Goal: Task Accomplishment & Management: Manage account settings

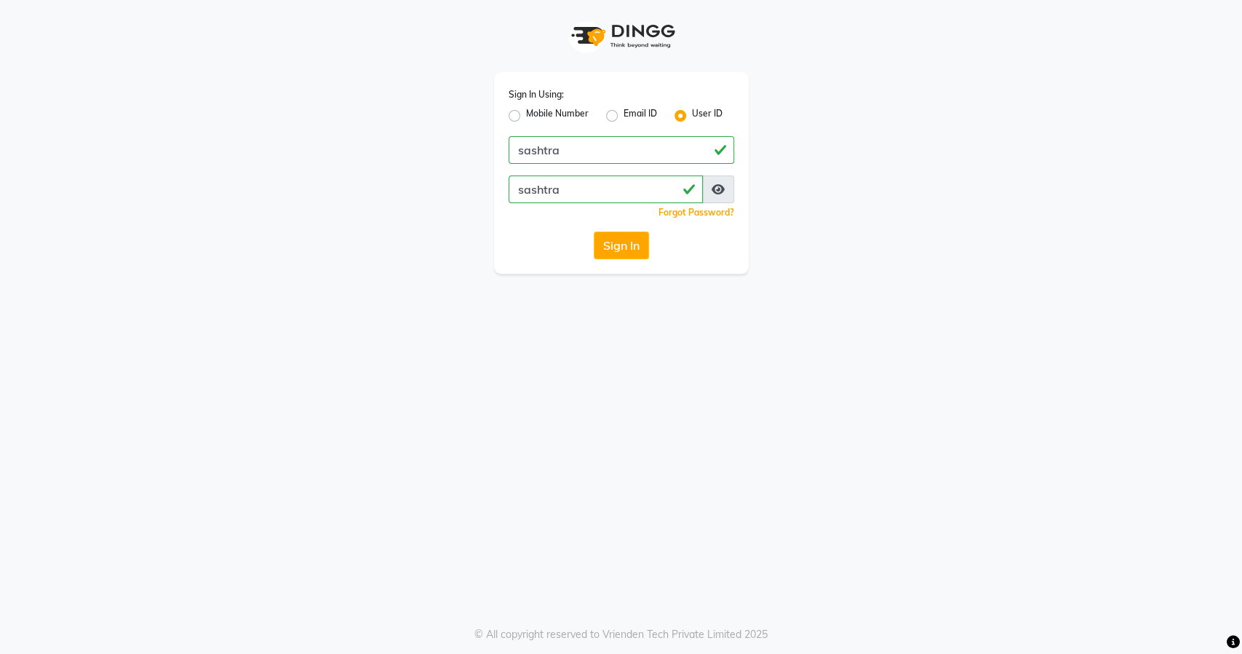
click at [526, 116] on label "Mobile Number" at bounding box center [557, 115] width 63 height 17
click at [526, 116] on input "Mobile Number" at bounding box center [530, 111] width 9 height 9
radio input "true"
radio input "false"
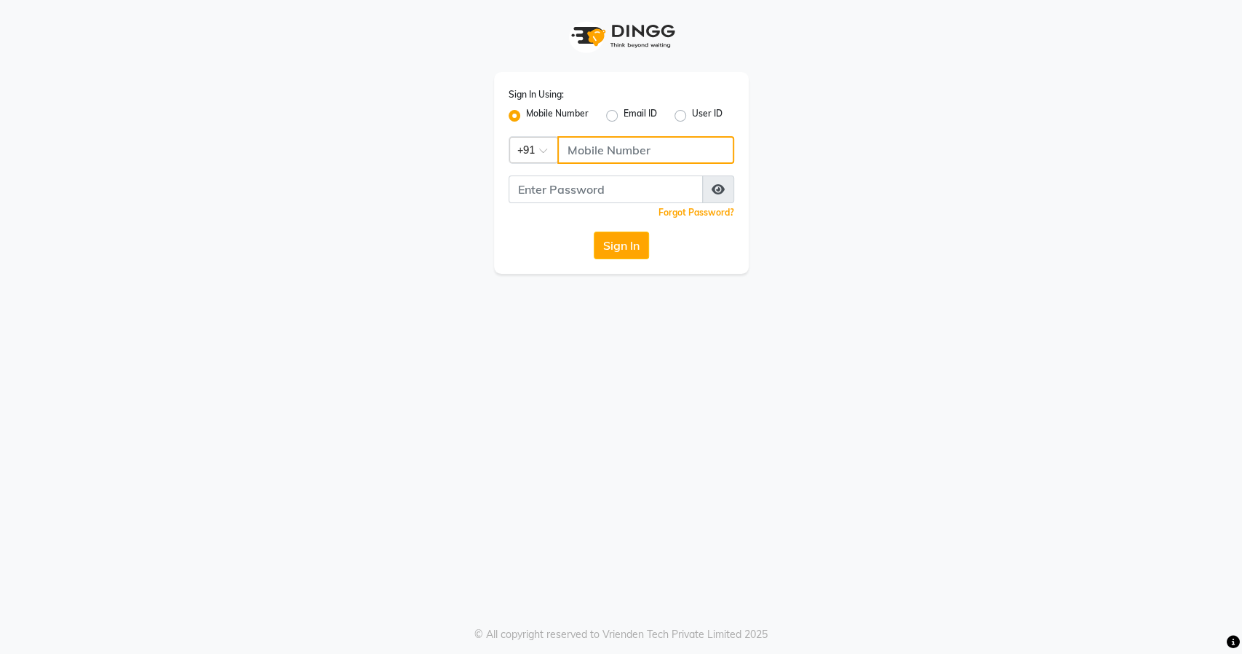
click at [606, 146] on input "Username" at bounding box center [645, 150] width 177 height 28
type input "8484885741"
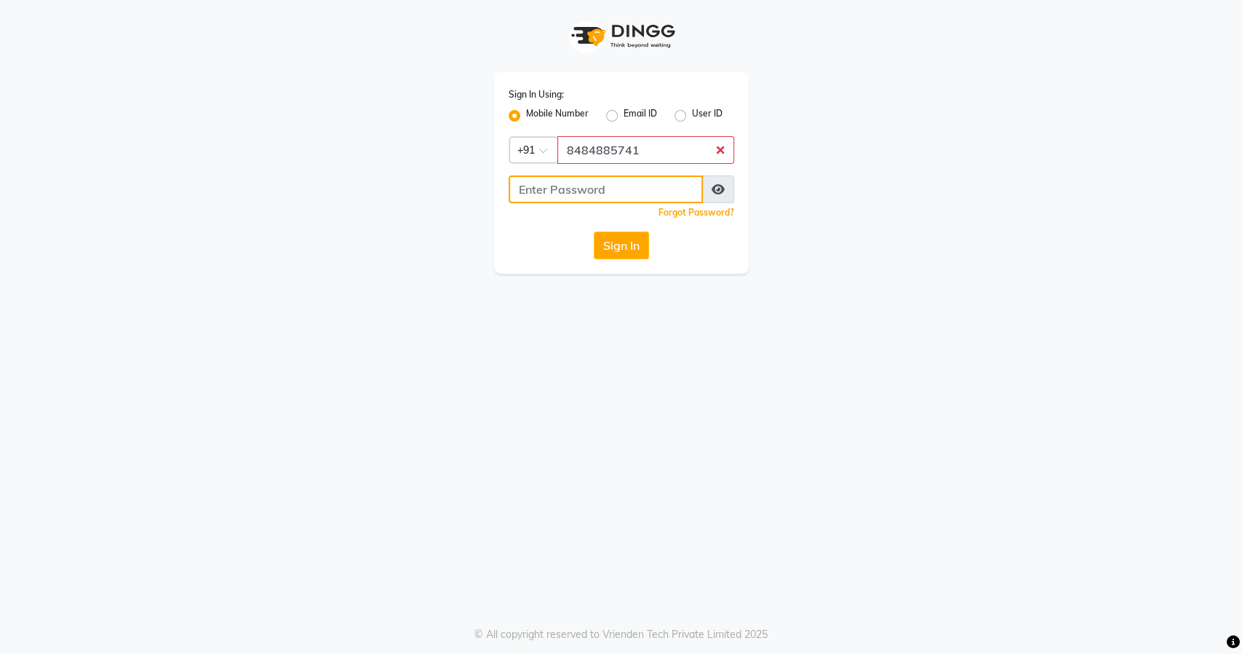
type input "7259575633"
click at [617, 248] on button "Sign In" at bounding box center [621, 245] width 55 height 28
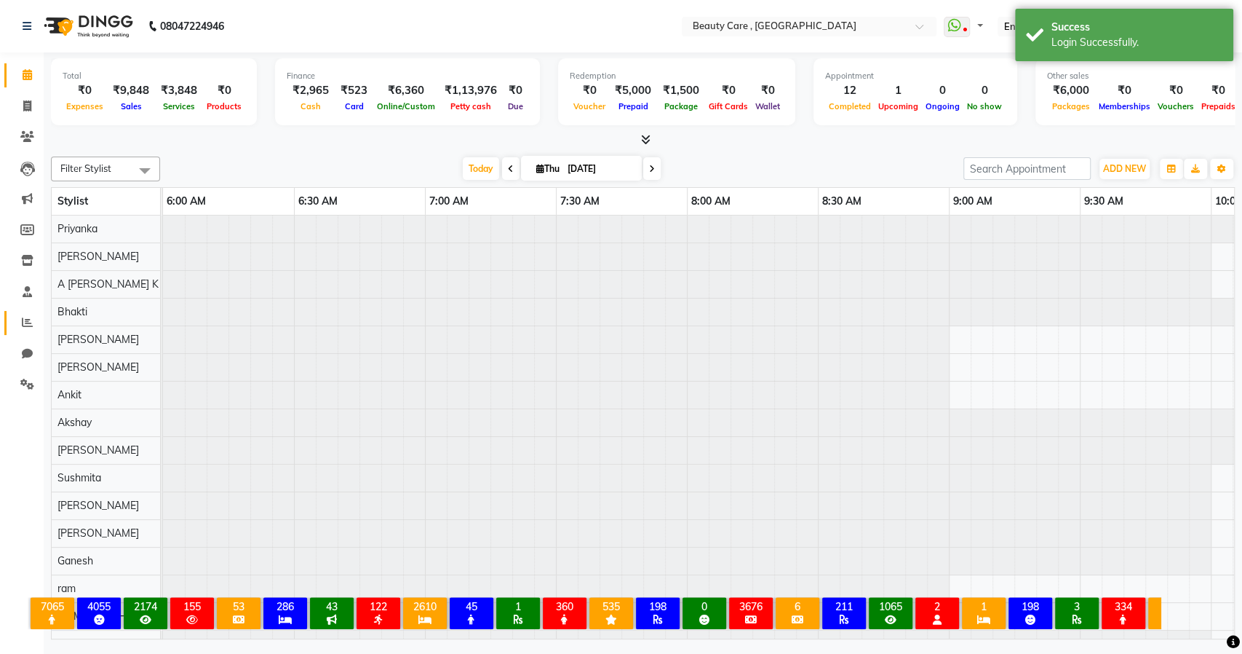
click at [24, 317] on icon at bounding box center [27, 322] width 11 height 11
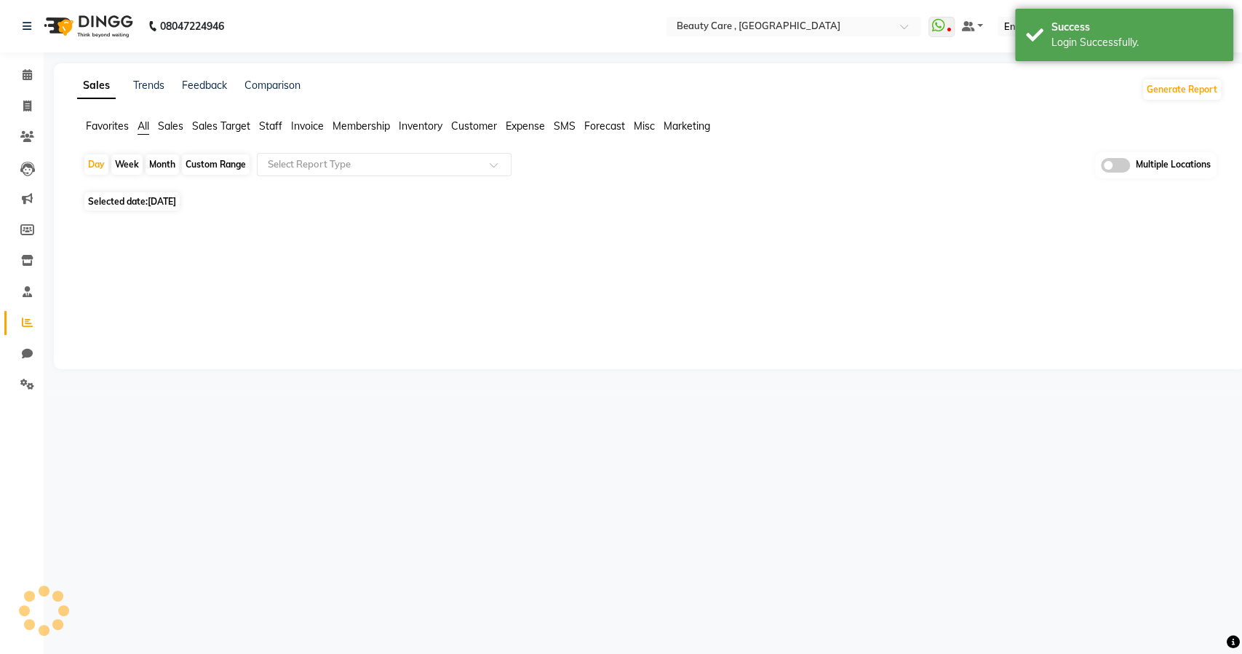
click at [159, 162] on div "Month" at bounding box center [162, 164] width 33 height 20
select select "9"
select select "2025"
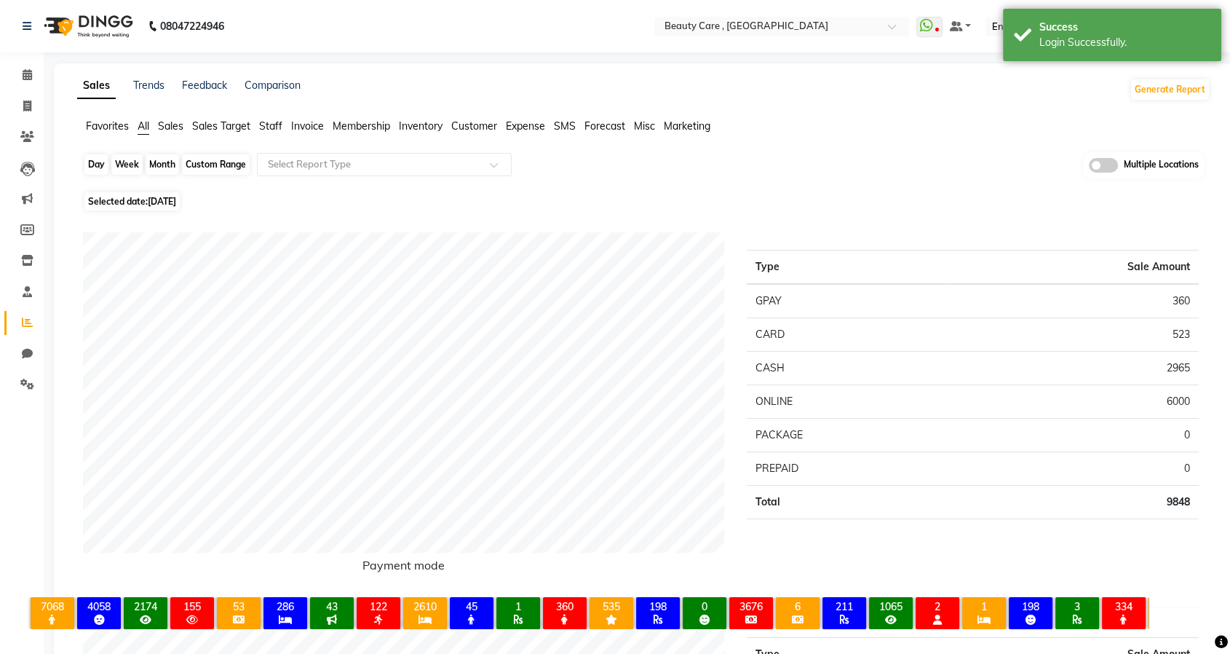
click at [159, 166] on div "Month" at bounding box center [162, 164] width 33 height 20
select select "9"
select select "2025"
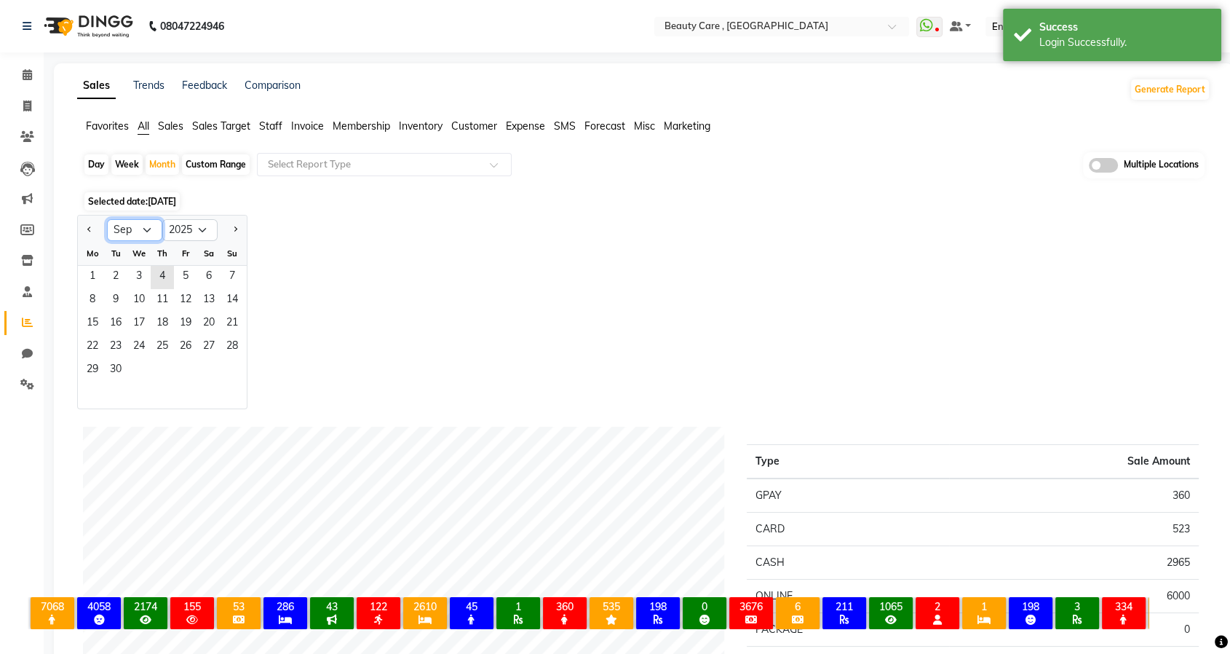
click at [148, 231] on select "Jan Feb Mar Apr May Jun [DATE] Aug Sep Oct Nov Dec" at bounding box center [134, 230] width 55 height 22
select select "8"
click at [107, 219] on select "Jan Feb Mar Apr May Jun [DATE] Aug Sep Oct Nov Dec" at bounding box center [134, 230] width 55 height 22
click at [183, 277] on span "1" at bounding box center [185, 277] width 23 height 23
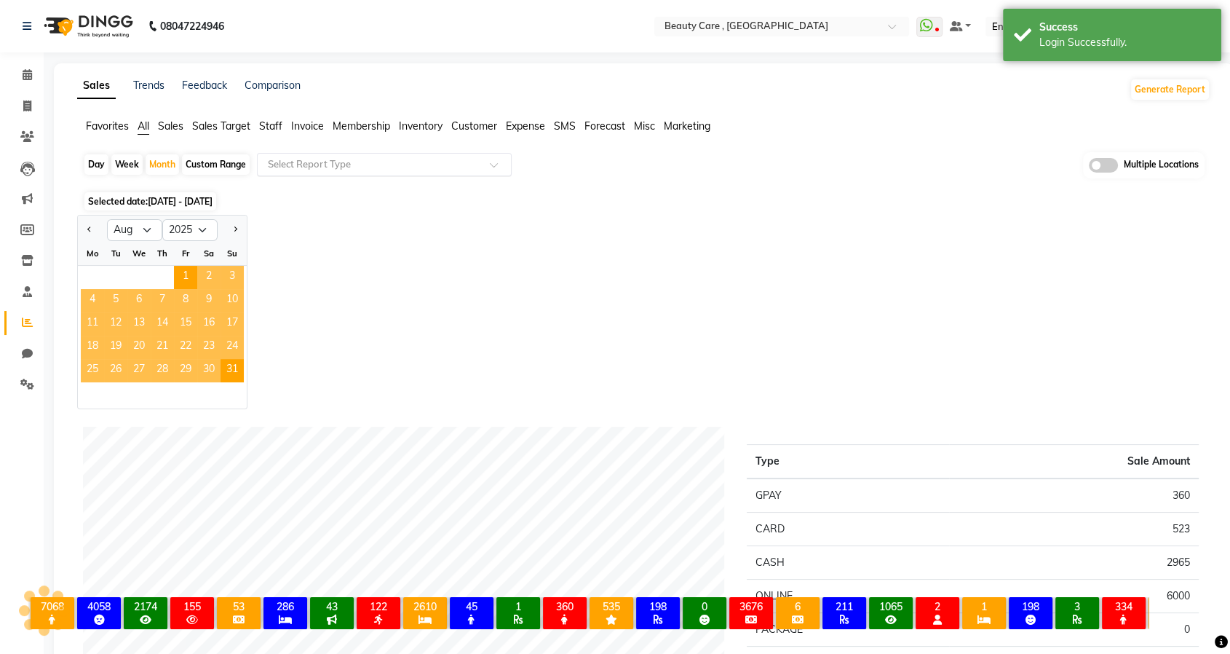
click at [338, 164] on input "text" at bounding box center [370, 164] width 210 height 15
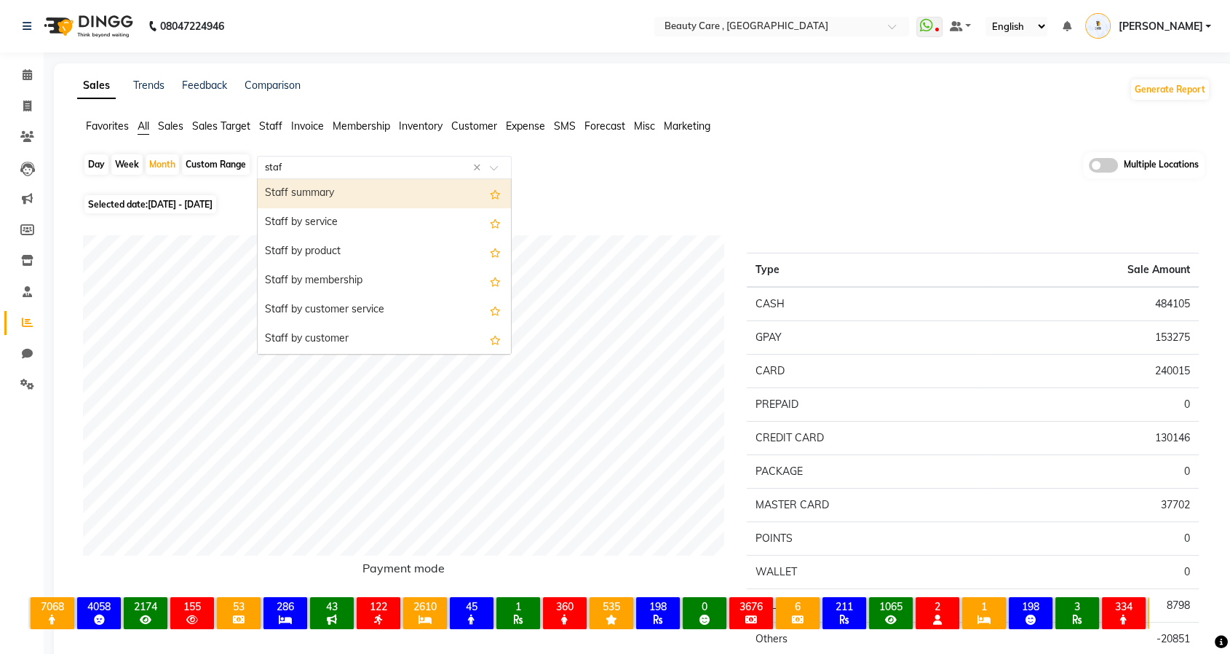
type input "staff"
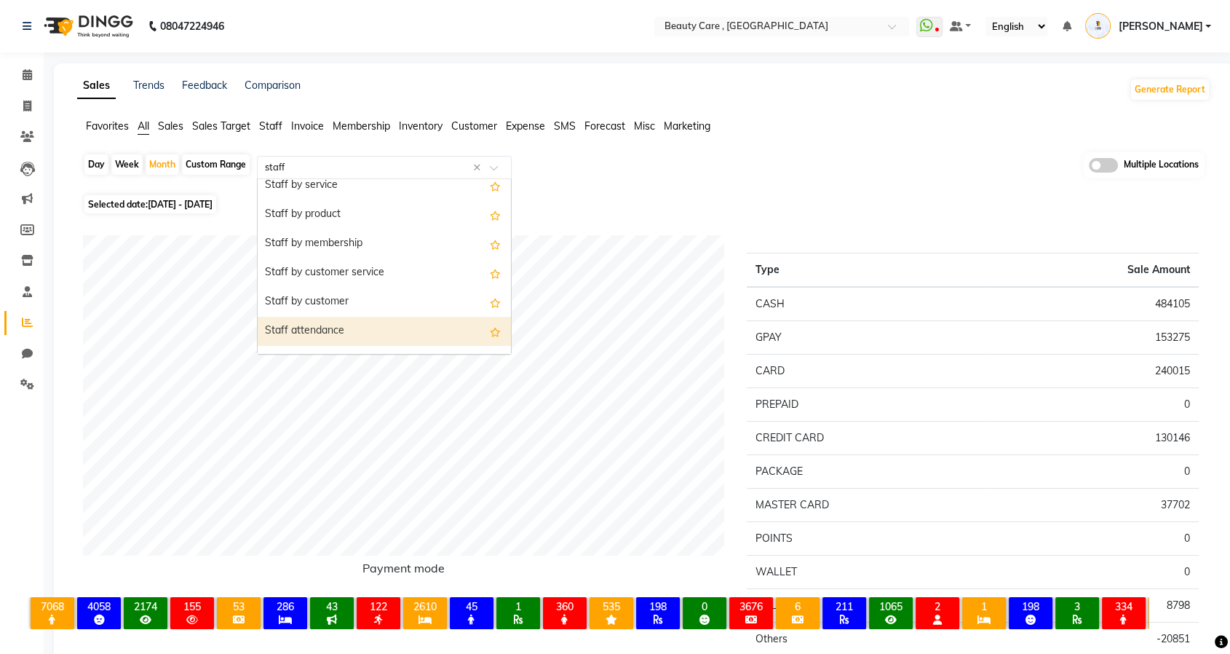
scroll to position [9, 0]
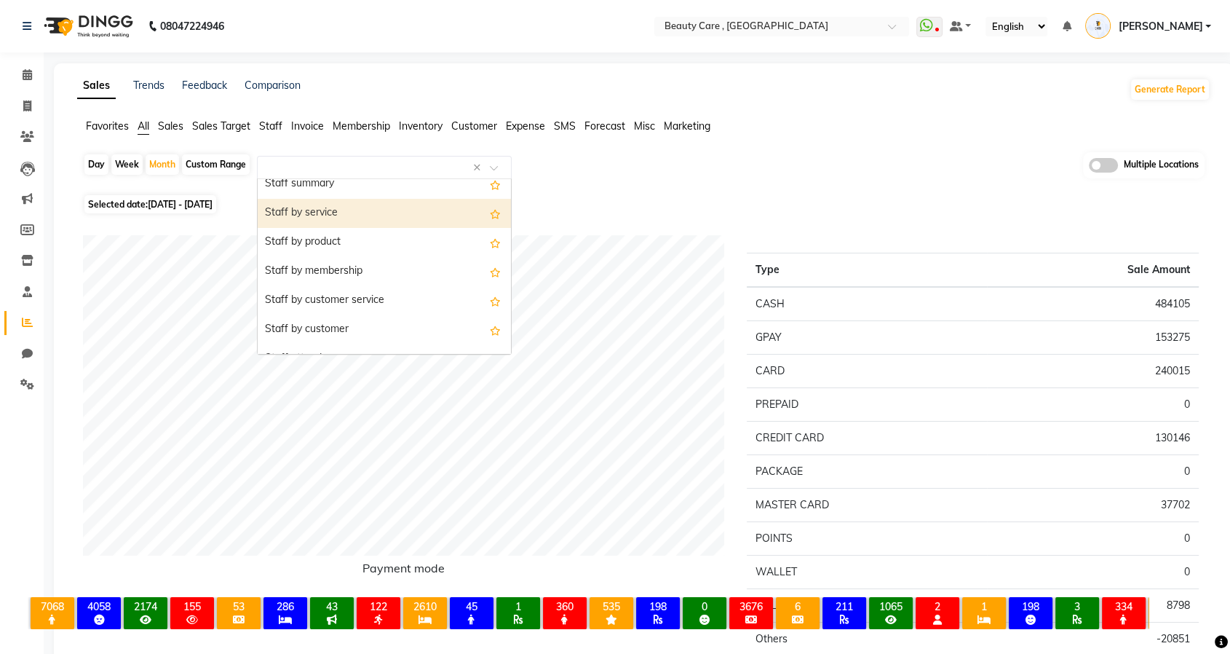
drag, startPoint x: 569, startPoint y: 165, endPoint x: 555, endPoint y: 165, distance: 13.8
click at [569, 165] on div "Day Week Month Custom Range Select Report Type × Staff summary Staff by service…" at bounding box center [644, 171] width 1122 height 39
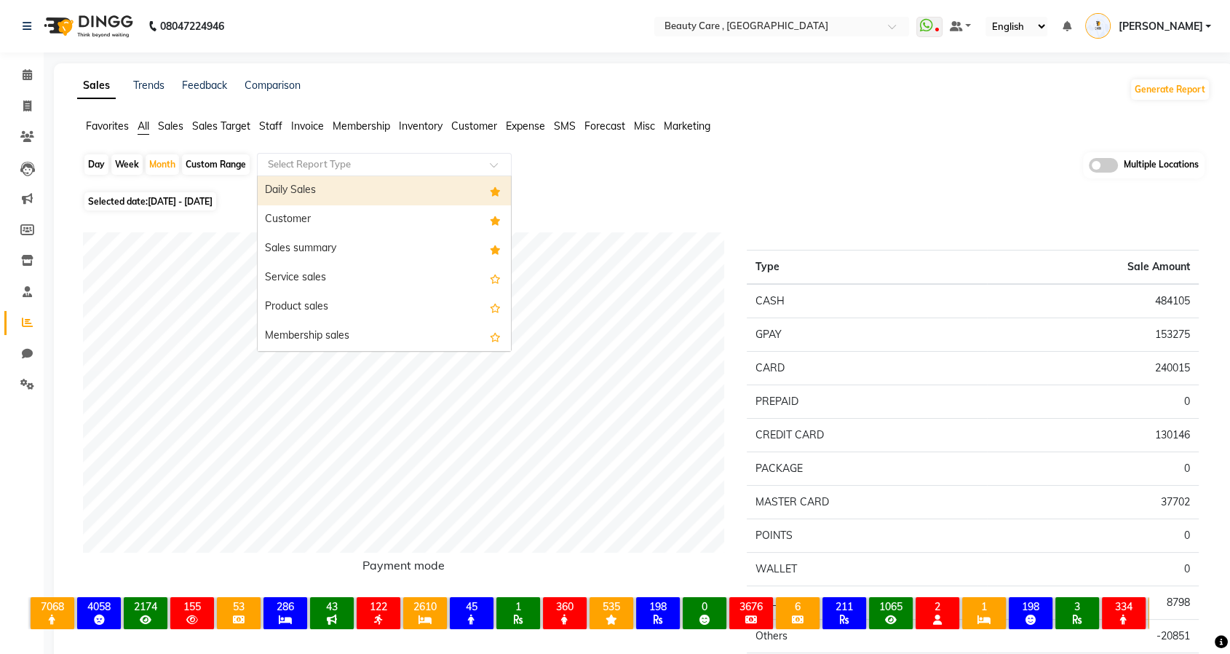
click at [391, 166] on input "text" at bounding box center [370, 164] width 210 height 15
type input "staf"
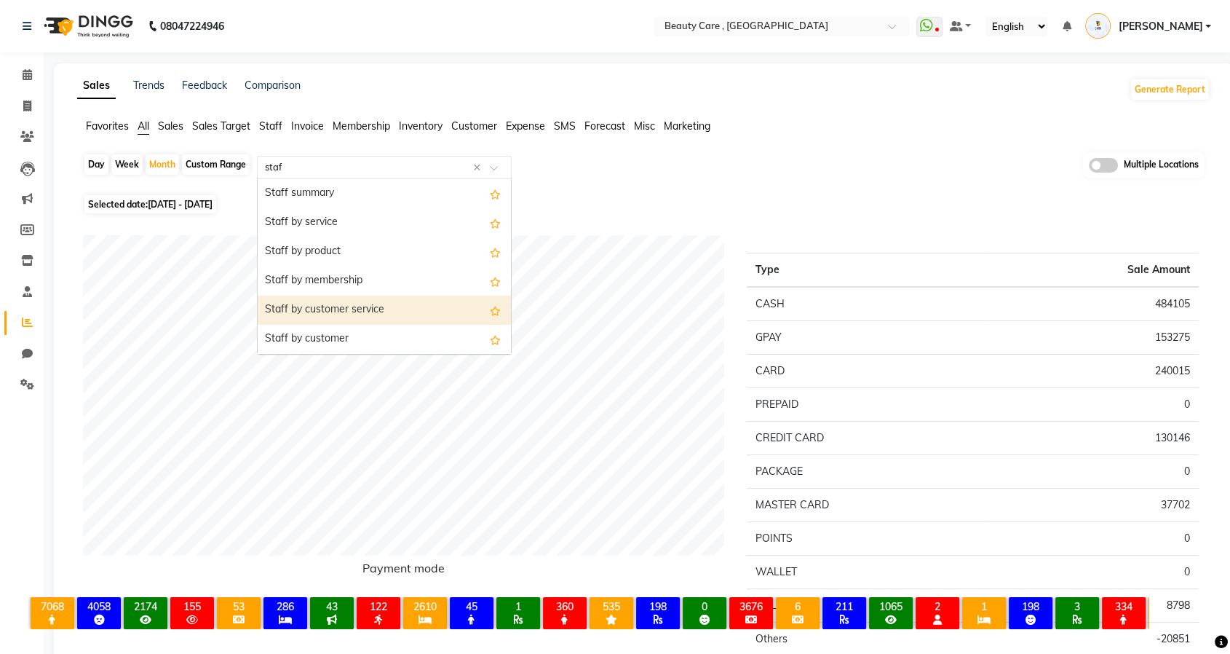
click at [360, 304] on div "Staff by customer service" at bounding box center [384, 309] width 253 height 29
select select "csv"
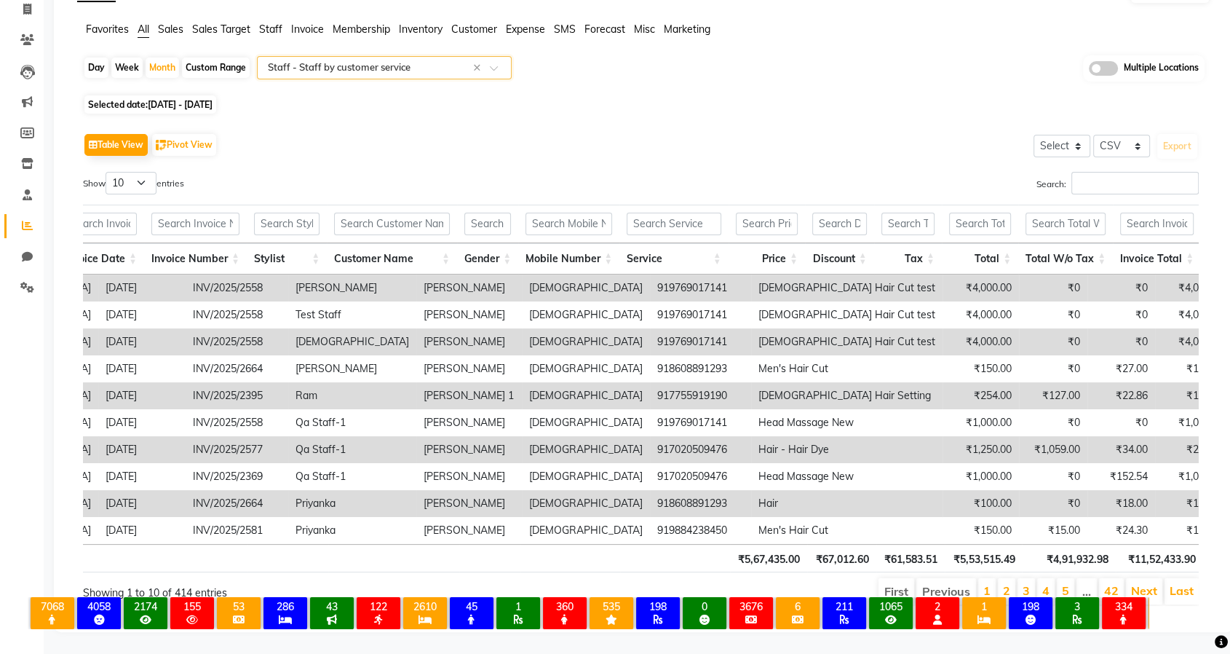
scroll to position [0, 0]
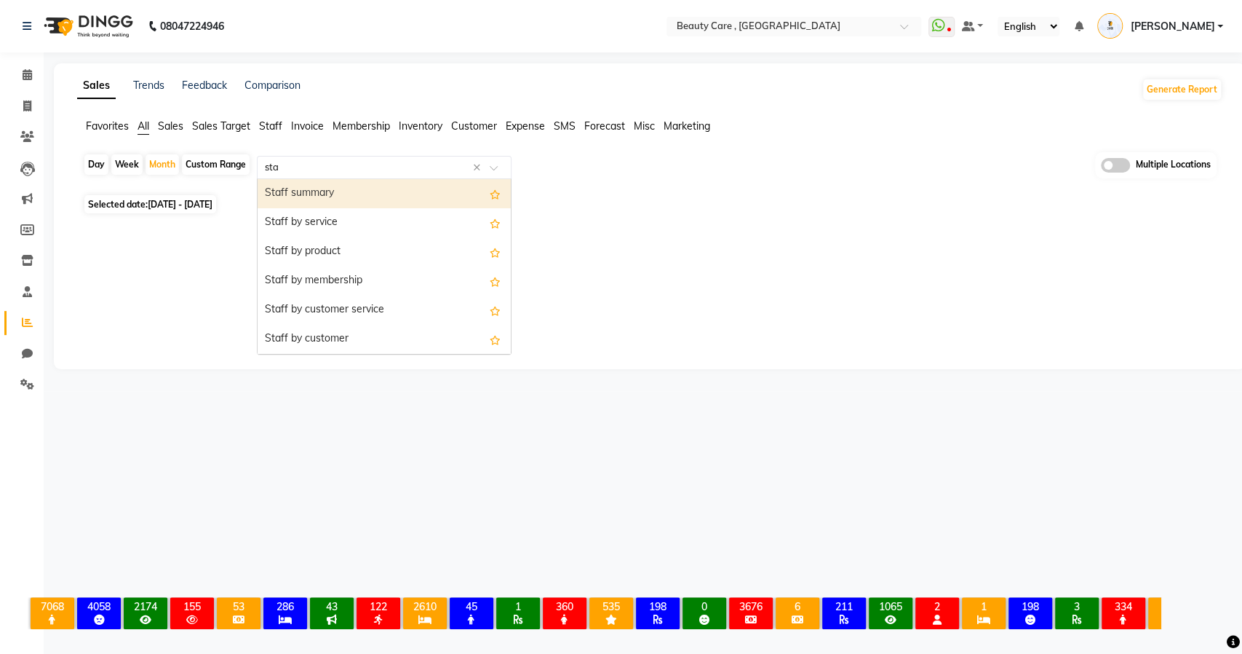
type input "staf"
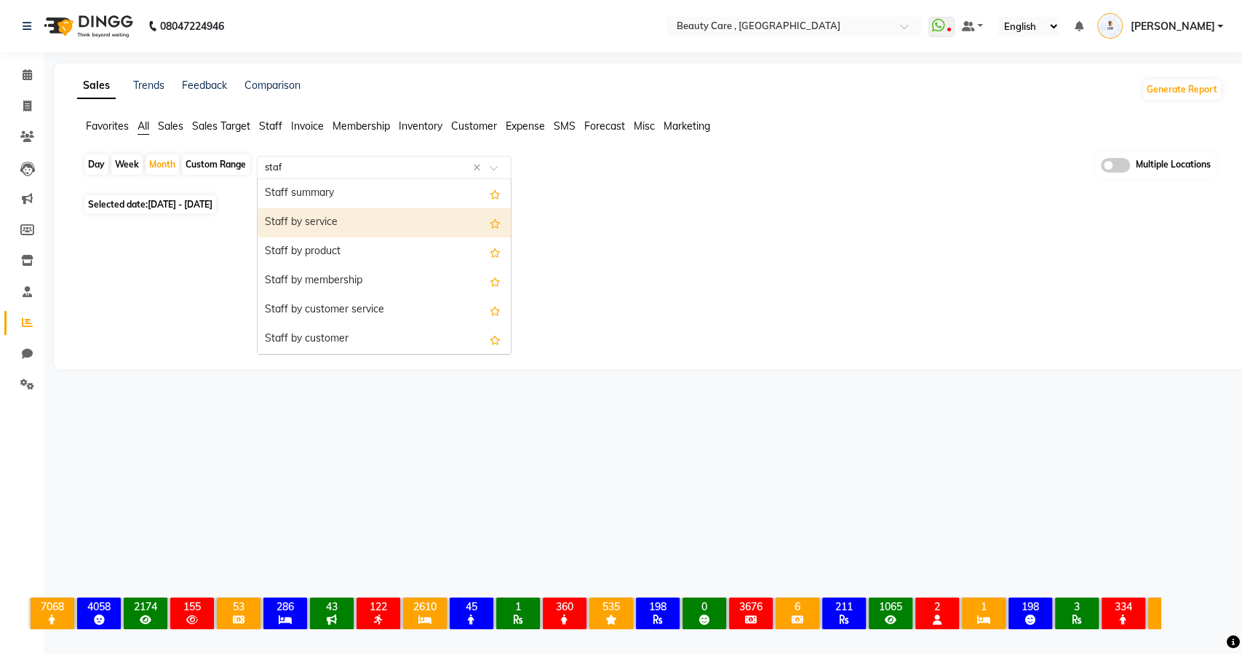
click at [326, 223] on div "Staff by service" at bounding box center [384, 222] width 253 height 29
select select "csv"
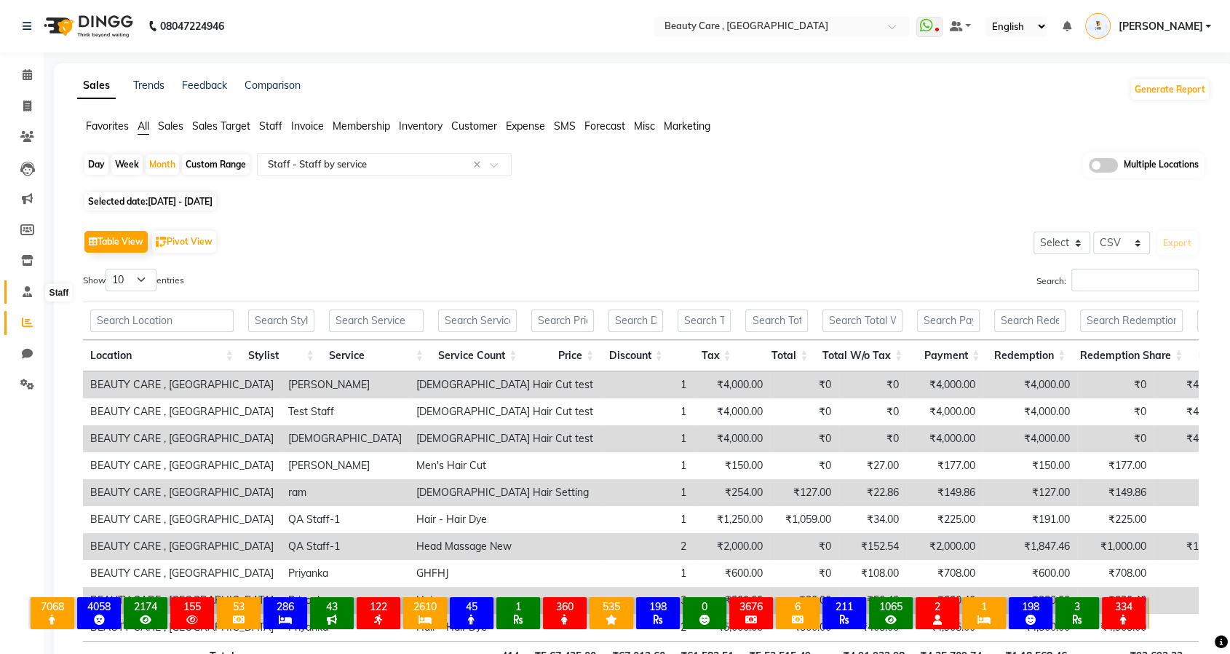
click at [17, 295] on span at bounding box center [27, 292] width 25 height 17
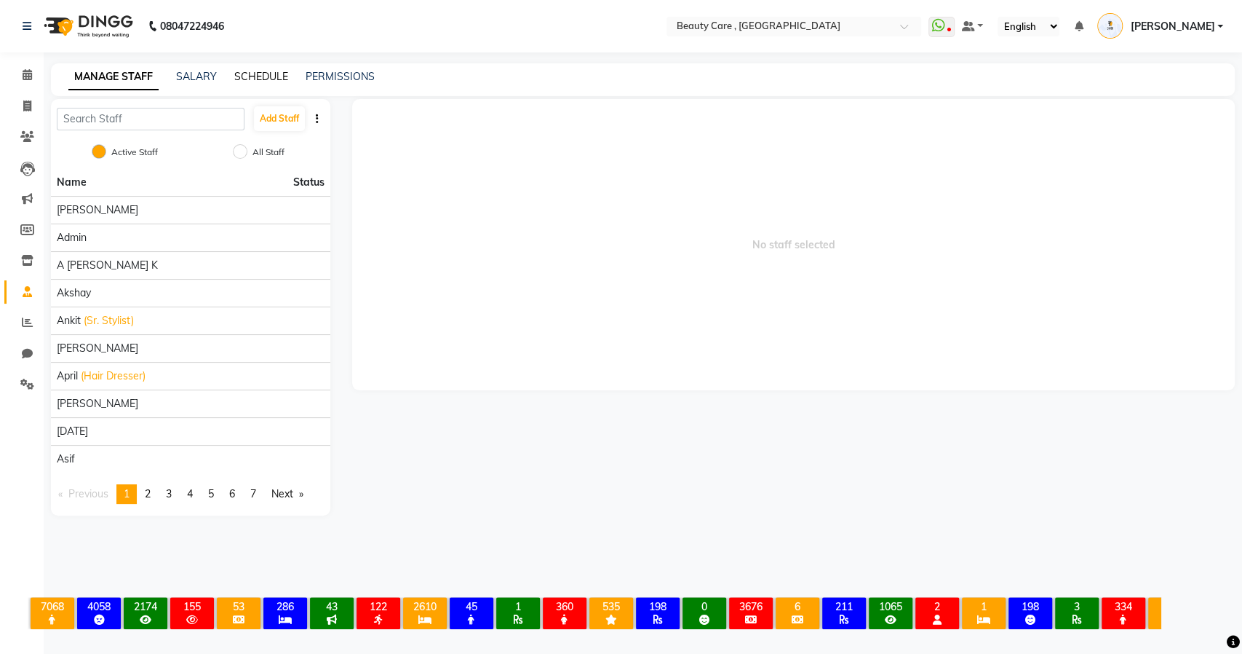
click at [247, 74] on link "SCHEDULE" at bounding box center [261, 76] width 54 height 13
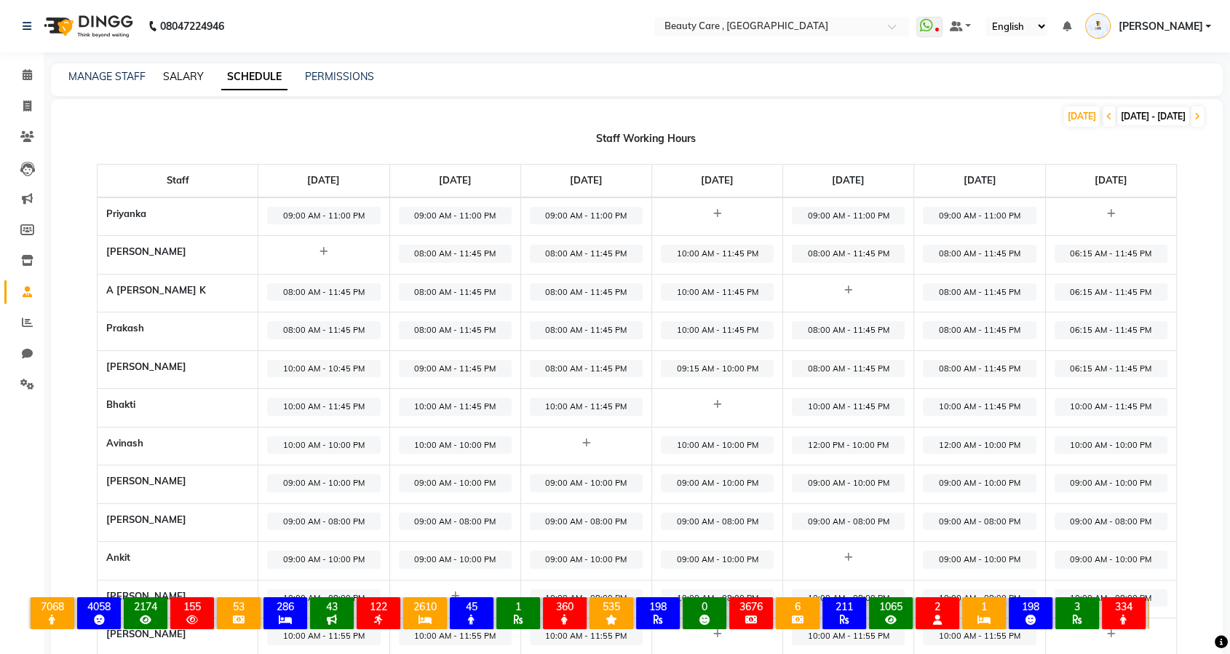
click at [188, 80] on link "SALARY" at bounding box center [183, 76] width 41 height 13
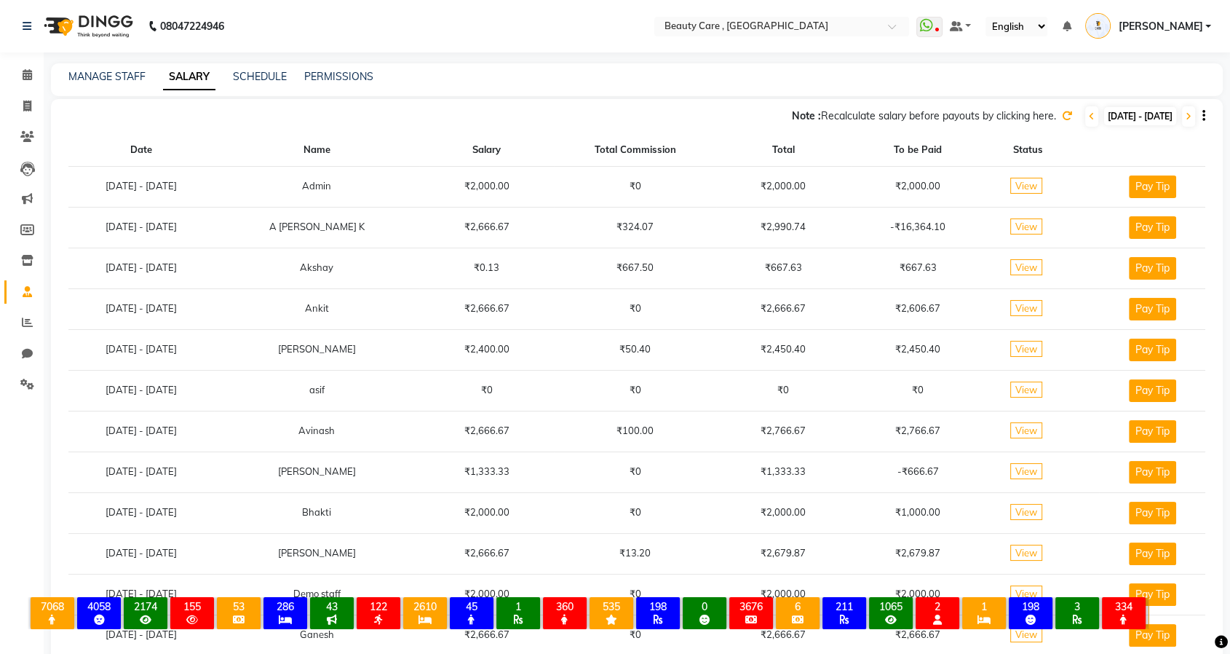
click at [1042, 183] on span "View" at bounding box center [1026, 186] width 32 height 16
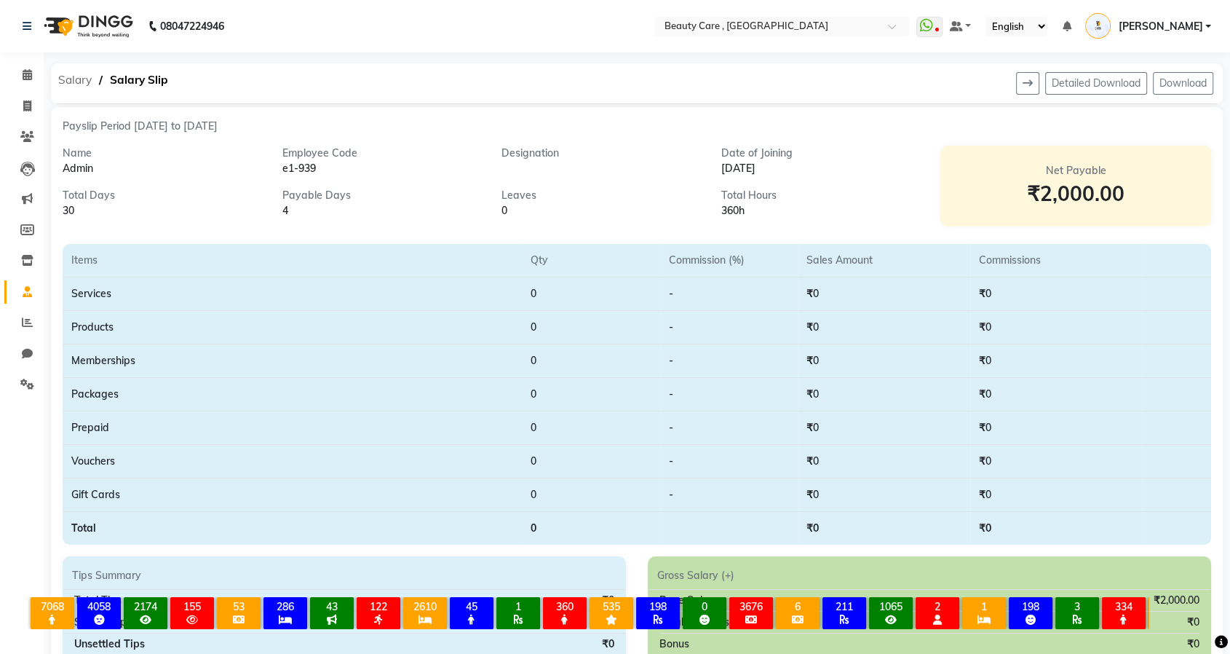
click at [90, 83] on span "Salary" at bounding box center [75, 80] width 48 height 26
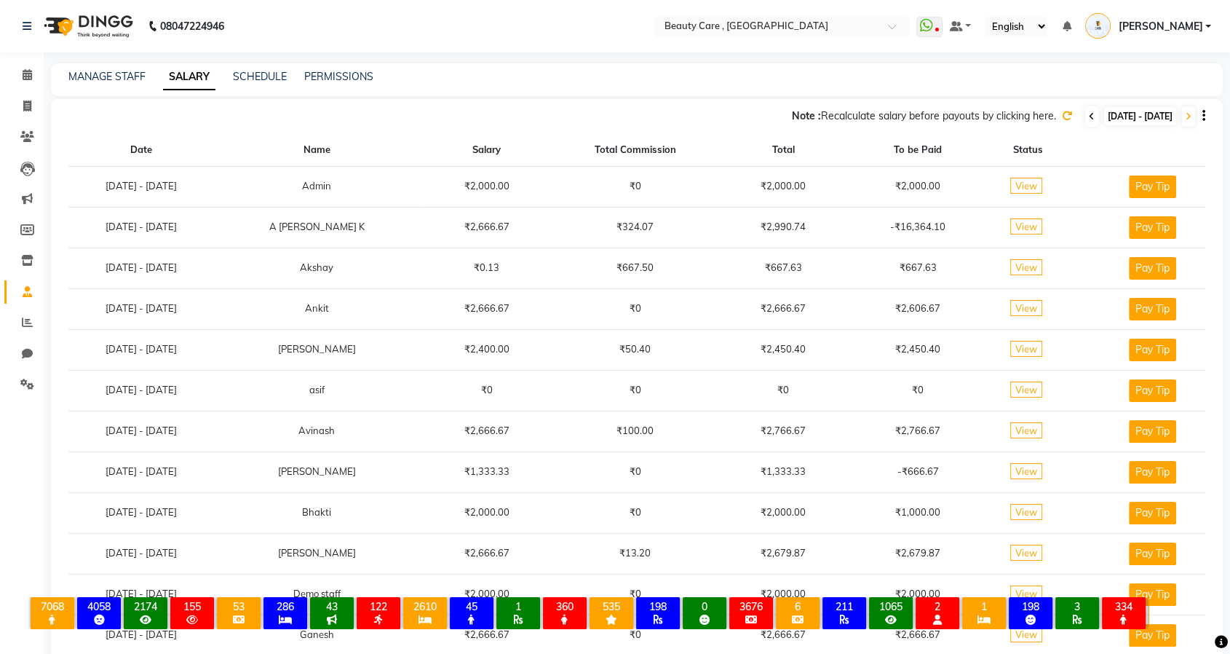
click at [1085, 122] on span at bounding box center [1091, 116] width 13 height 20
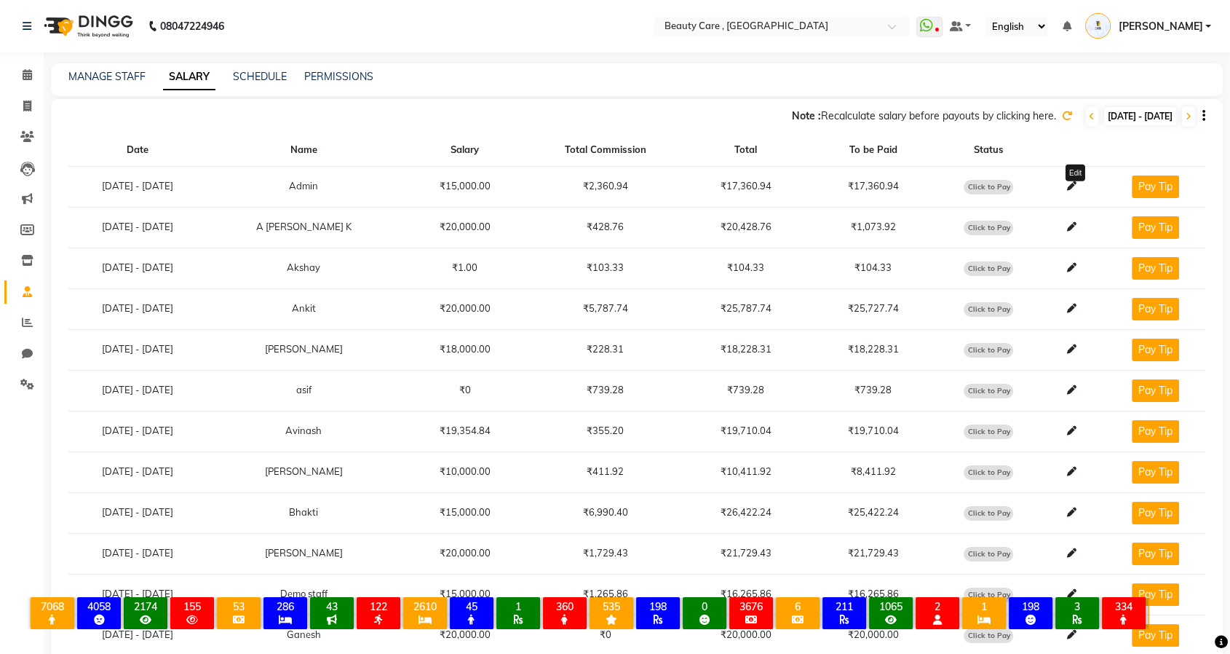
click at [1074, 189] on icon at bounding box center [1070, 185] width 9 height 9
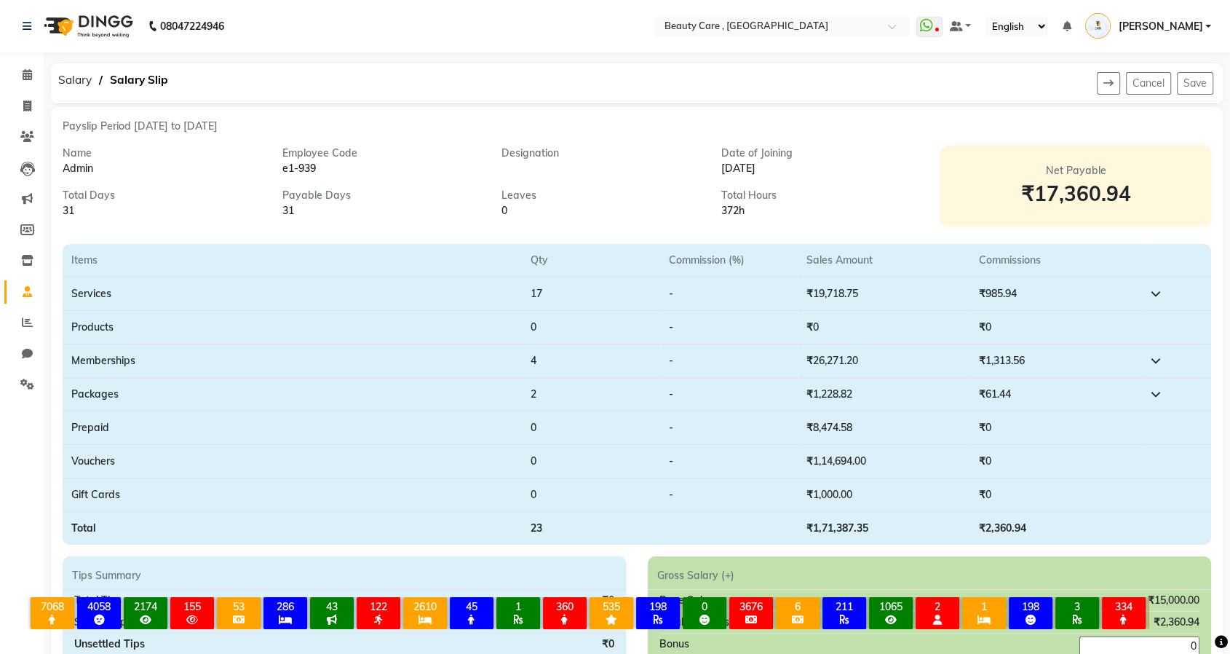
click at [752, 289] on td "-" at bounding box center [729, 293] width 138 height 33
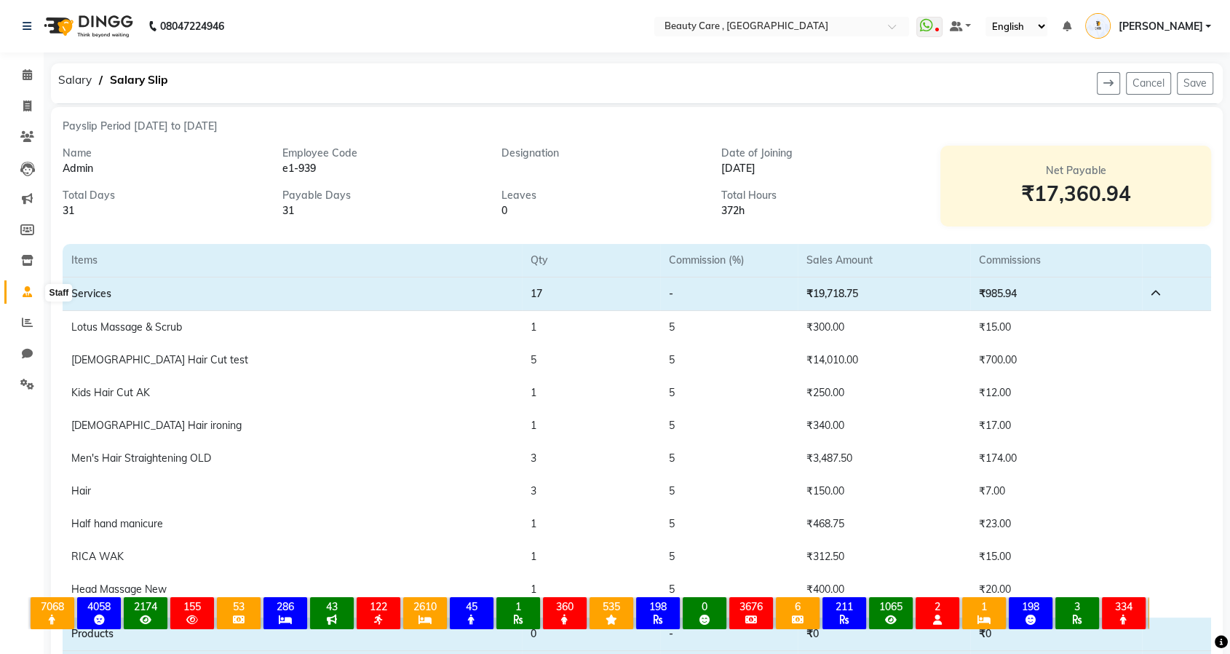
click at [24, 288] on icon at bounding box center [27, 291] width 9 height 11
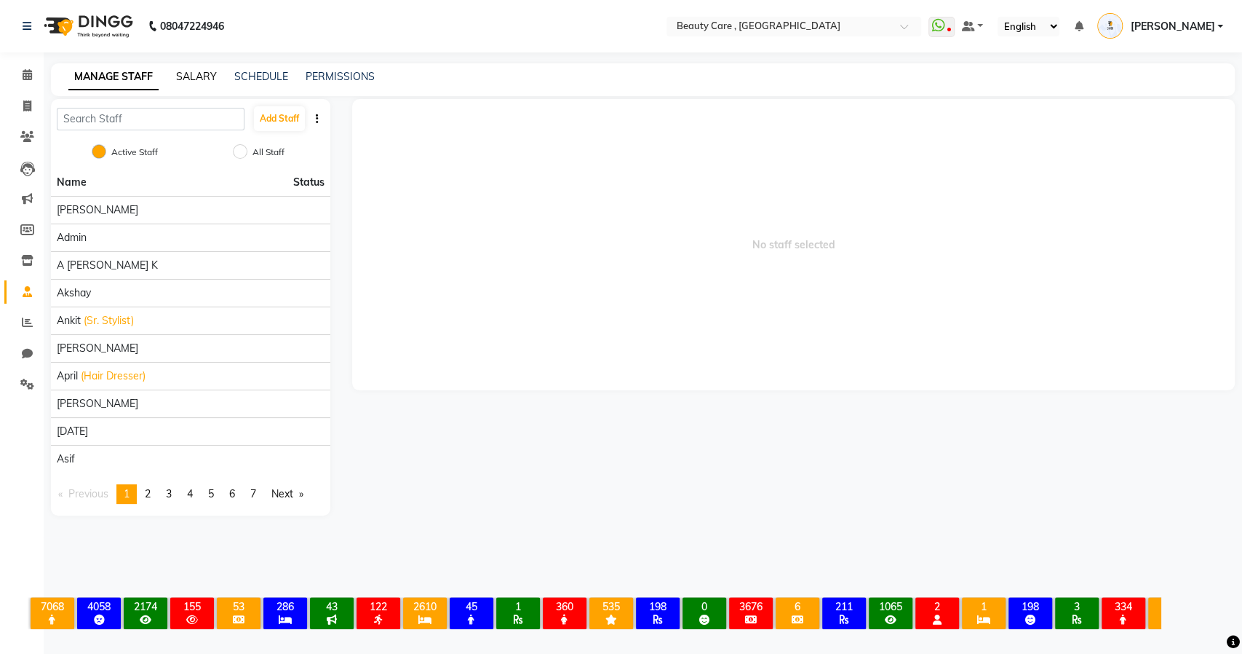
click at [199, 78] on link "SALARY" at bounding box center [196, 76] width 41 height 13
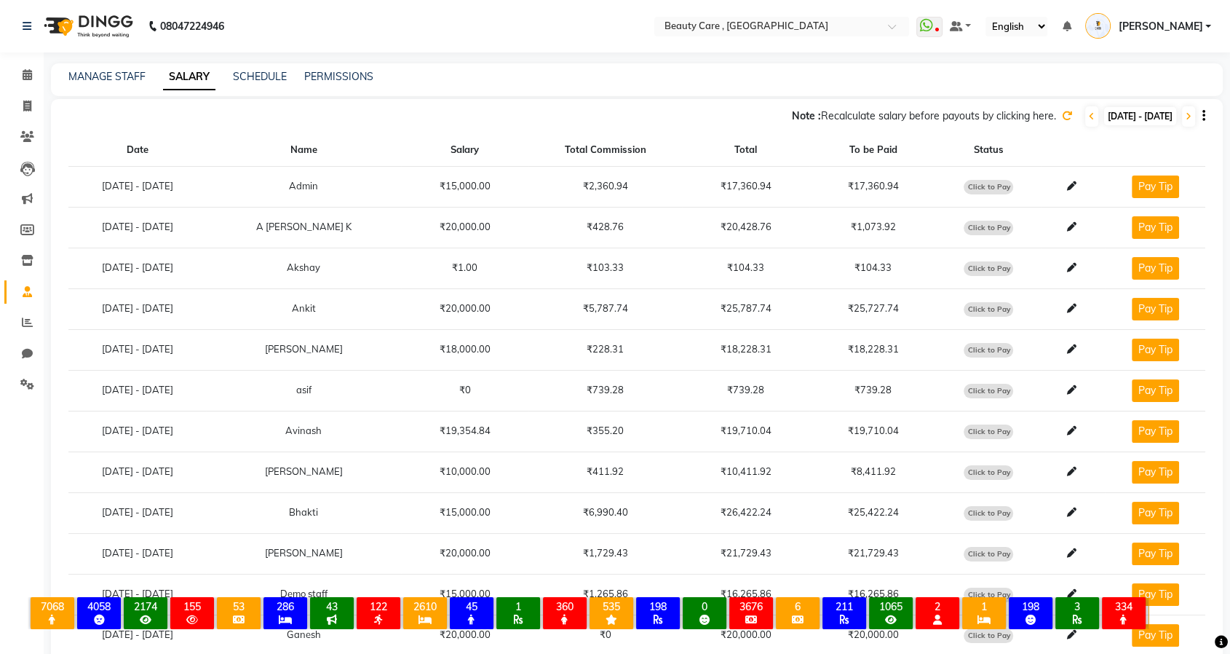
click at [996, 191] on span "Click to Pay" at bounding box center [988, 187] width 49 height 15
select select "1"
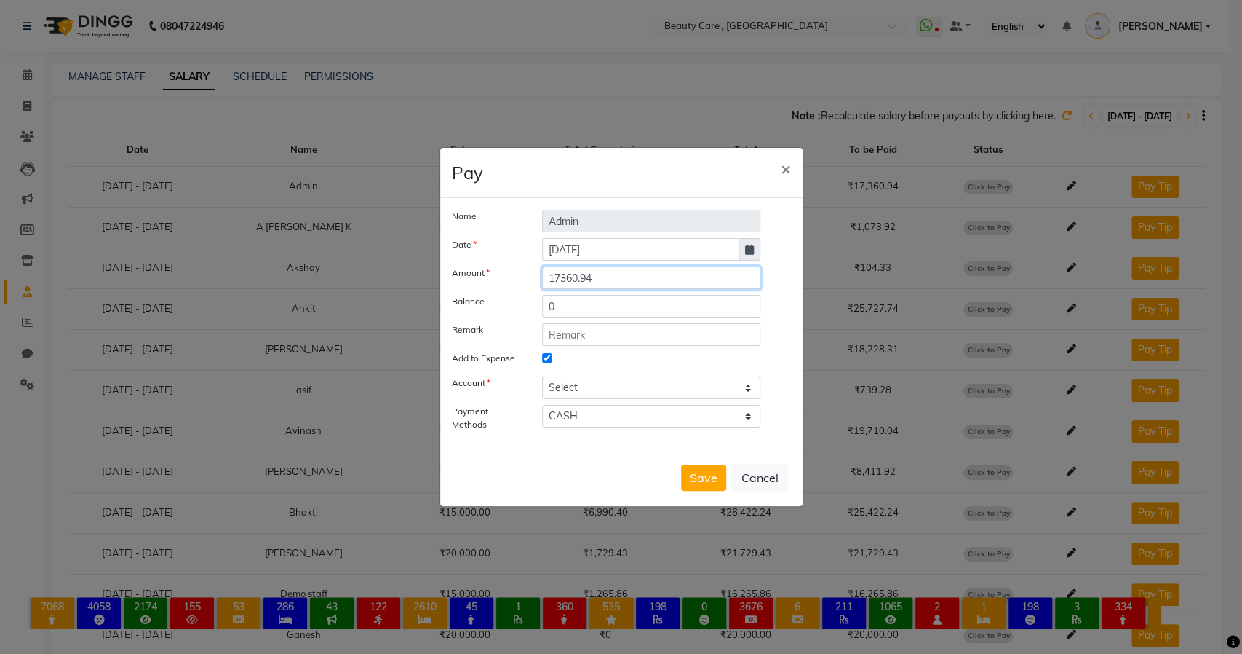
drag, startPoint x: 634, startPoint y: 282, endPoint x: 525, endPoint y: 274, distance: 108.7
click at [525, 274] on div "Amount 17360.94" at bounding box center [621, 277] width 361 height 23
type input "15000"
click at [704, 477] on button "Save" at bounding box center [703, 477] width 45 height 26
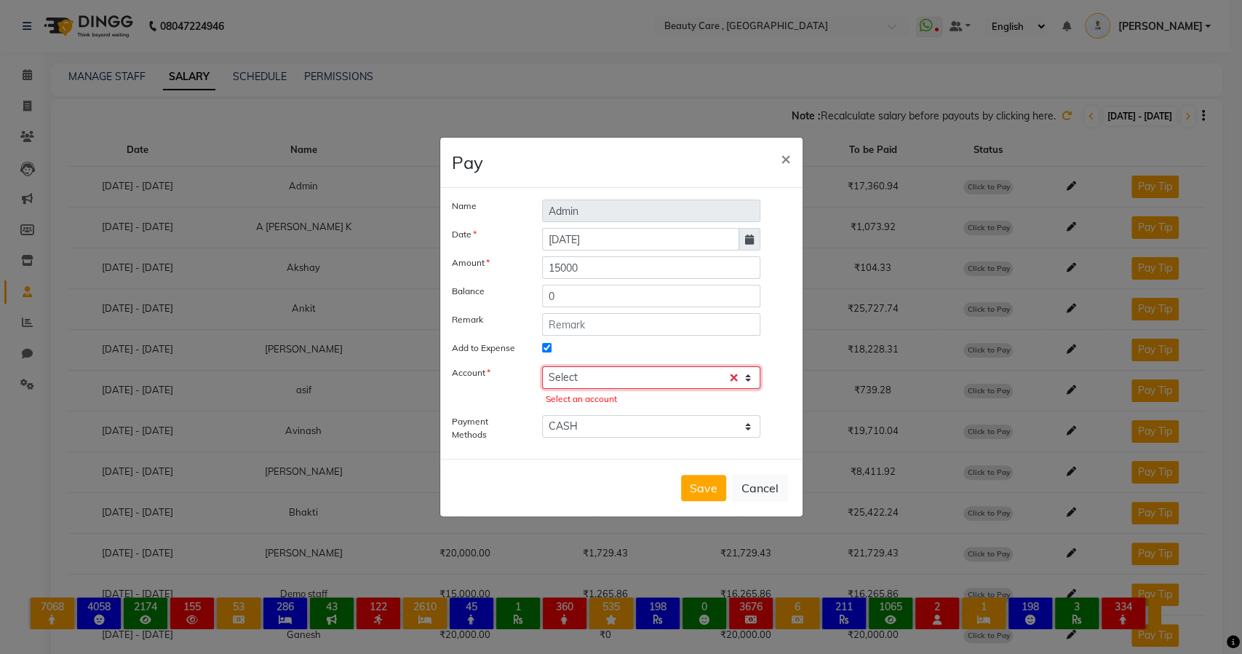
drag, startPoint x: 636, startPoint y: 376, endPoint x: 635, endPoint y: 387, distance: 11.7
click at [636, 376] on select "Select Default account ICICI Bank [PERSON_NAME] cash SBI razorpay pertrol exp c…" at bounding box center [651, 377] width 219 height 23
click at [542, 366] on select "Select Default account ICICI Bank [PERSON_NAME] cash SBI razorpay pertrol exp c…" at bounding box center [651, 377] width 219 height 23
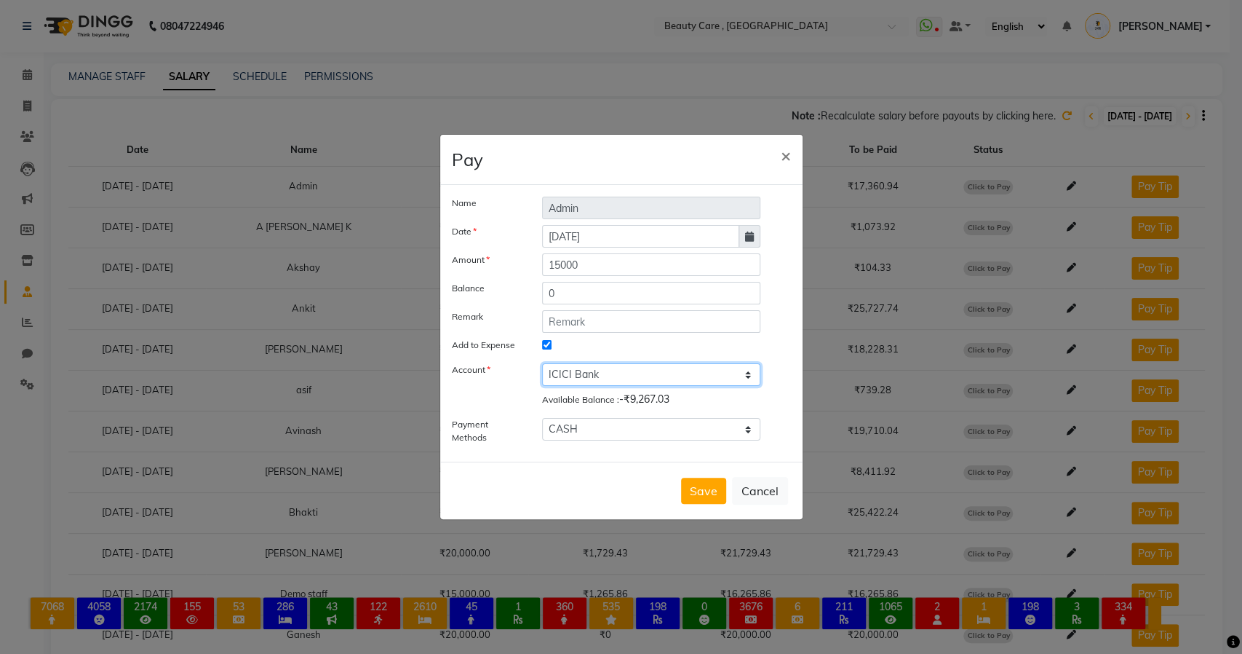
click at [651, 381] on select "Select Default account ICICI Bank [PERSON_NAME] cash SBI razorpay pertrol exp c…" at bounding box center [651, 374] width 219 height 23
select select "2399"
click at [542, 363] on select "Select Default account ICICI Bank [PERSON_NAME] cash SBI razorpay pertrol exp c…" at bounding box center [651, 374] width 219 height 23
click at [695, 497] on button "Save" at bounding box center [703, 490] width 45 height 26
select select
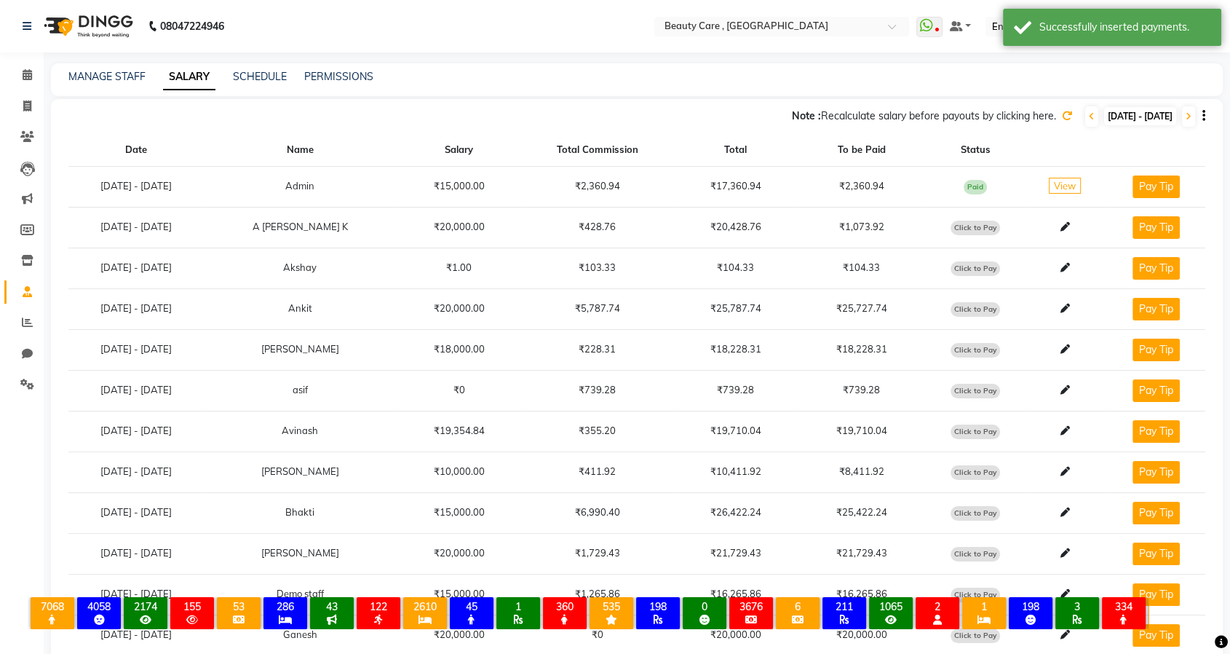
click at [1071, 186] on span "View" at bounding box center [1065, 186] width 32 height 16
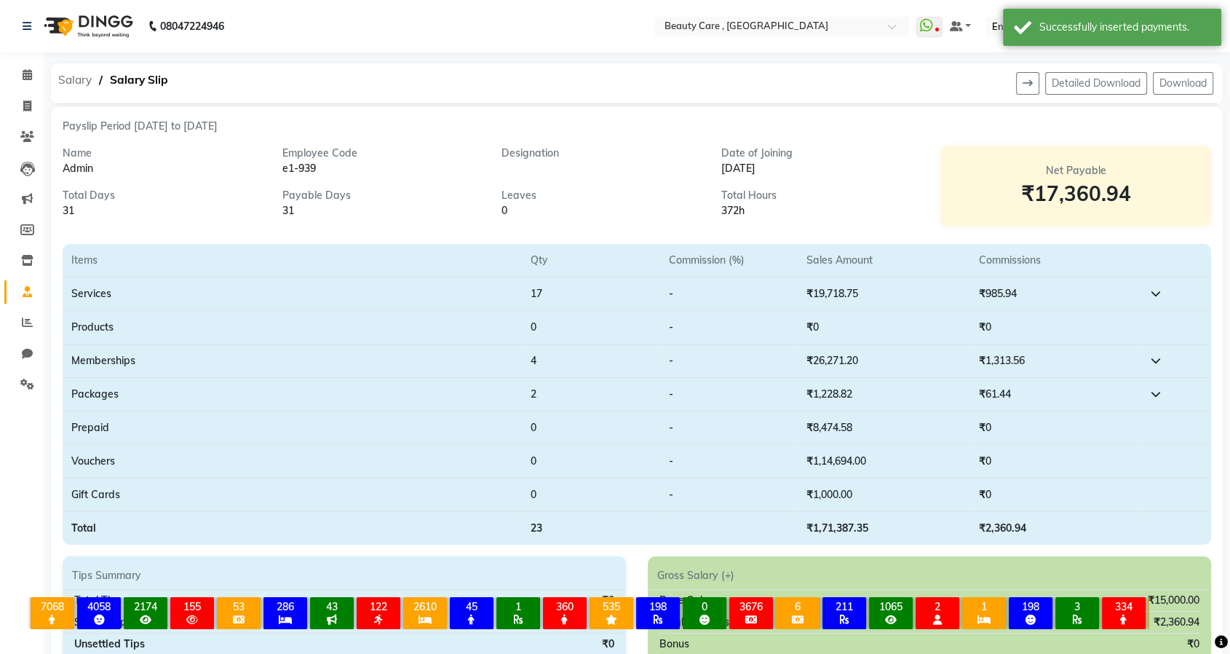
click at [76, 86] on span "Salary" at bounding box center [75, 80] width 48 height 26
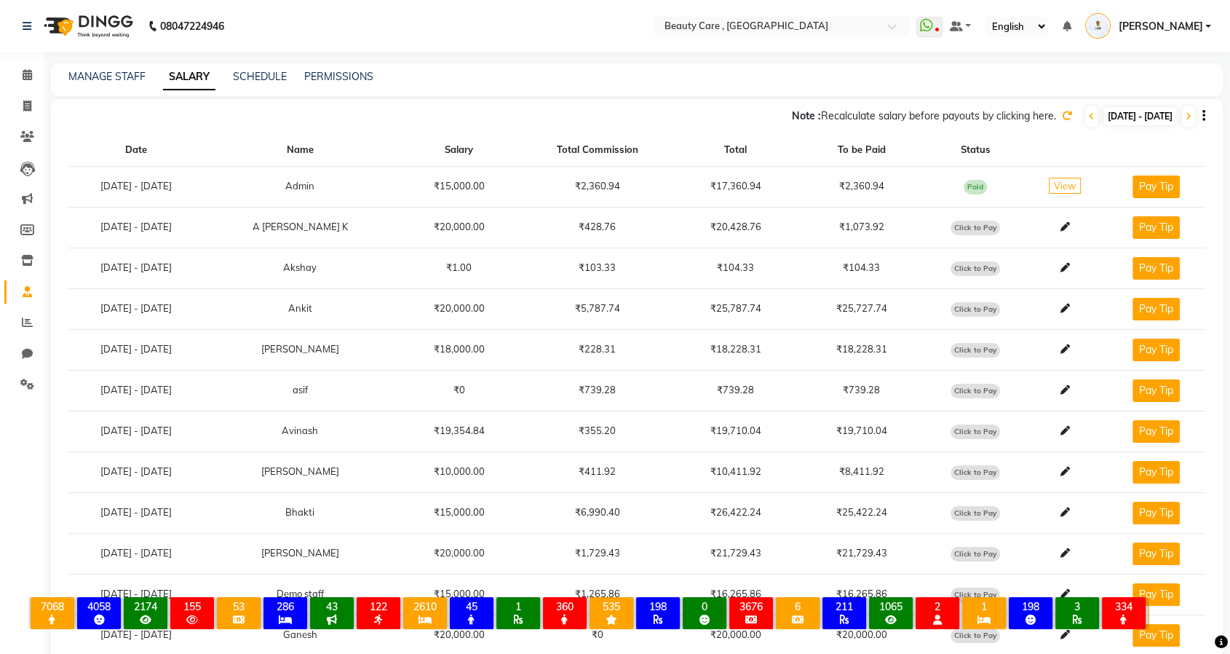
click at [985, 186] on span "Paid" at bounding box center [975, 187] width 23 height 15
click at [991, 231] on span "Click to Pay" at bounding box center [974, 228] width 49 height 15
select select "1"
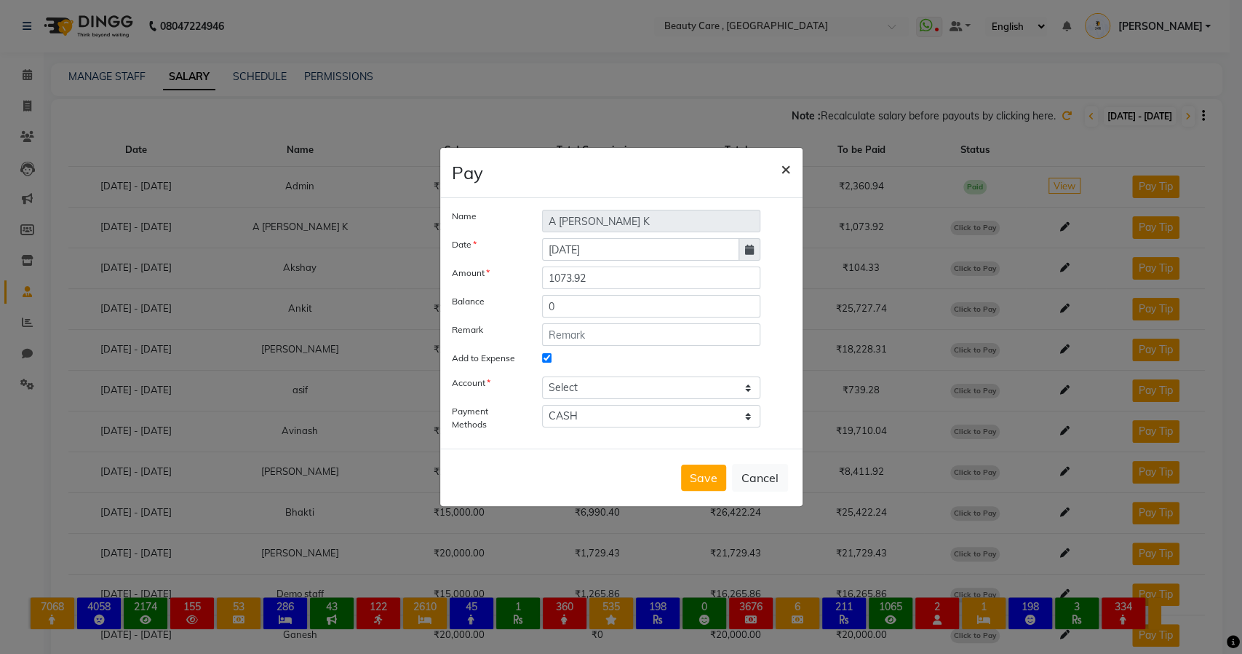
click at [786, 172] on span "×" at bounding box center [786, 168] width 10 height 22
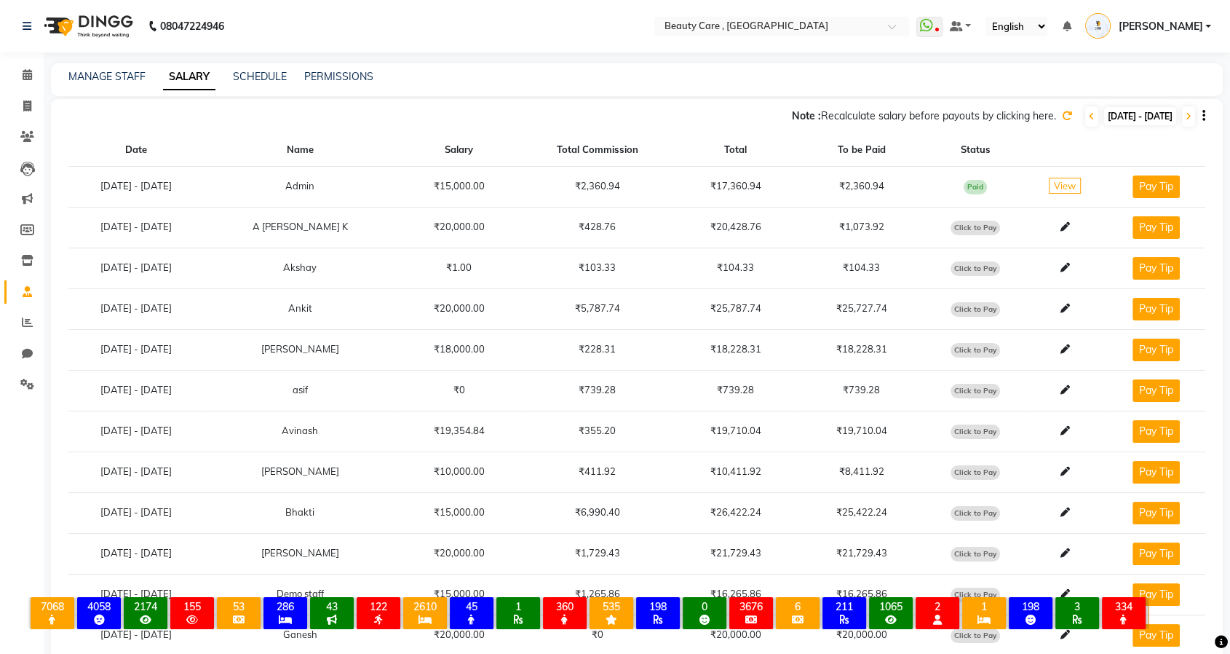
click at [975, 354] on span "Click to Pay" at bounding box center [974, 350] width 49 height 15
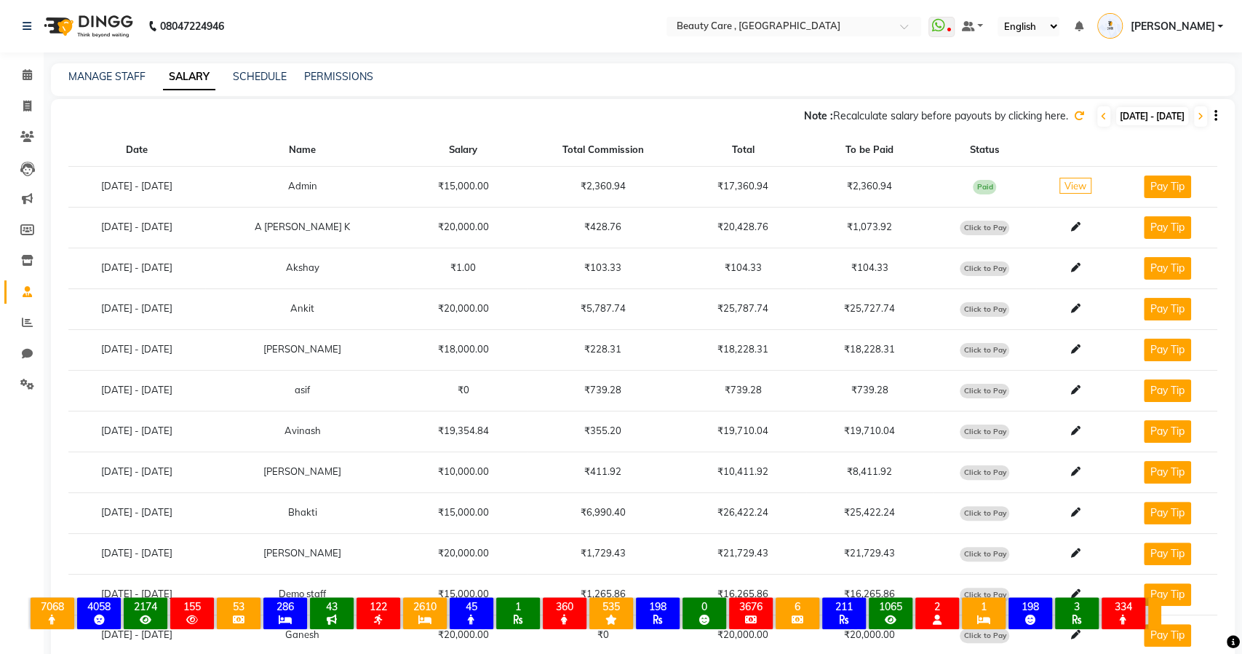
select select "1"
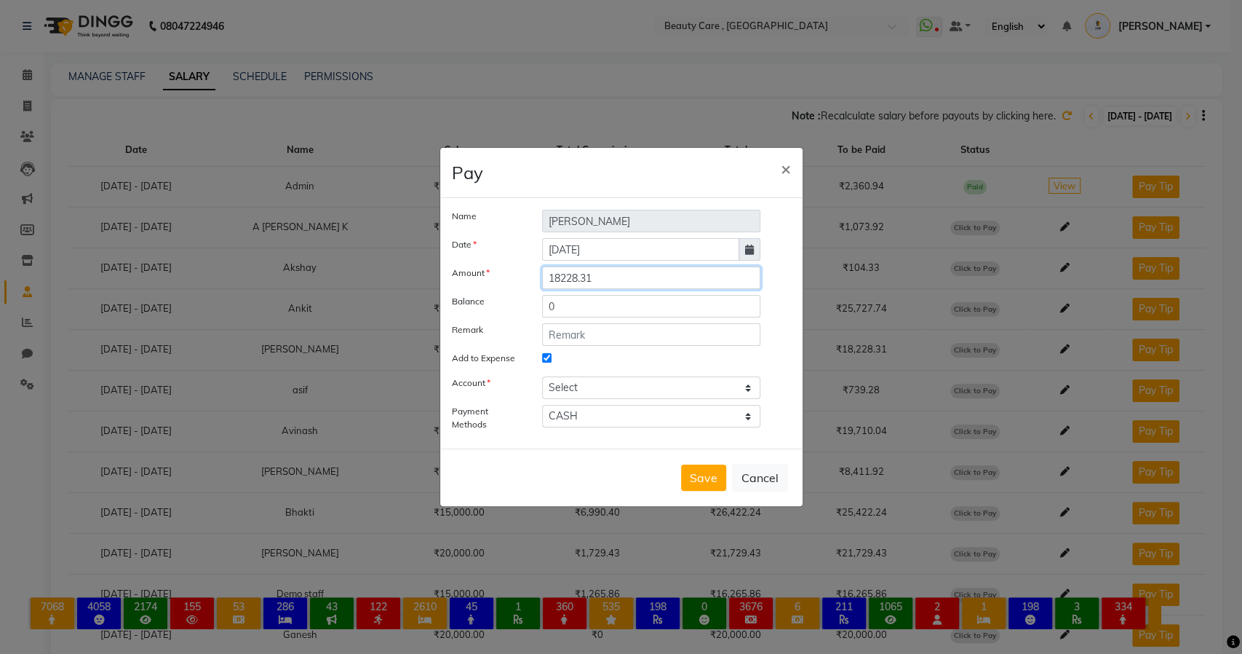
drag, startPoint x: 614, startPoint y: 280, endPoint x: 524, endPoint y: 281, distance: 89.5
click at [524, 281] on div "Amount 18228.31" at bounding box center [621, 277] width 361 height 23
type input "10000"
drag, startPoint x: 581, startPoint y: 311, endPoint x: 539, endPoint y: 311, distance: 42.2
click at [539, 311] on div "0" at bounding box center [651, 306] width 241 height 23
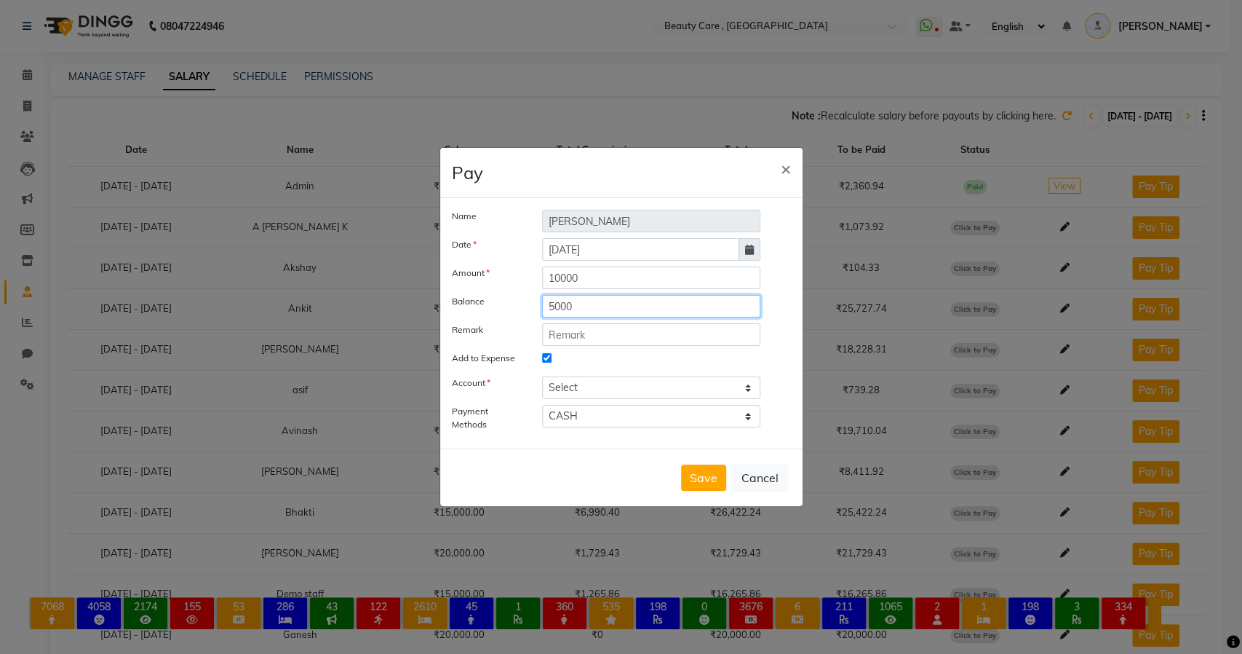
type input "5000"
click at [598, 390] on select "Select Default account ICICI Bank [PERSON_NAME] cash SBI razorpay pertrol exp c…" at bounding box center [651, 387] width 219 height 23
select select "2399"
click at [542, 376] on select "Select Default account ICICI Bank [PERSON_NAME] cash SBI razorpay pertrol exp c…" at bounding box center [651, 387] width 219 height 23
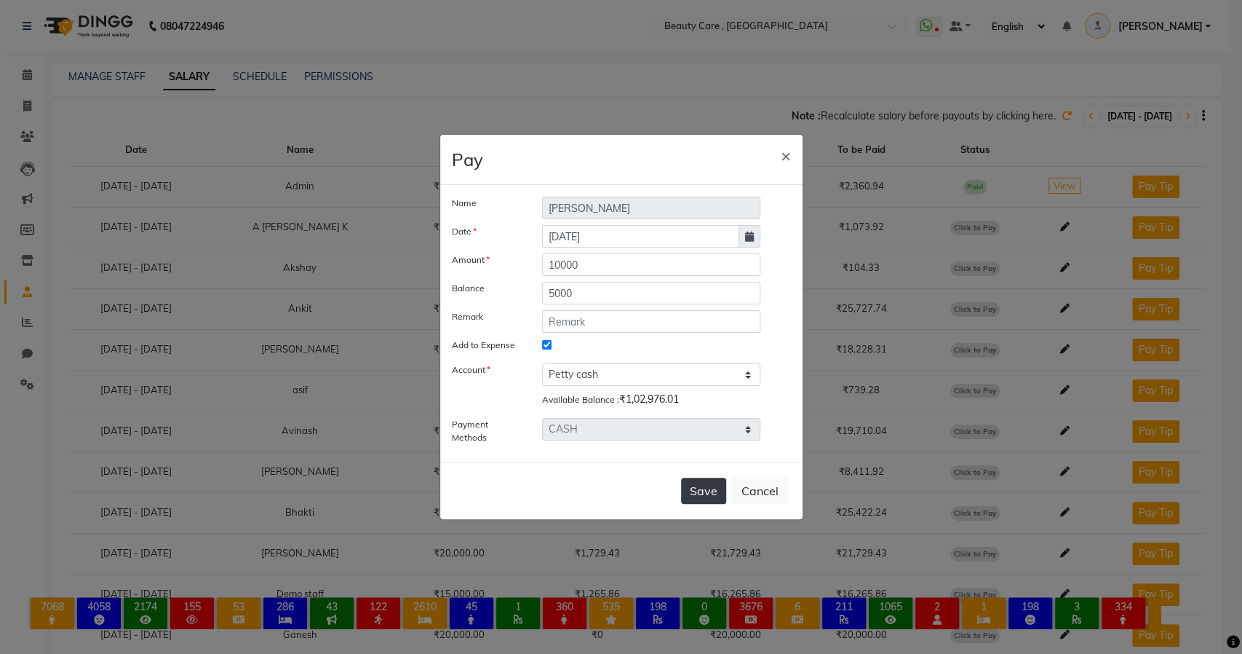
click at [698, 498] on button "Save" at bounding box center [703, 490] width 45 height 26
select select
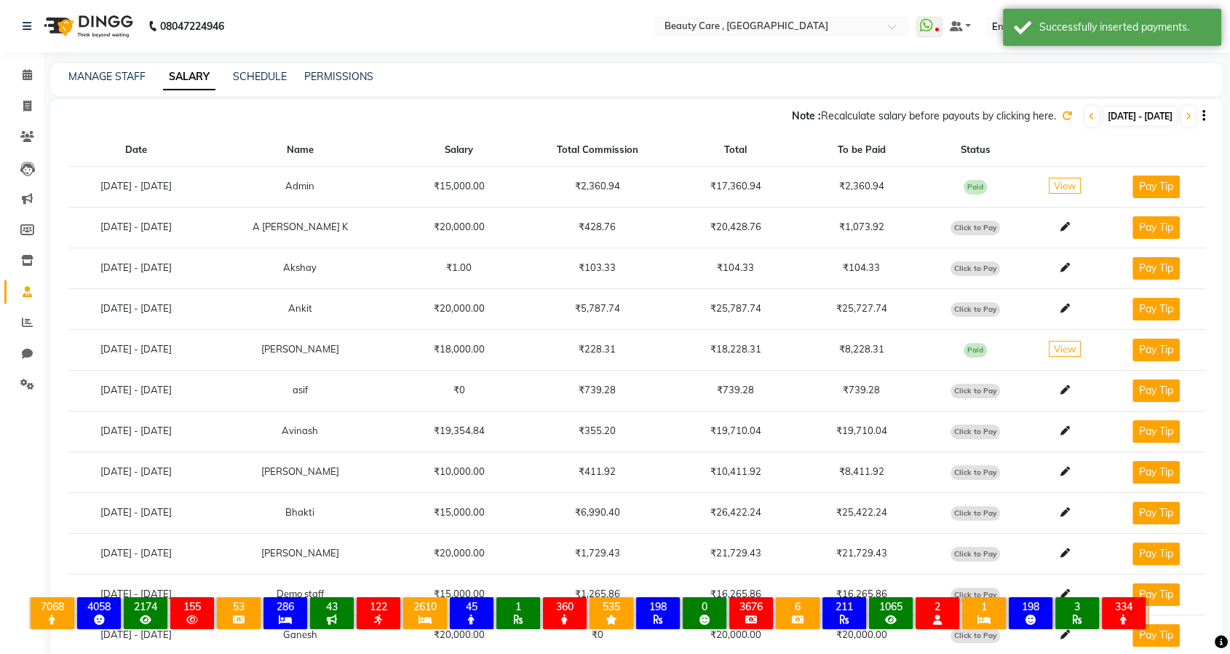
click at [985, 348] on span "Paid" at bounding box center [975, 350] width 23 height 15
click at [1076, 349] on span "View" at bounding box center [1065, 349] width 32 height 16
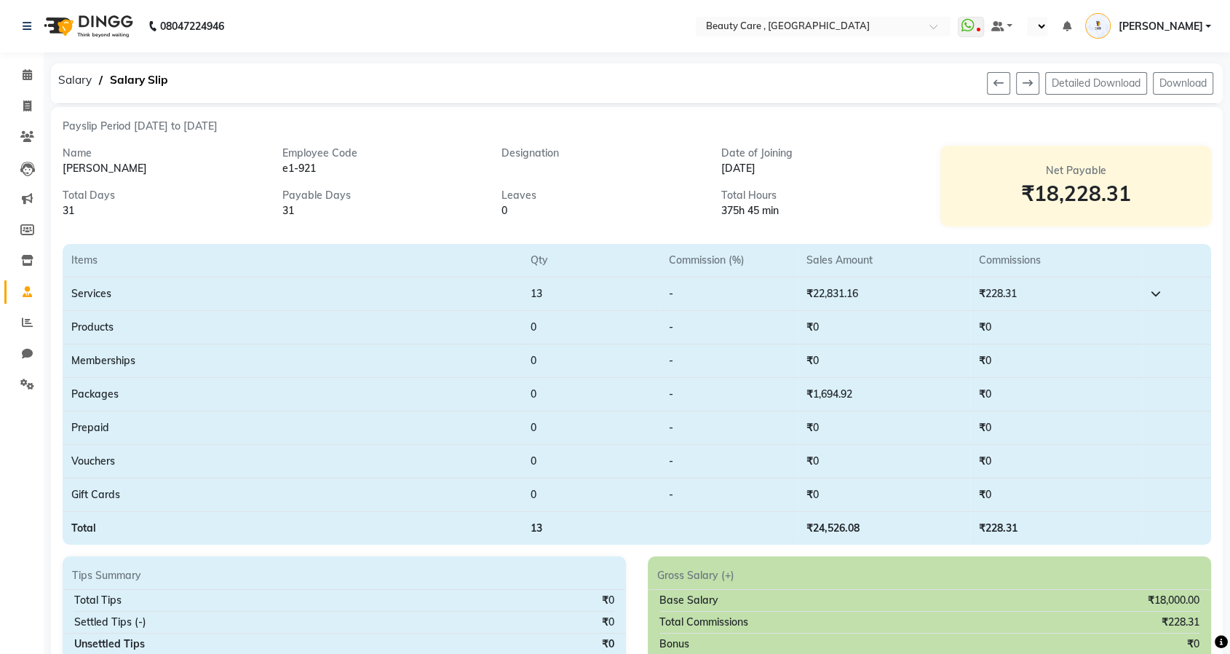
select select "en"
click at [69, 82] on span "Salary" at bounding box center [75, 80] width 48 height 26
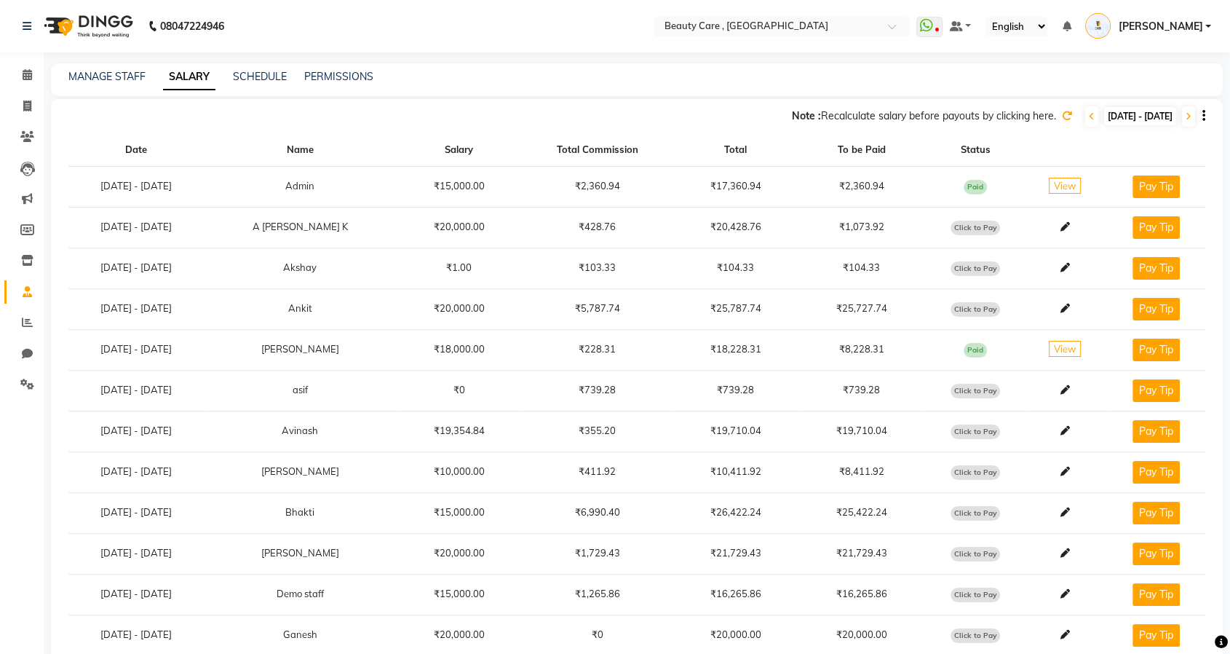
click at [1068, 346] on span "View" at bounding box center [1065, 349] width 32 height 16
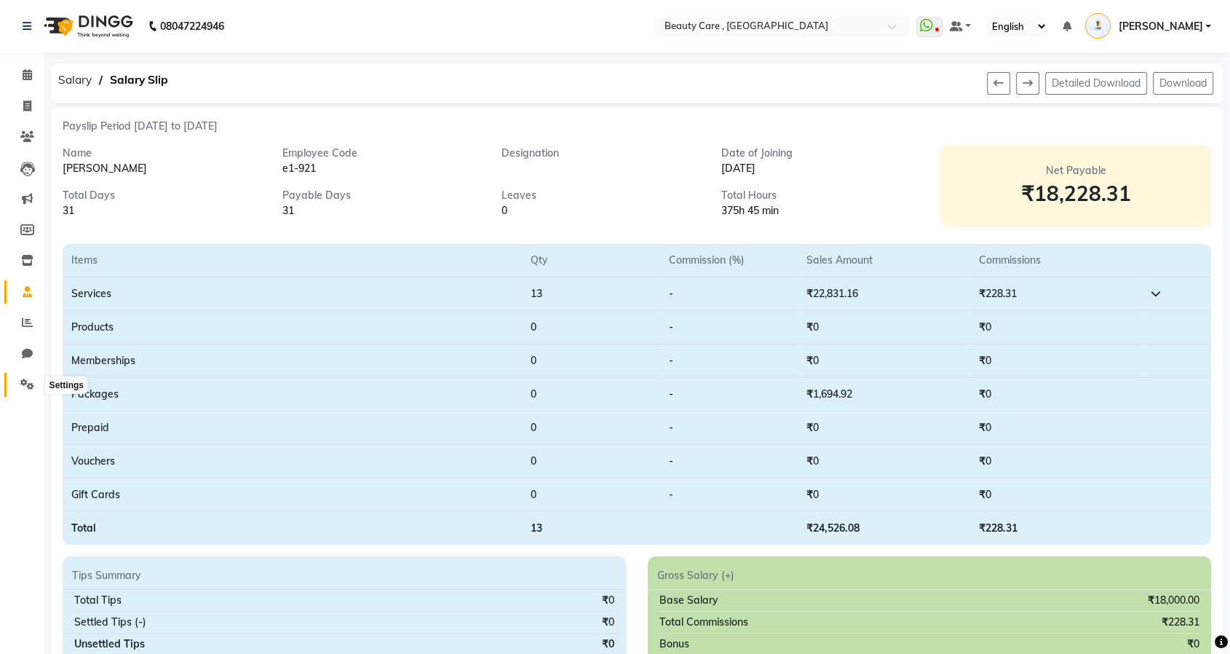
click at [21, 389] on icon at bounding box center [27, 383] width 14 height 11
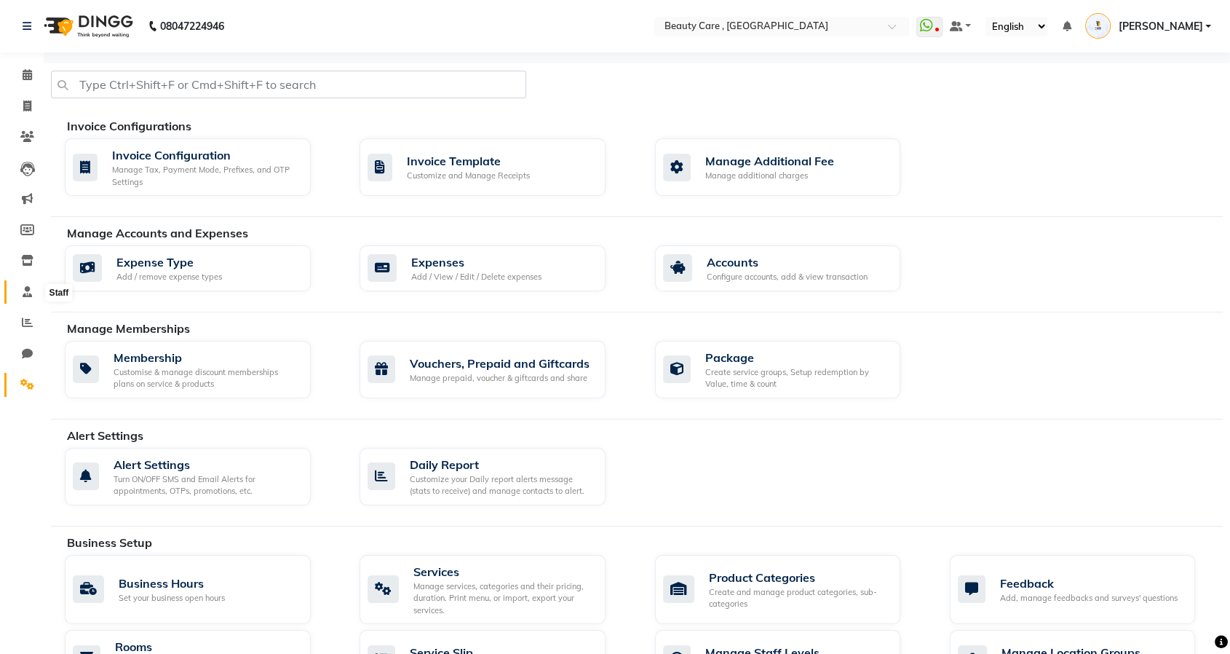
click at [23, 290] on icon at bounding box center [27, 291] width 9 height 11
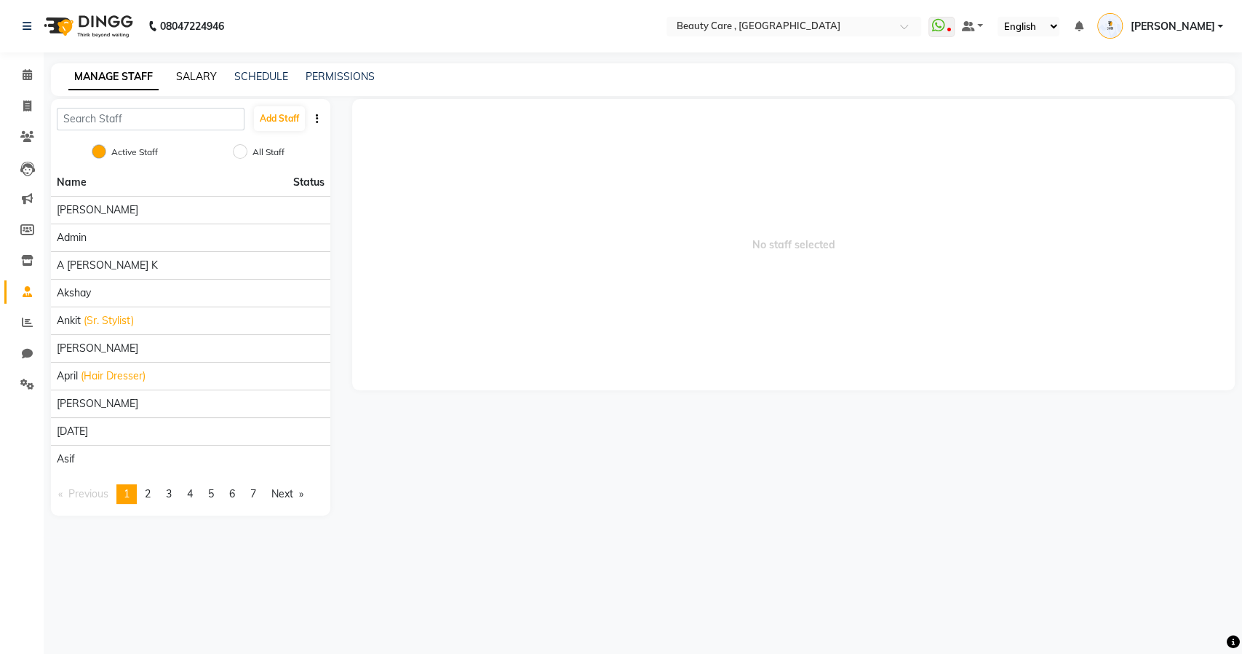
click at [193, 73] on link "SALARY" at bounding box center [196, 76] width 41 height 13
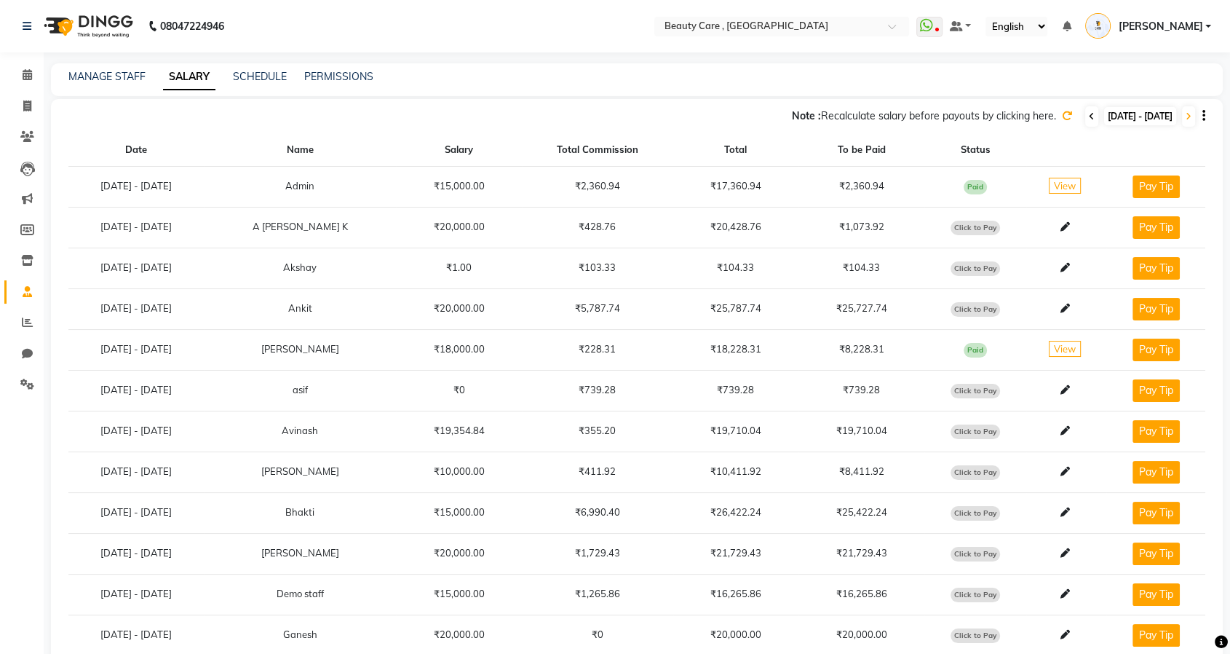
click at [1085, 124] on span at bounding box center [1091, 116] width 13 height 20
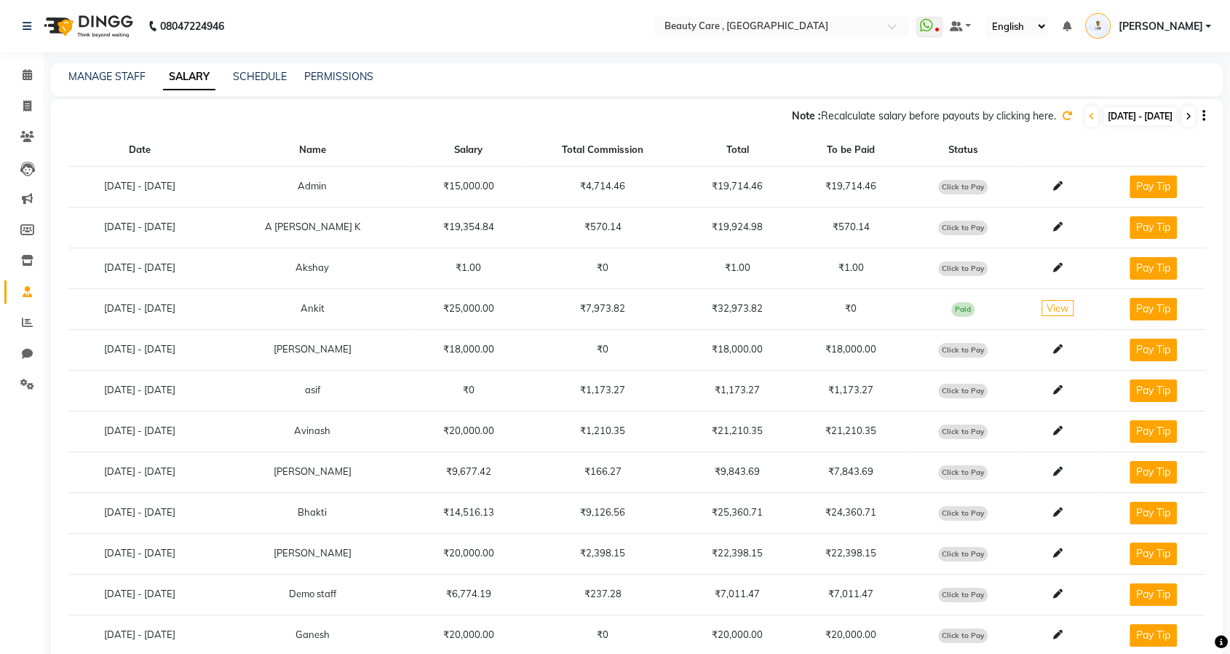
click at [1187, 114] on icon at bounding box center [1189, 116] width 6 height 9
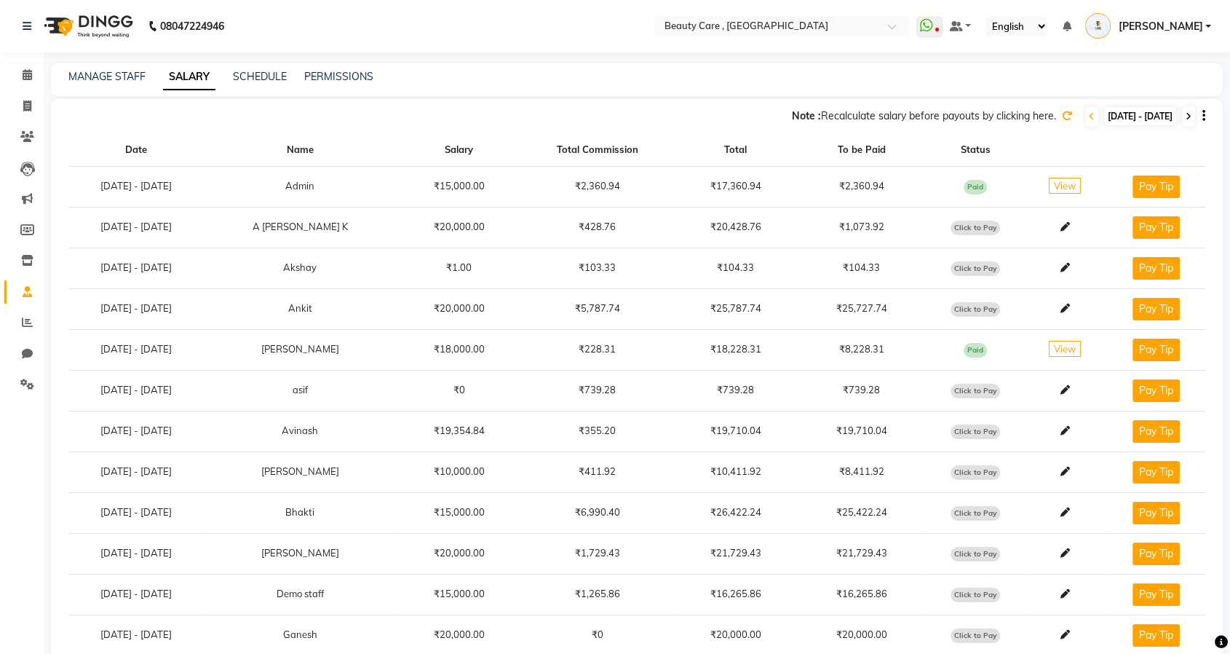
click at [1187, 114] on icon at bounding box center [1189, 116] width 6 height 9
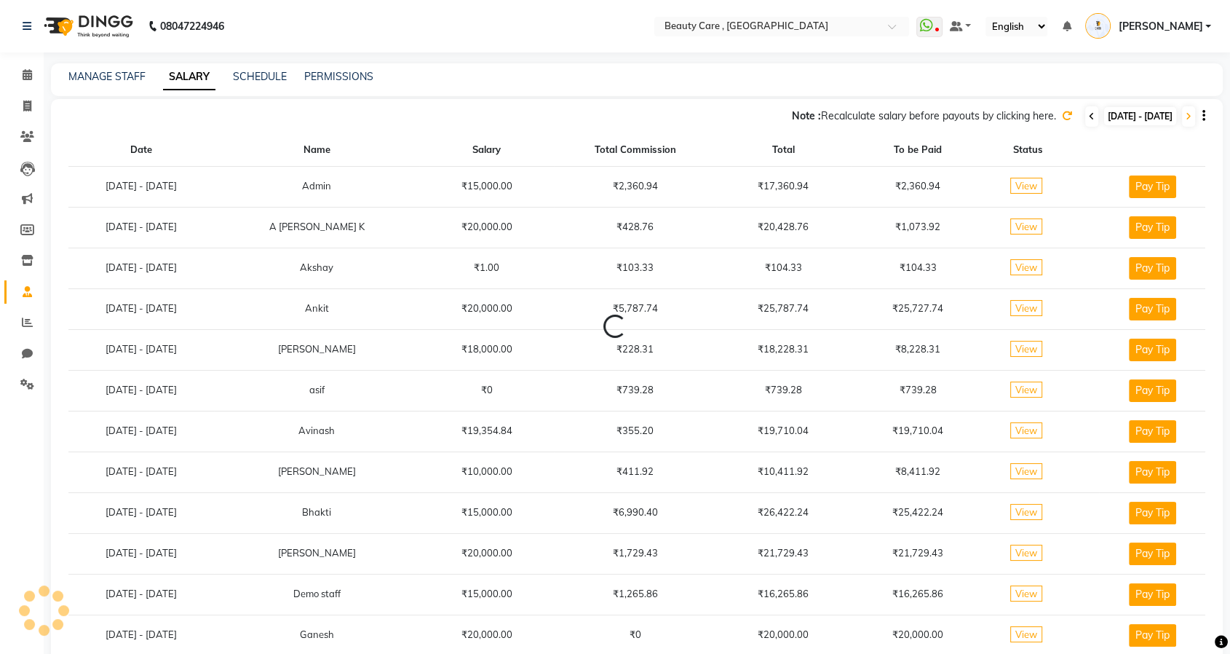
click at [1089, 118] on icon at bounding box center [1092, 116] width 6 height 9
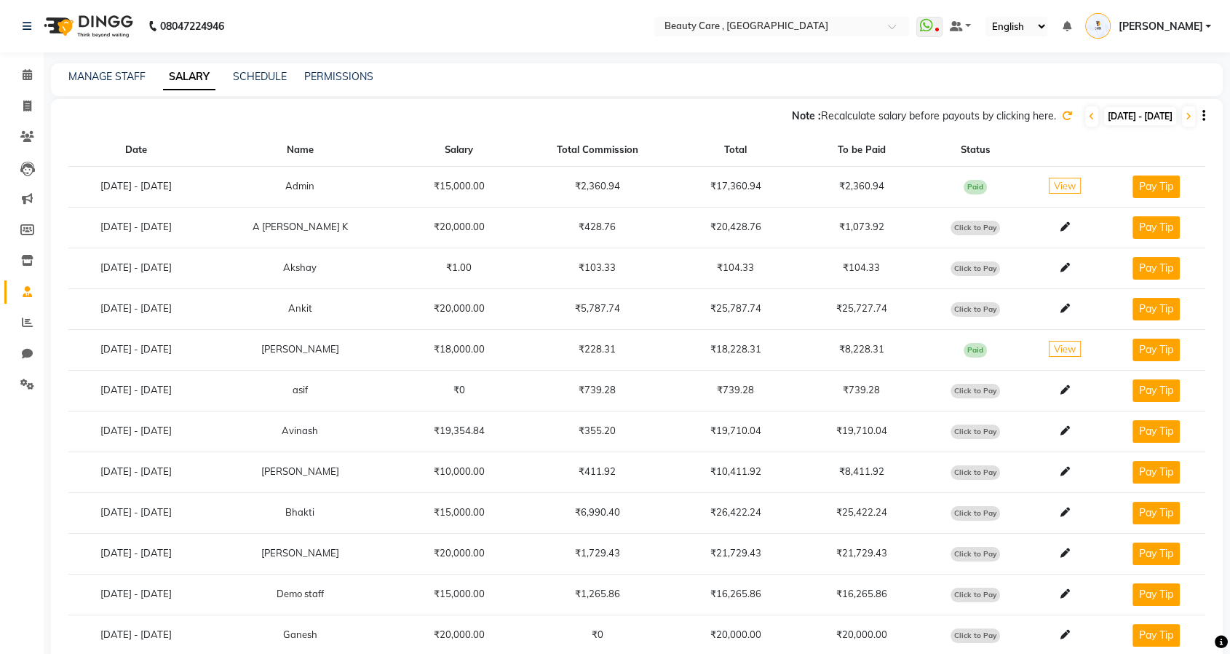
click at [984, 346] on span "Paid" at bounding box center [975, 350] width 23 height 15
click at [976, 428] on span "Click to Pay" at bounding box center [974, 431] width 49 height 15
select select "1"
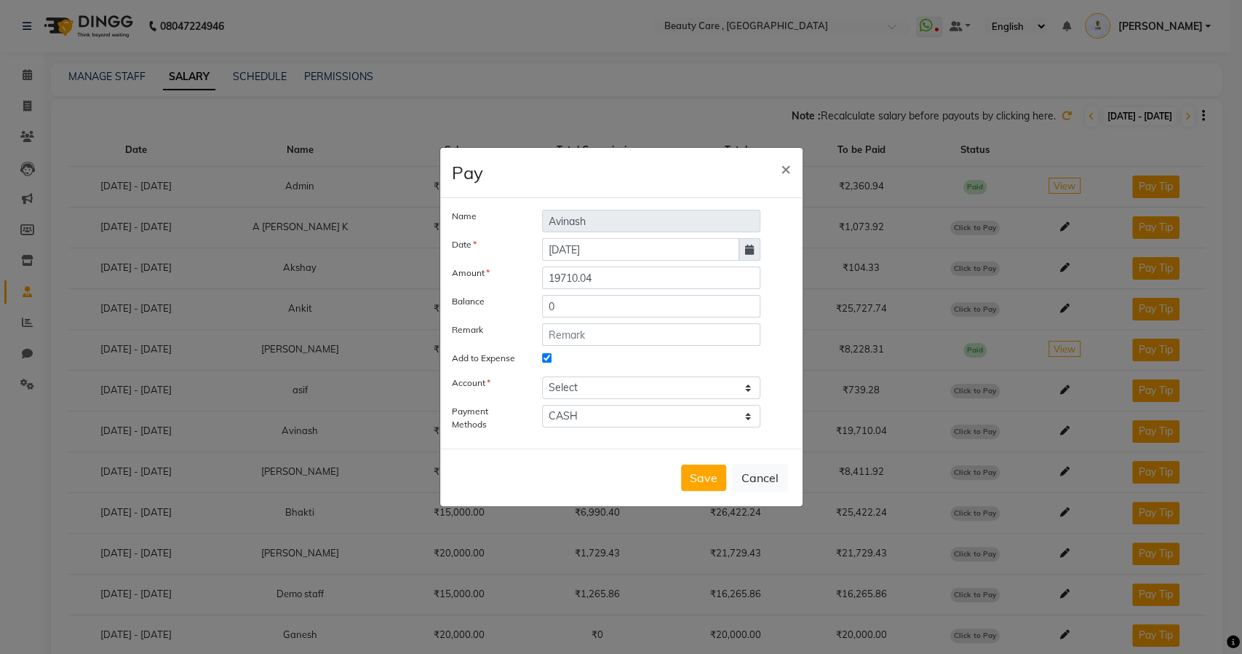
click at [590, 265] on div "Name Avinash Date 04 September 2025 Amount 19710.04 Balance 0 Remark Add to Exp…" at bounding box center [621, 323] width 339 height 227
drag, startPoint x: 615, startPoint y: 285, endPoint x: 548, endPoint y: 285, distance: 67.0
click at [548, 285] on input "19710.04" at bounding box center [651, 277] width 219 height 23
type input "10000"
click at [567, 389] on select "Select Default account ICICI Bank [PERSON_NAME] cash SBI razorpay pertrol exp c…" at bounding box center [651, 387] width 219 height 23
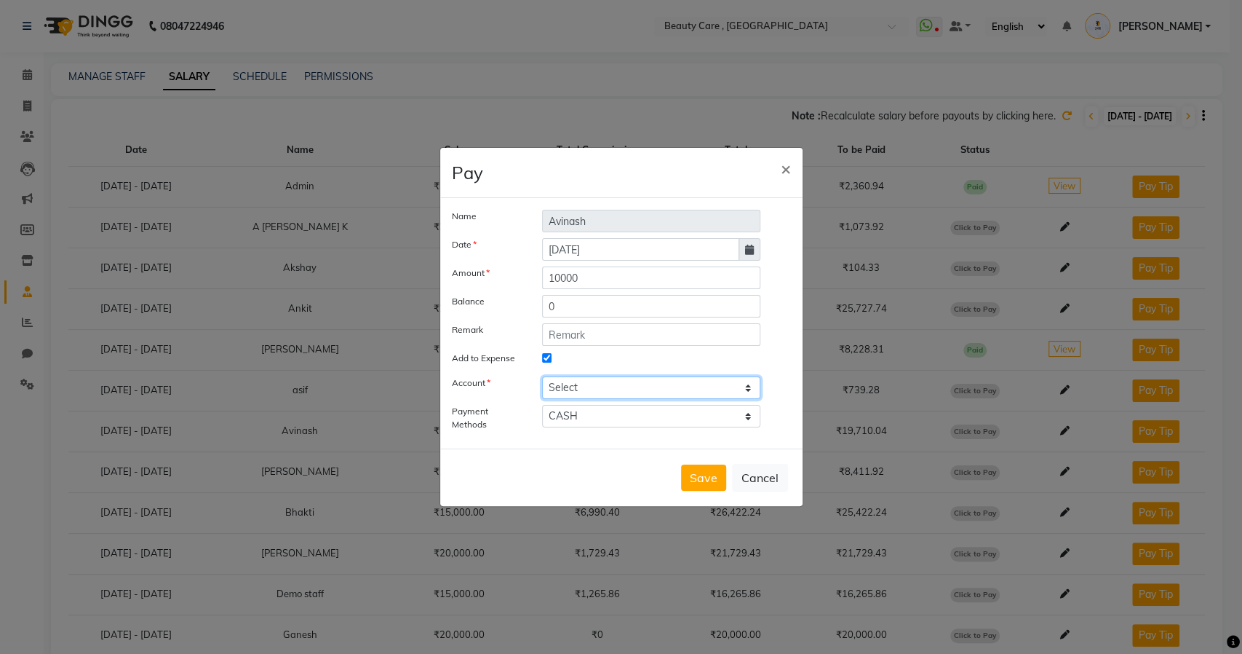
select select "2399"
click at [542, 376] on select "Select Default account ICICI Bank [PERSON_NAME] cash SBI razorpay pertrol exp c…" at bounding box center [651, 387] width 219 height 23
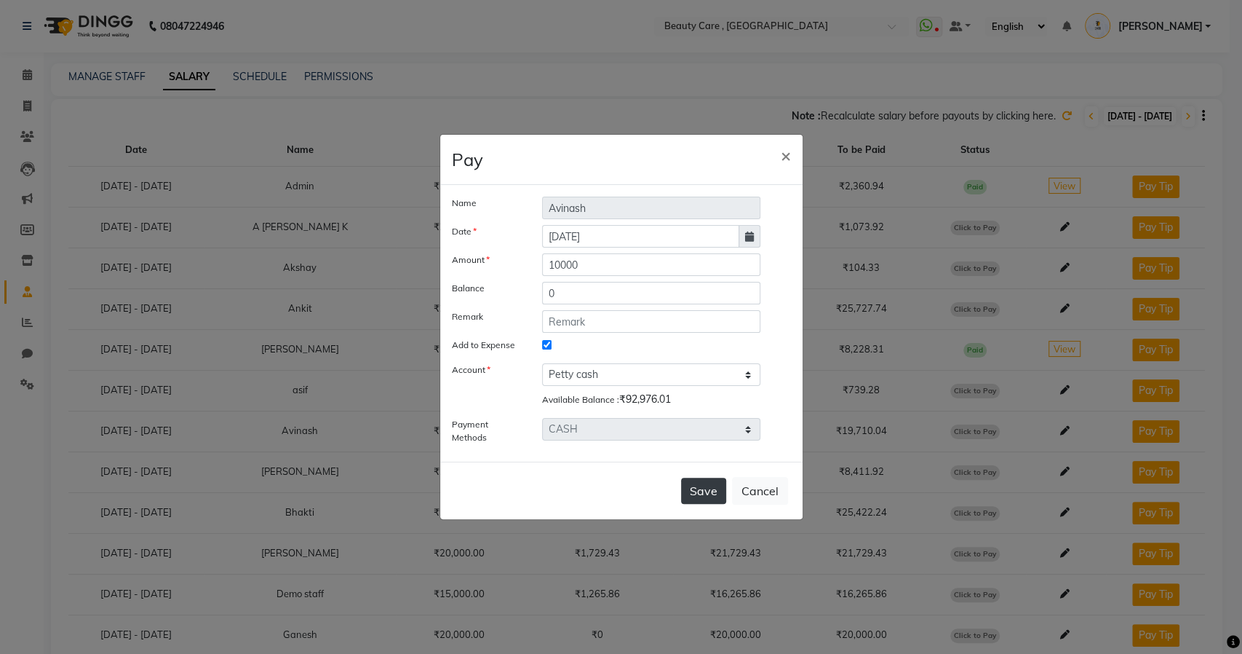
click at [702, 495] on button "Save" at bounding box center [703, 490] width 45 height 26
select select
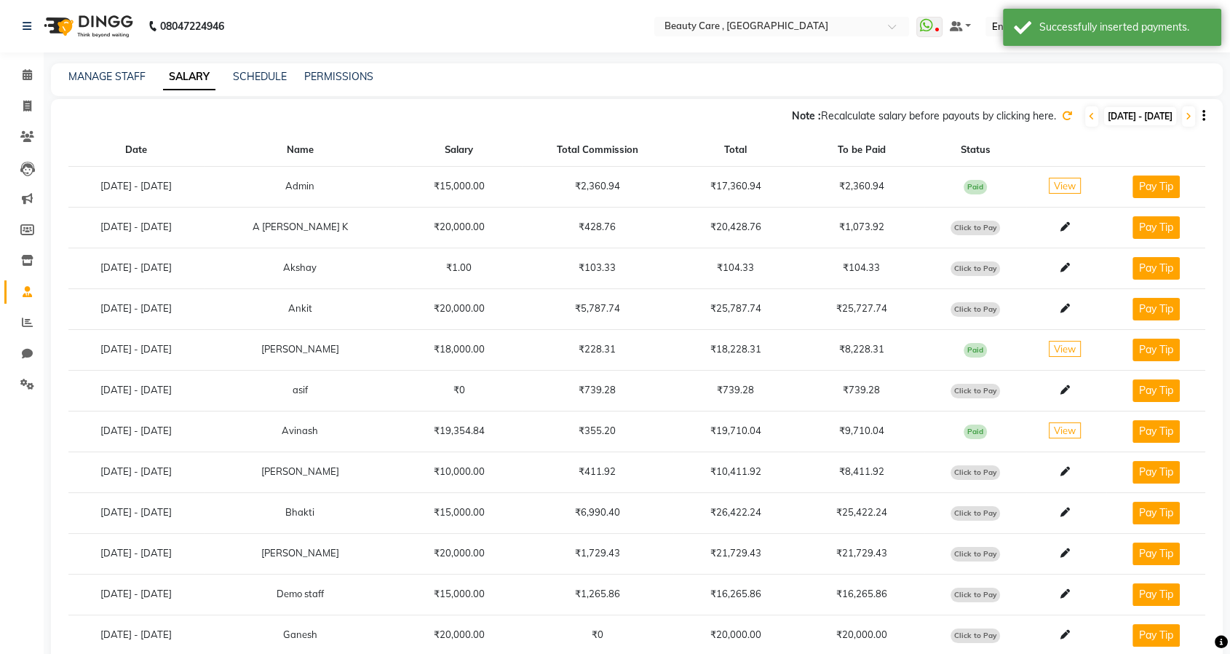
click at [984, 432] on span "Paid" at bounding box center [975, 431] width 23 height 15
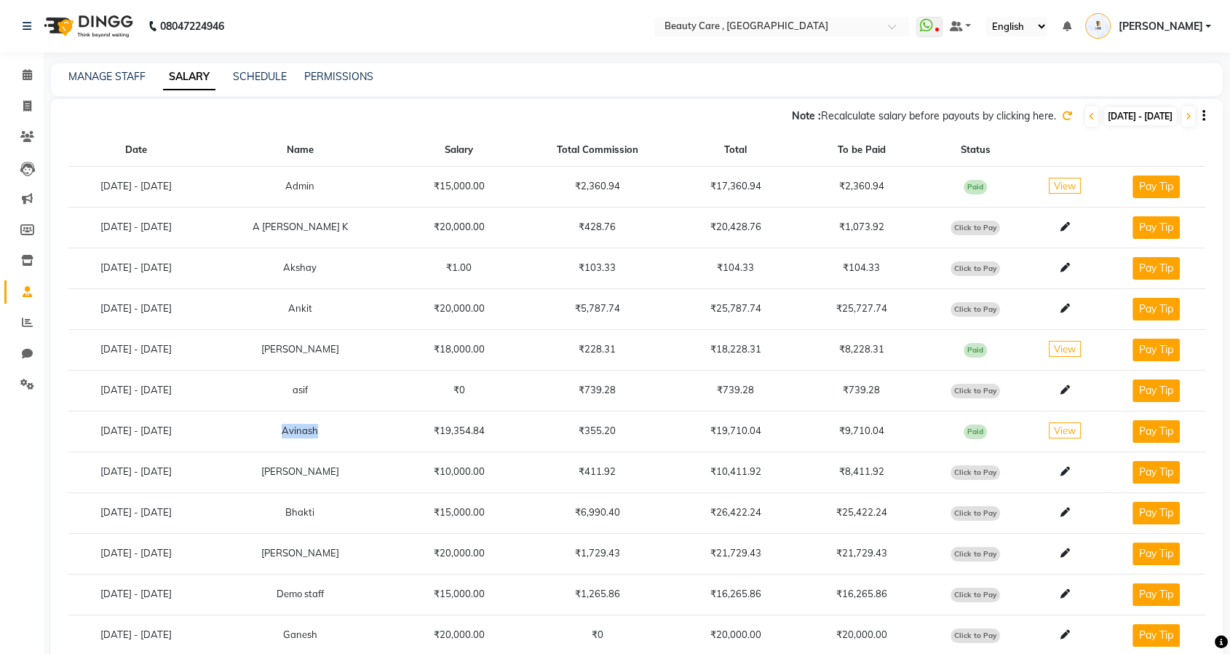
drag, startPoint x: 396, startPoint y: 430, endPoint x: 347, endPoint y: 438, distance: 49.4
click at [347, 438] on td "Avinash" at bounding box center [300, 430] width 192 height 41
copy td "Avinash"
click at [1187, 116] on icon at bounding box center [1189, 116] width 6 height 9
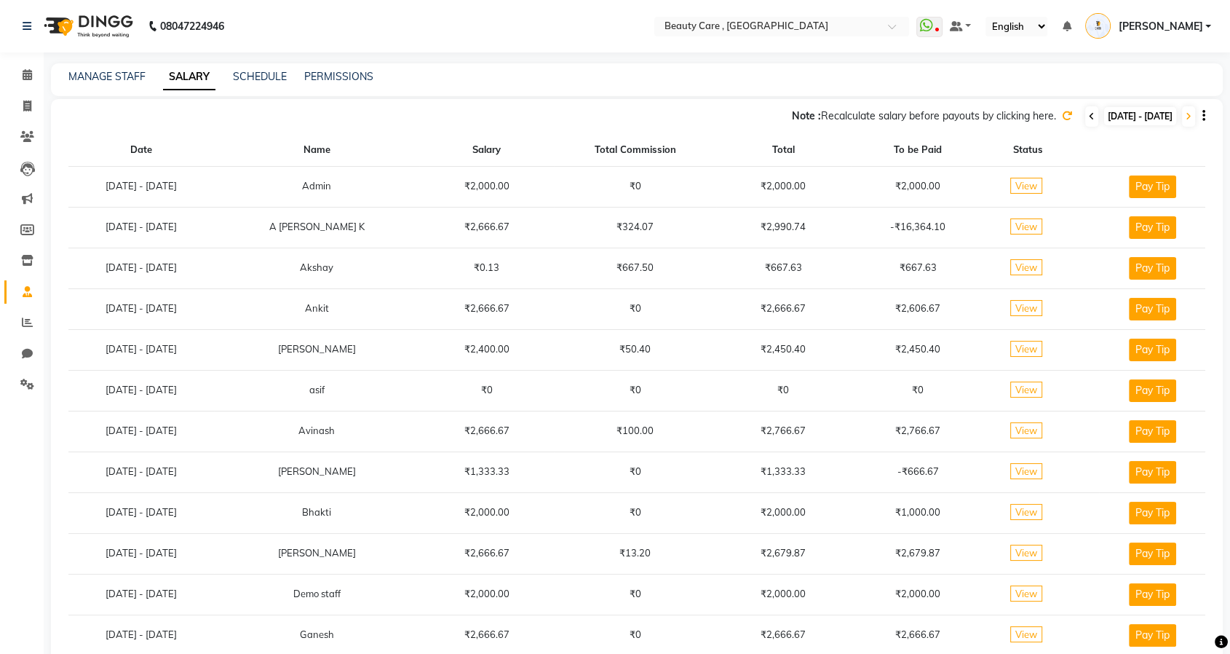
click at [1085, 122] on span at bounding box center [1091, 116] width 13 height 20
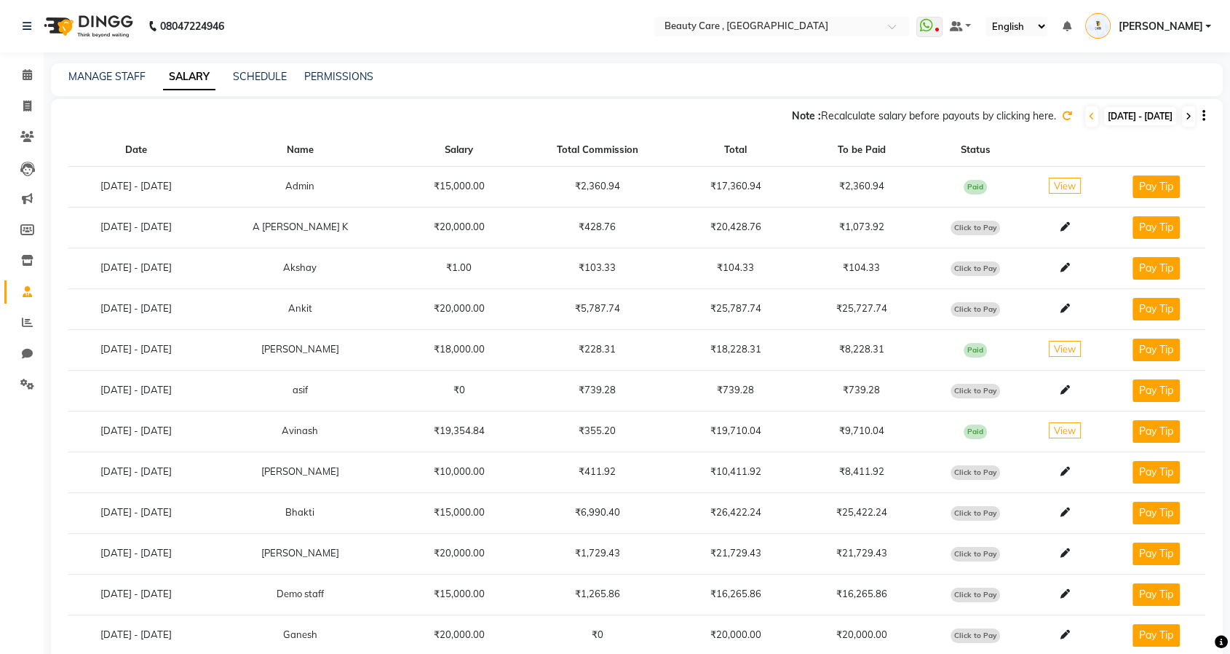
click at [1185, 121] on span at bounding box center [1188, 116] width 13 height 20
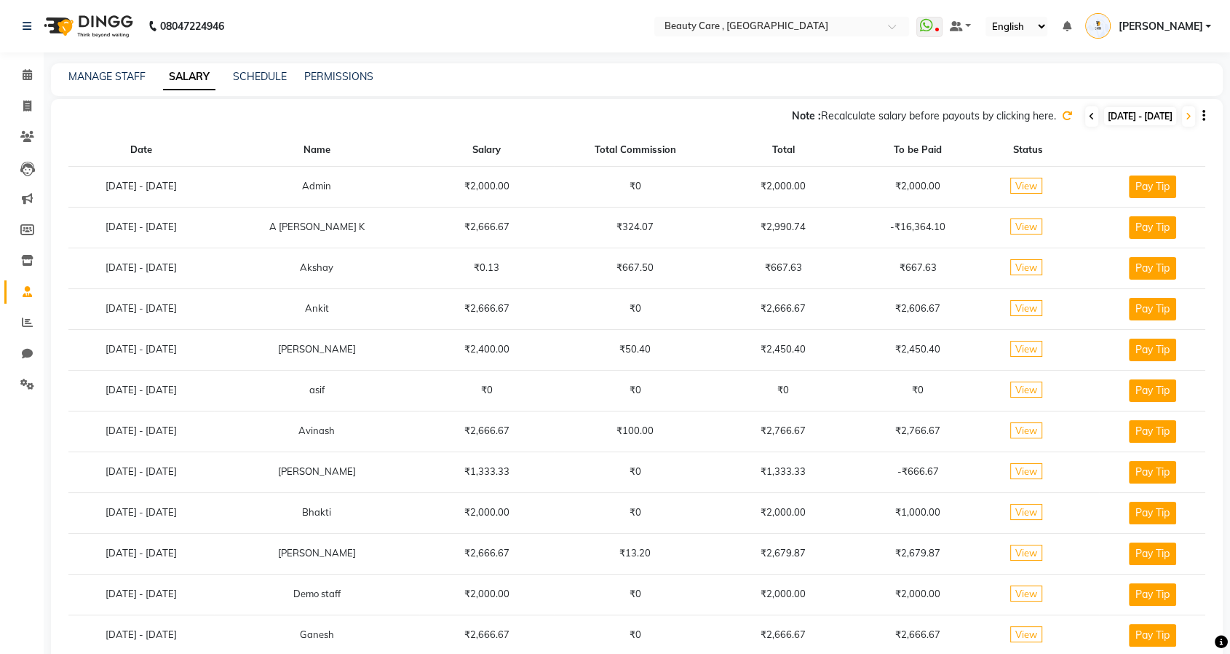
click at [1089, 119] on icon at bounding box center [1092, 116] width 6 height 9
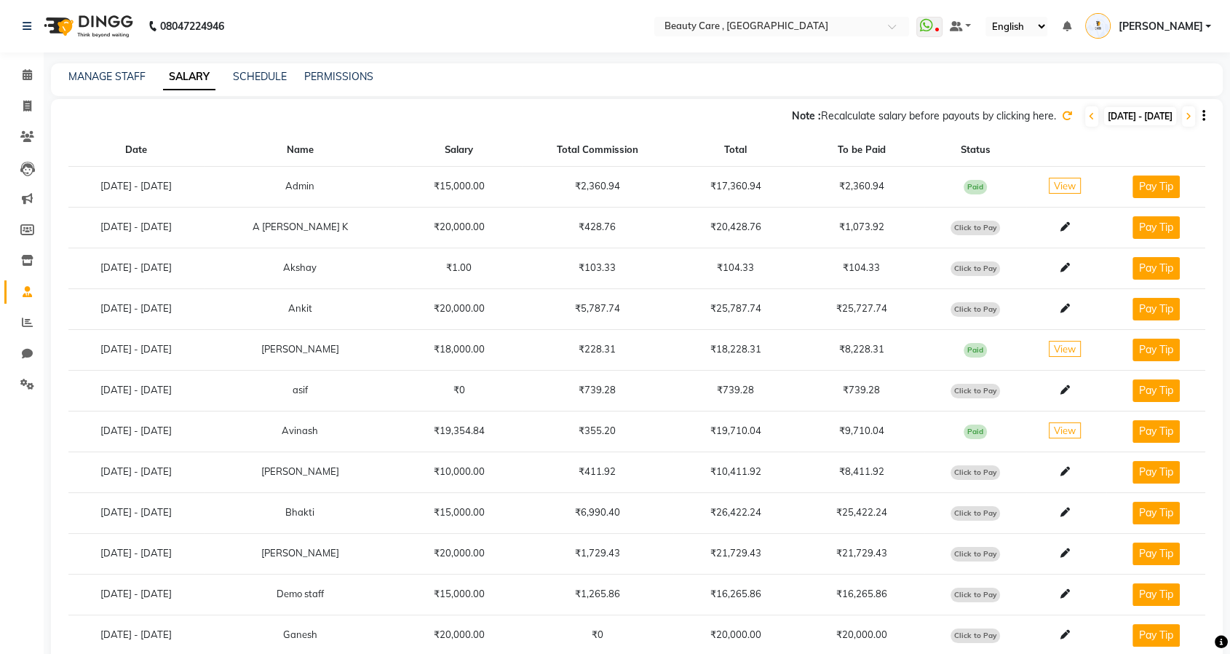
click at [1062, 115] on icon at bounding box center [1067, 116] width 10 height 10
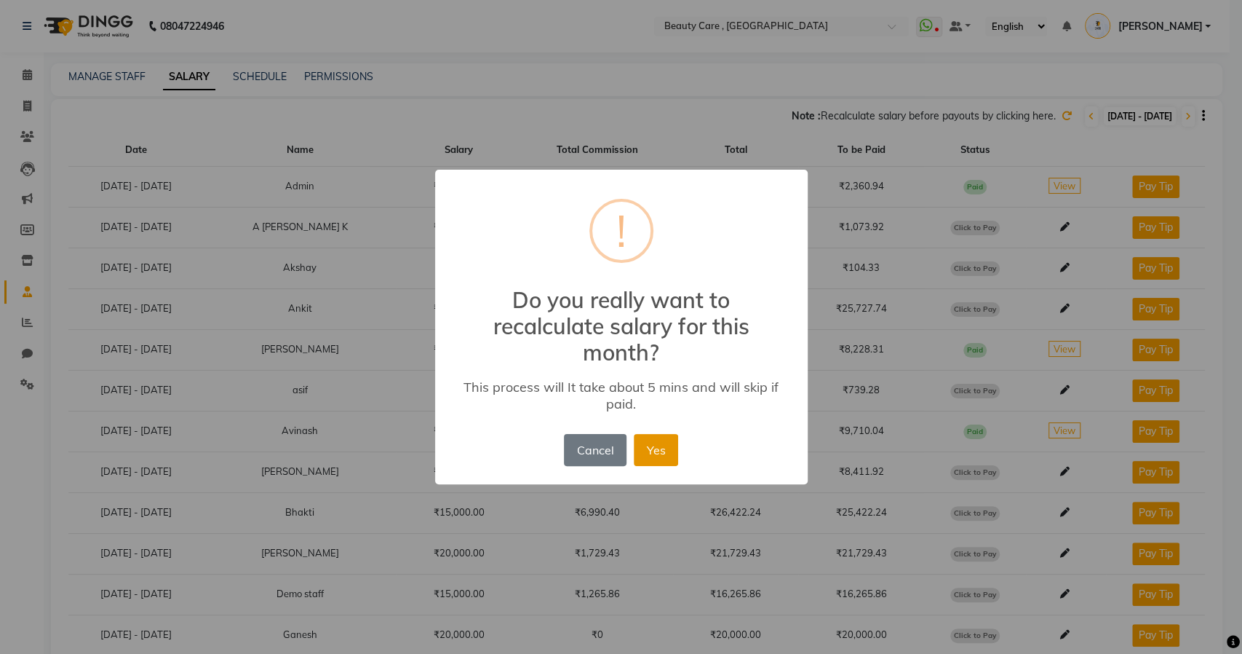
click at [670, 445] on button "Yes" at bounding box center [656, 450] width 44 height 32
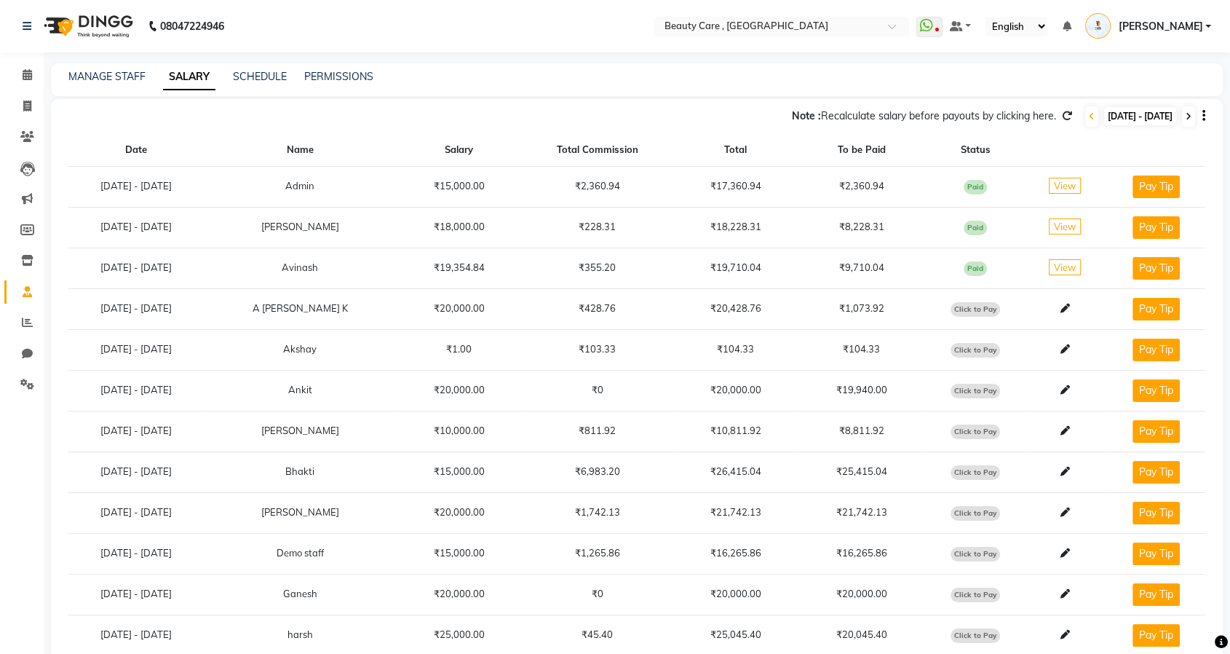
click at [1186, 116] on icon at bounding box center [1189, 116] width 6 height 9
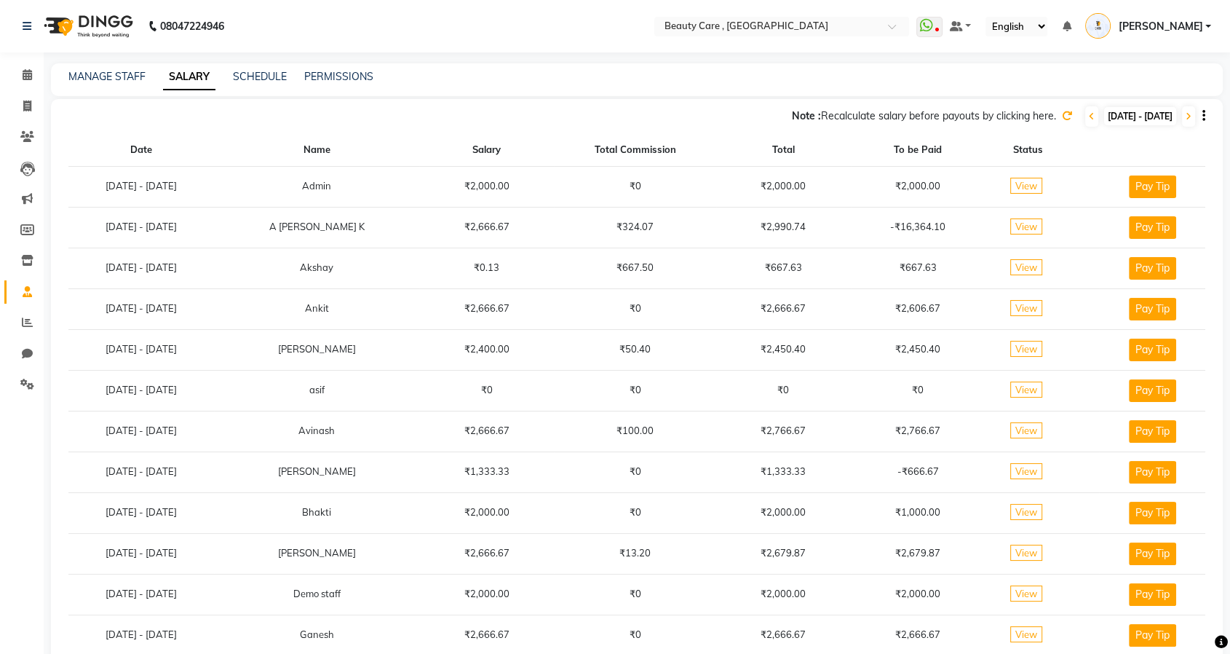
click at [1062, 118] on icon at bounding box center [1067, 116] width 10 height 10
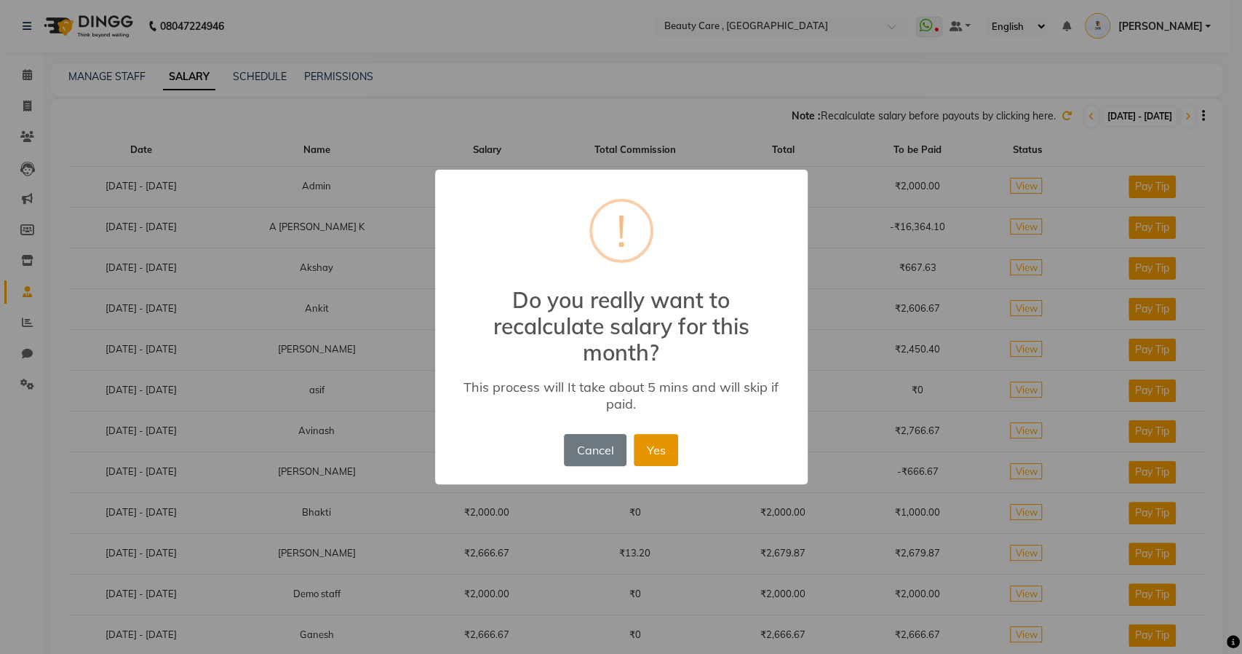
click at [647, 453] on button "Yes" at bounding box center [656, 450] width 44 height 32
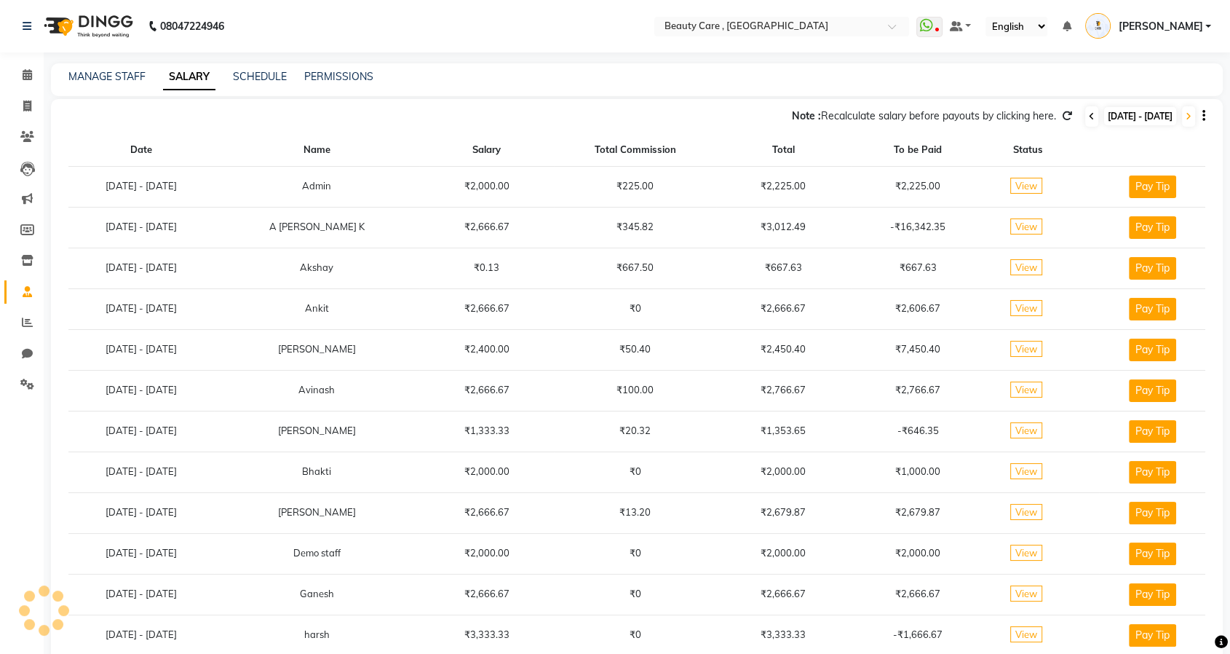
click at [1085, 115] on span at bounding box center [1091, 116] width 13 height 20
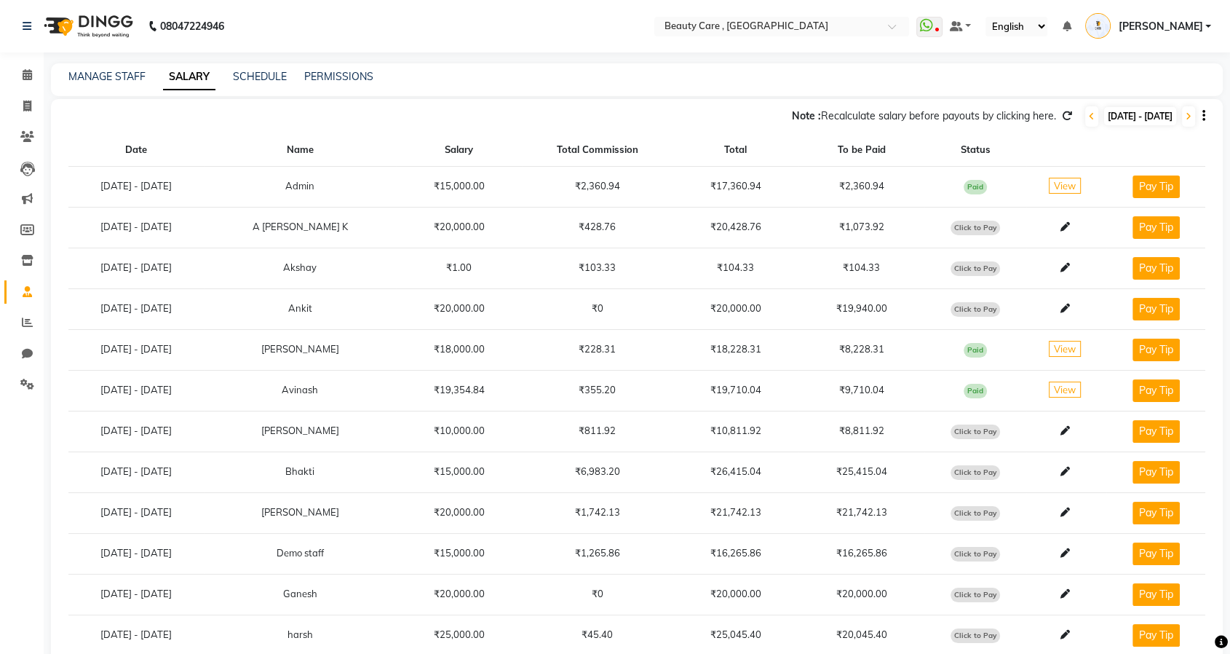
click at [1055, 381] on span "View" at bounding box center [1065, 389] width 32 height 16
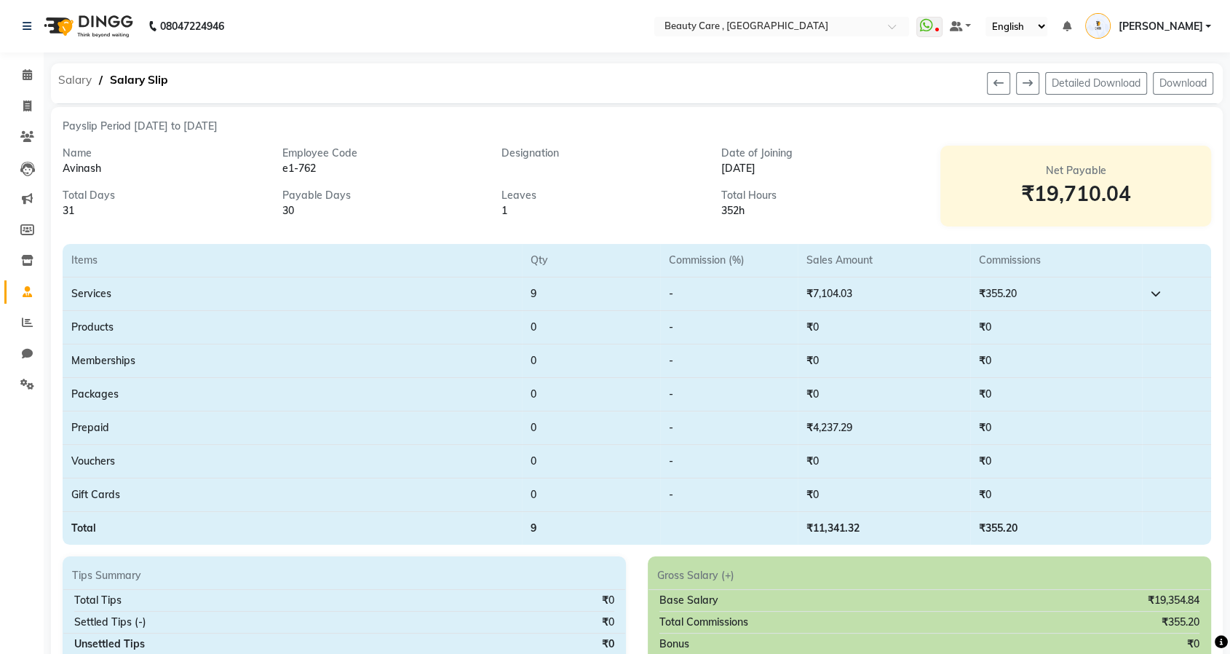
click at [74, 84] on span "Salary" at bounding box center [75, 80] width 48 height 26
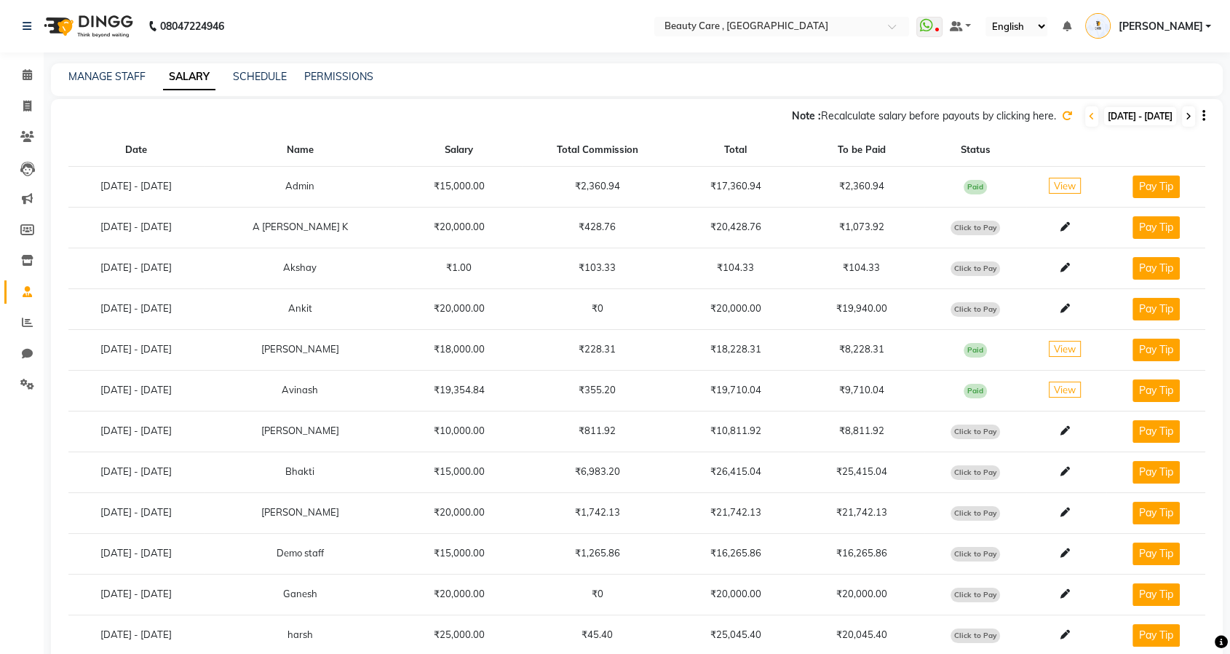
click at [1187, 124] on span at bounding box center [1188, 116] width 13 height 20
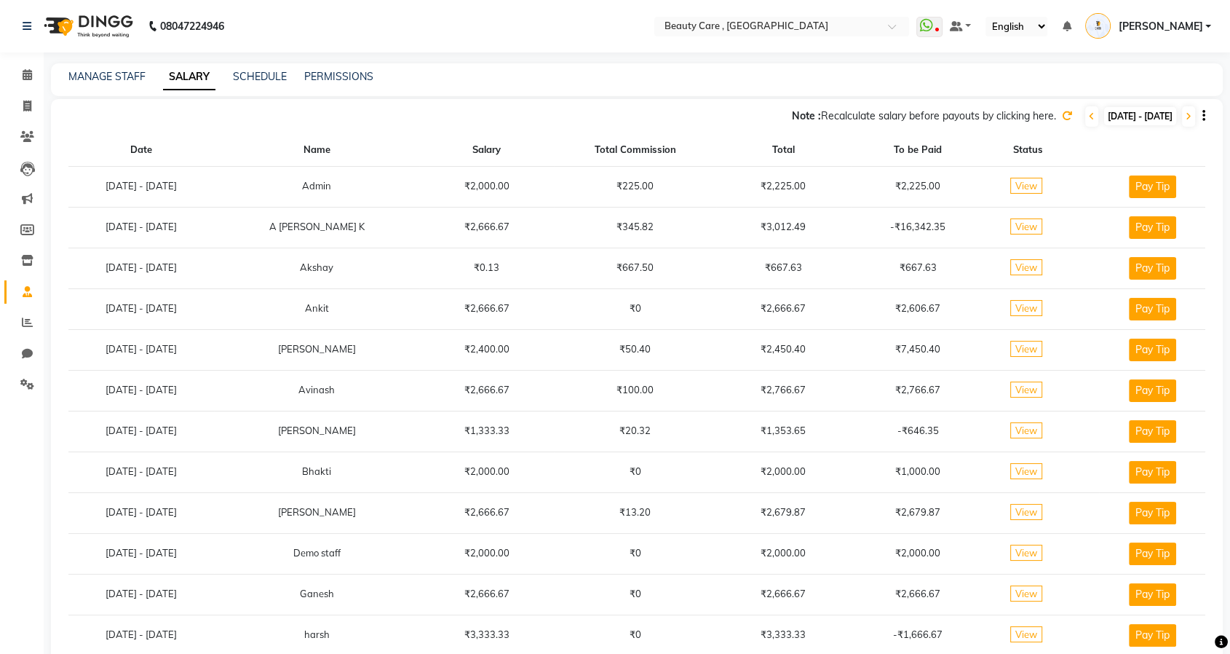
click at [1062, 113] on icon at bounding box center [1067, 116] width 10 height 10
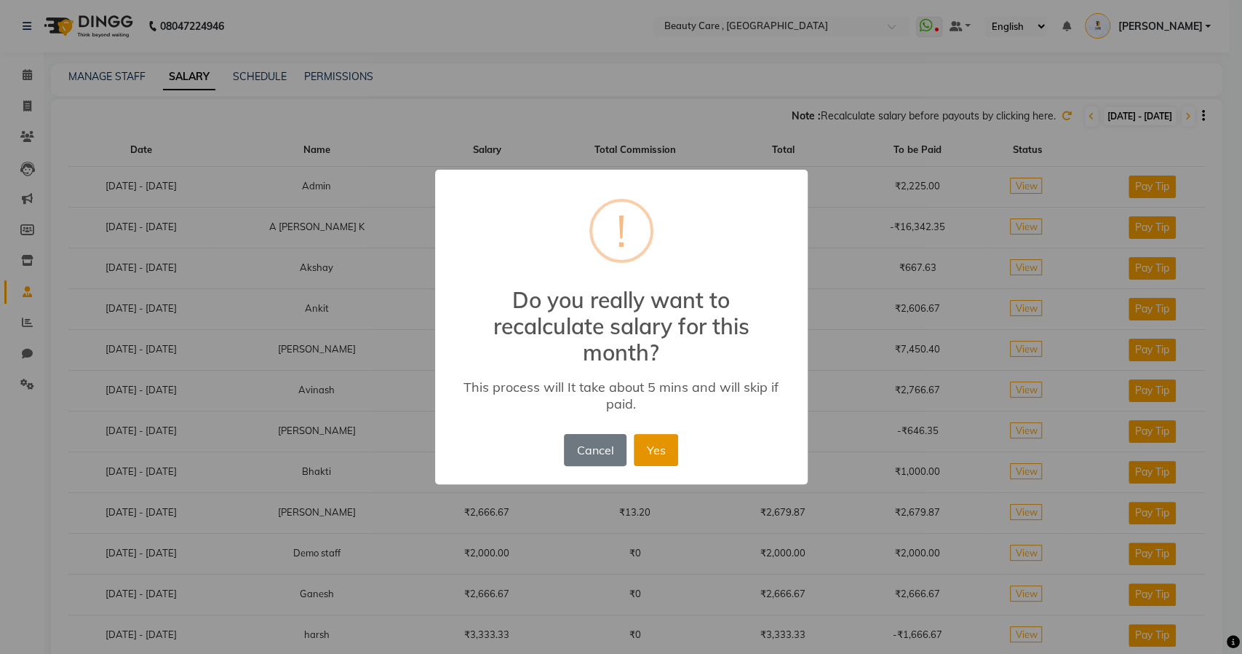
click at [648, 452] on button "Yes" at bounding box center [656, 450] width 44 height 32
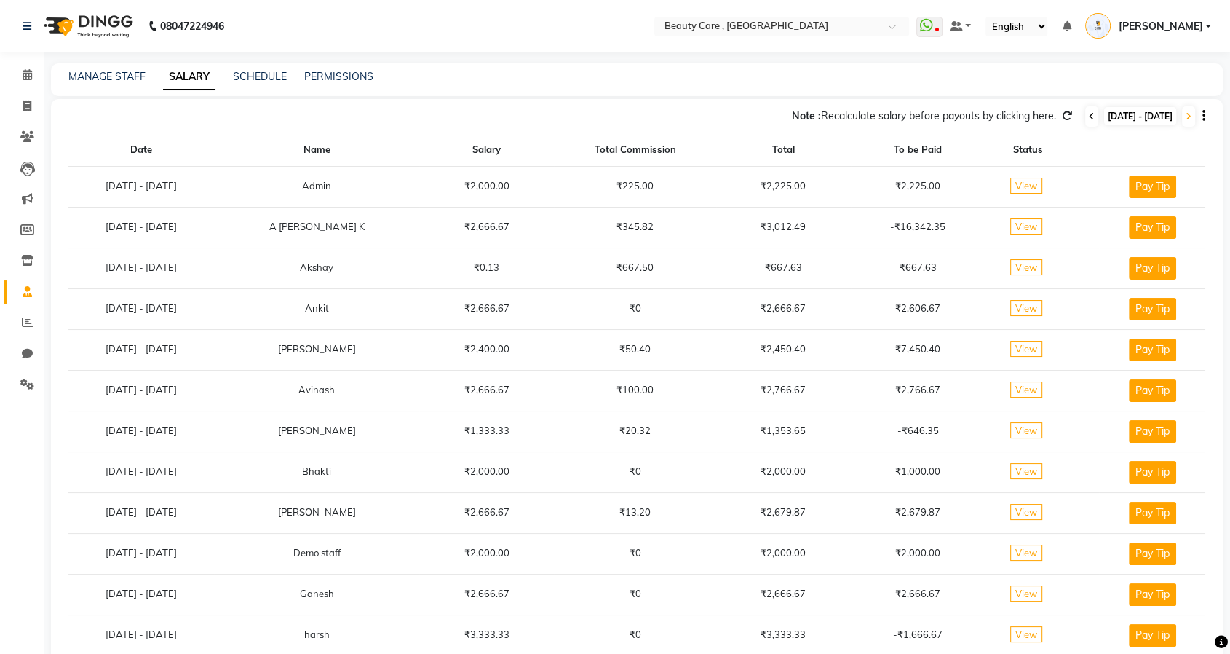
click at [1085, 116] on span at bounding box center [1091, 116] width 13 height 20
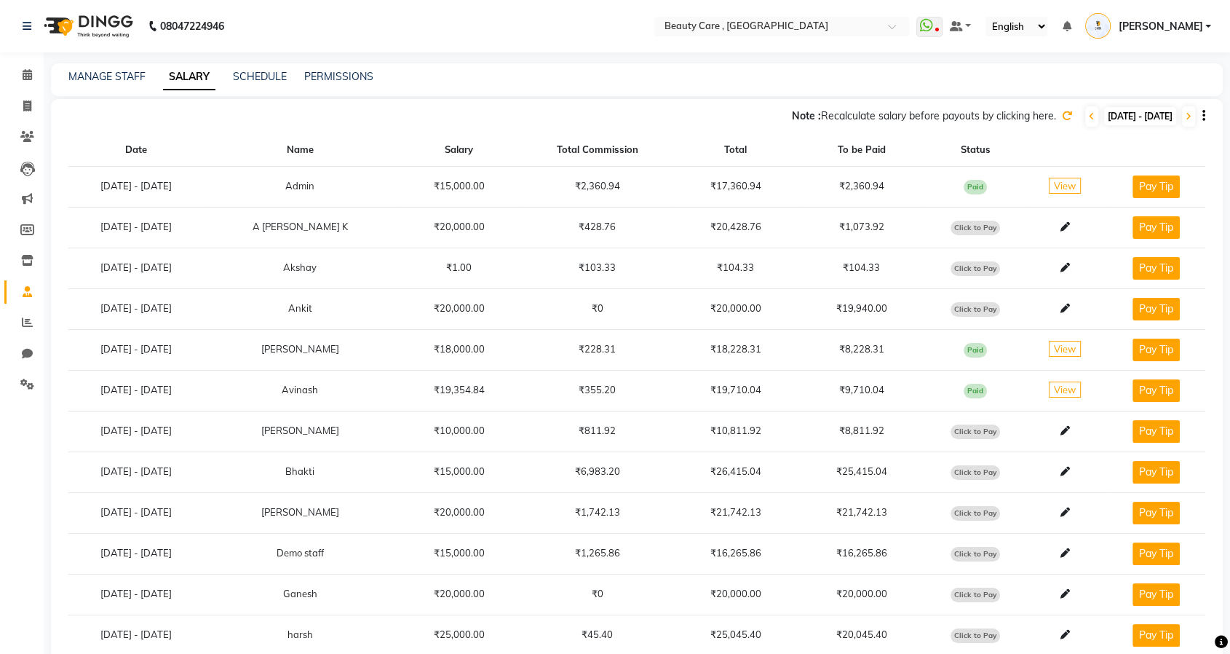
click at [1065, 389] on span "View" at bounding box center [1065, 389] width 32 height 16
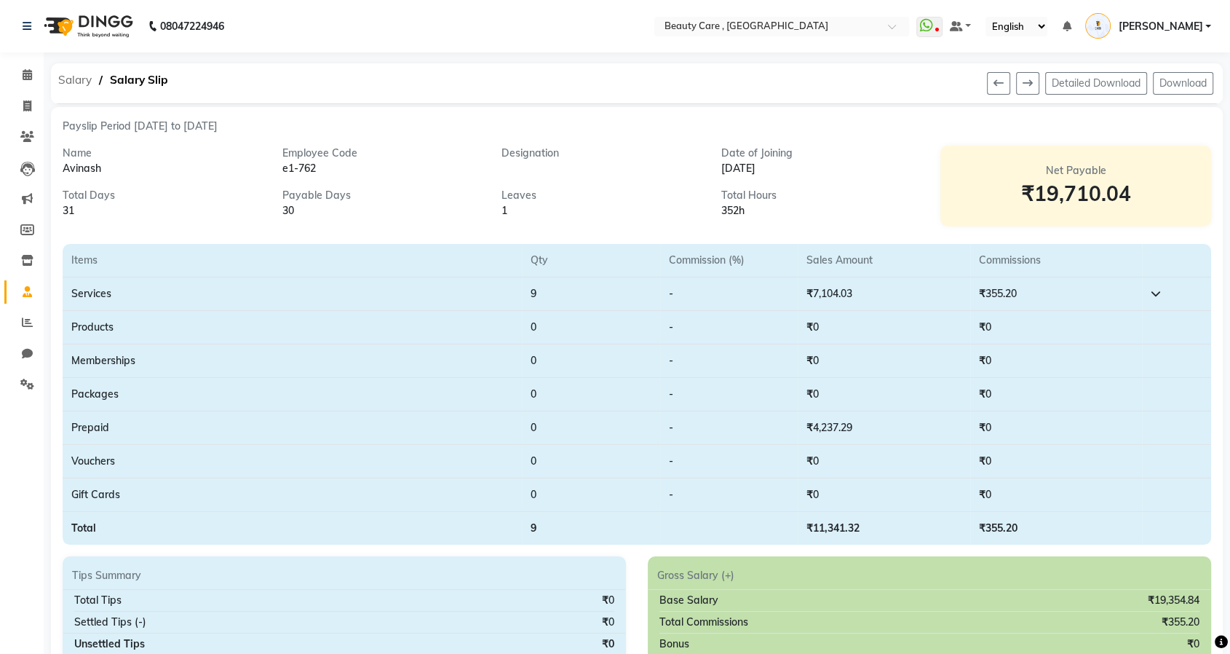
click at [77, 85] on span "Salary" at bounding box center [75, 80] width 48 height 26
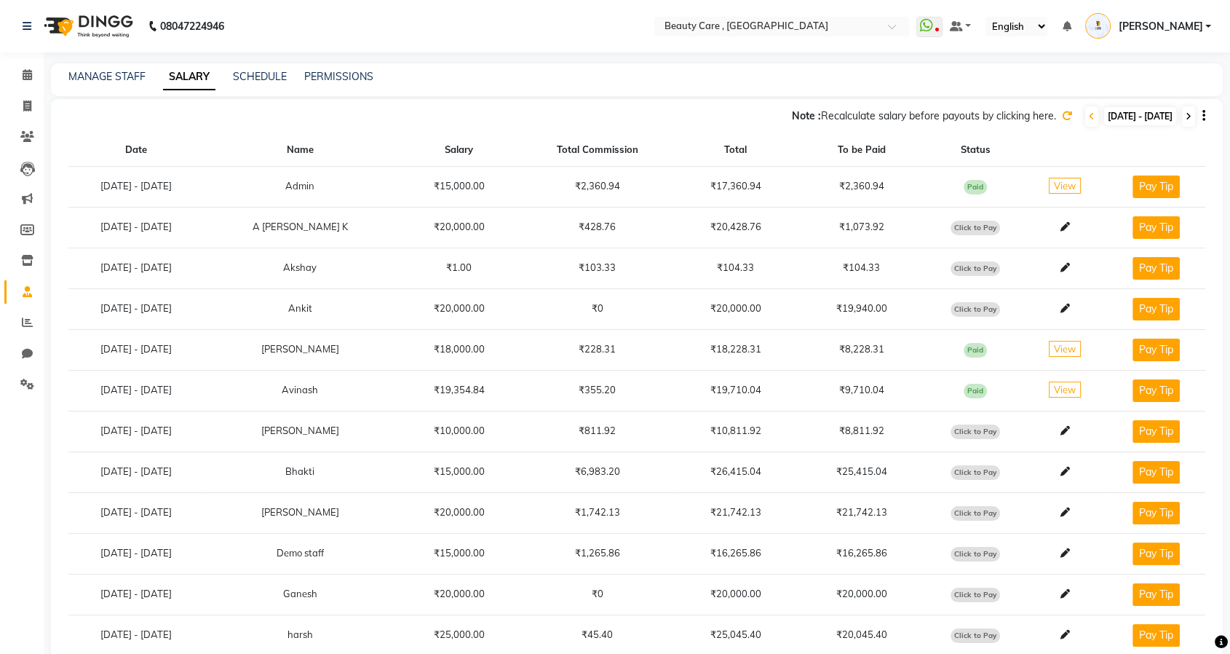
click at [1186, 114] on icon at bounding box center [1189, 116] width 6 height 9
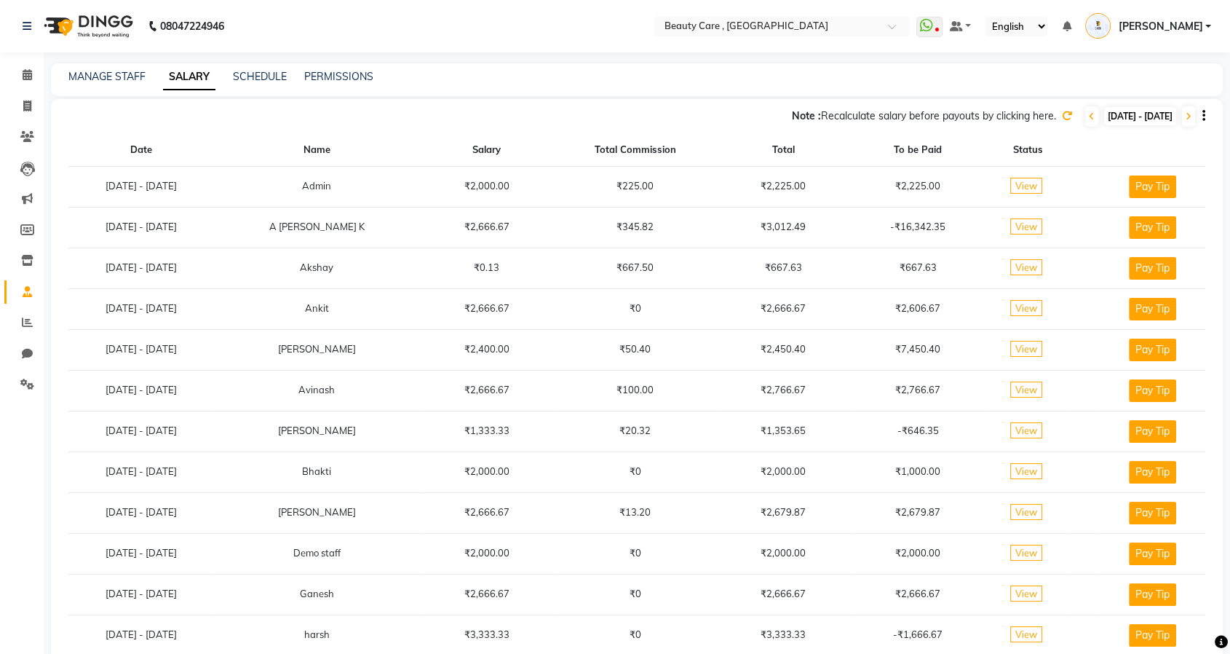
click at [1027, 387] on span "View" at bounding box center [1026, 389] width 32 height 16
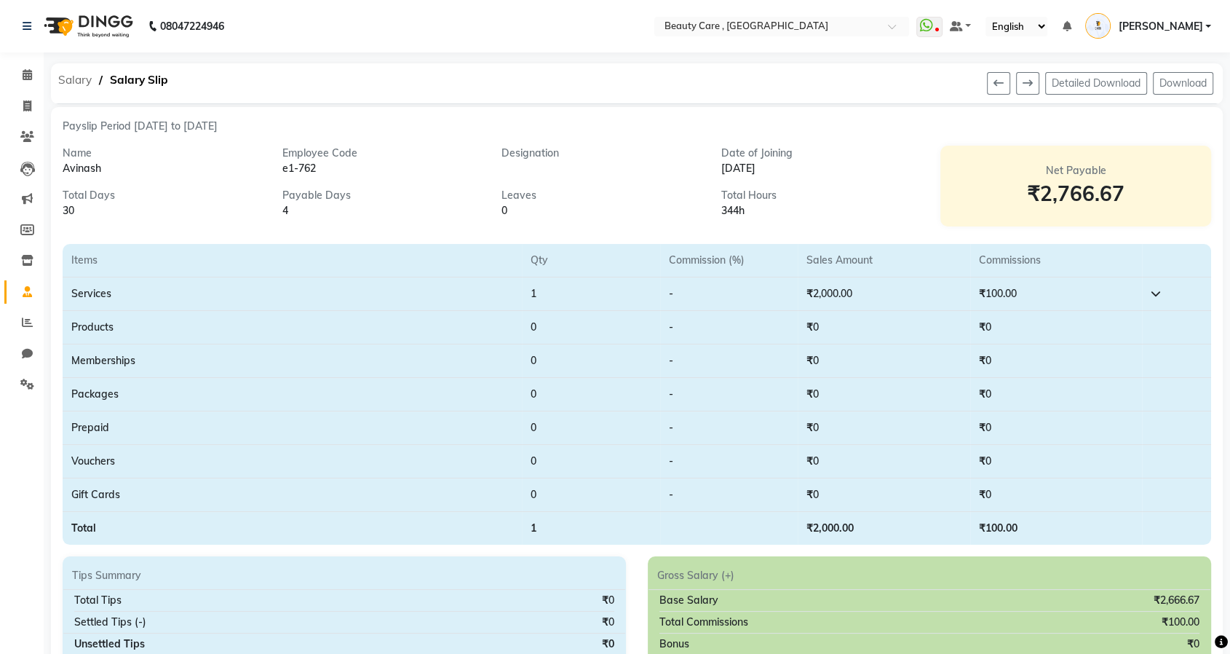
click at [80, 73] on span "Salary" at bounding box center [75, 80] width 48 height 26
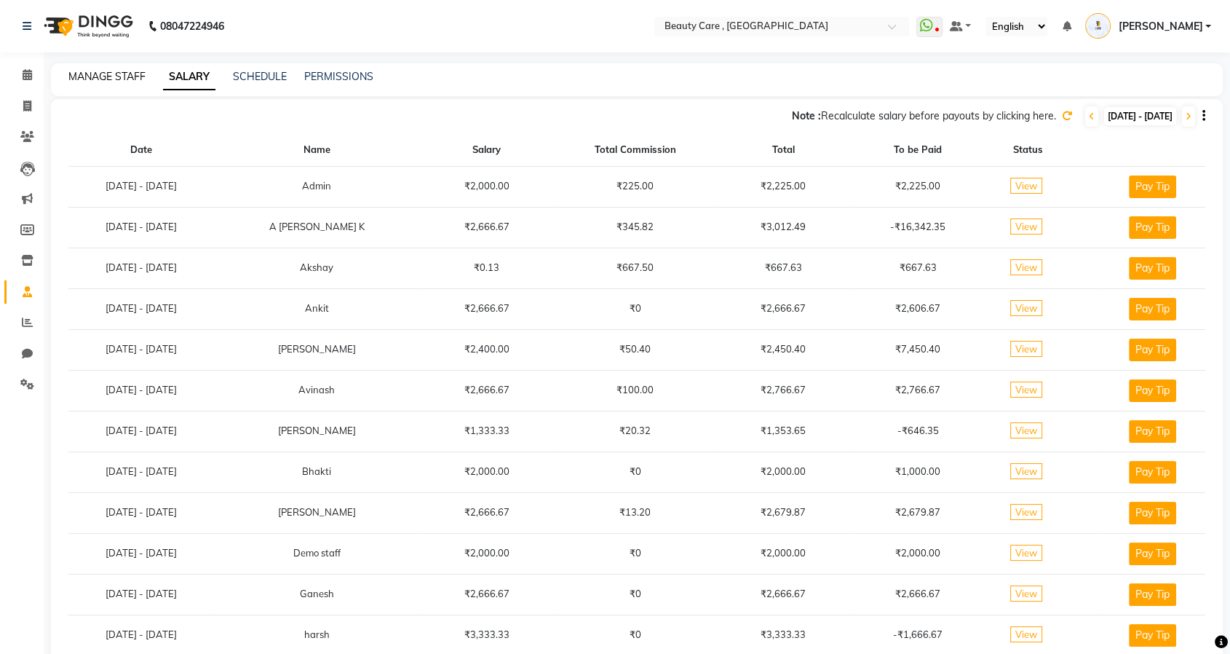
click at [95, 75] on link "MANAGE STAFF" at bounding box center [106, 76] width 77 height 13
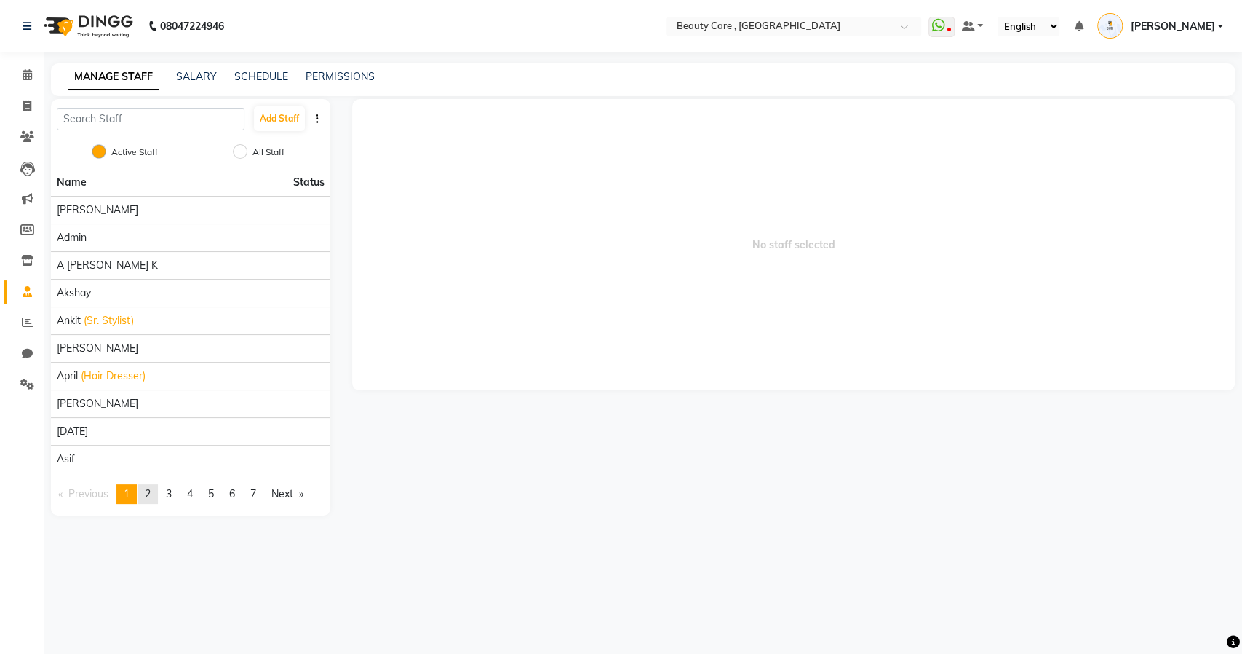
click at [151, 498] on span "2" at bounding box center [148, 493] width 6 height 13
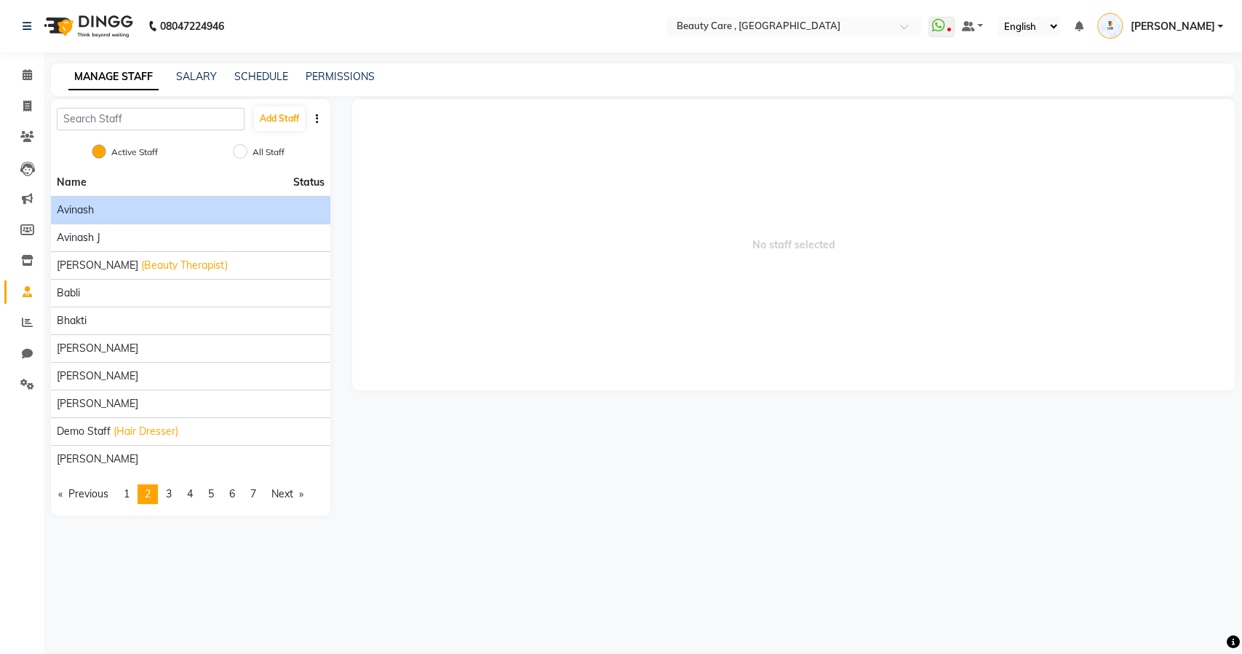
click at [116, 210] on div "Avinash" at bounding box center [191, 209] width 268 height 15
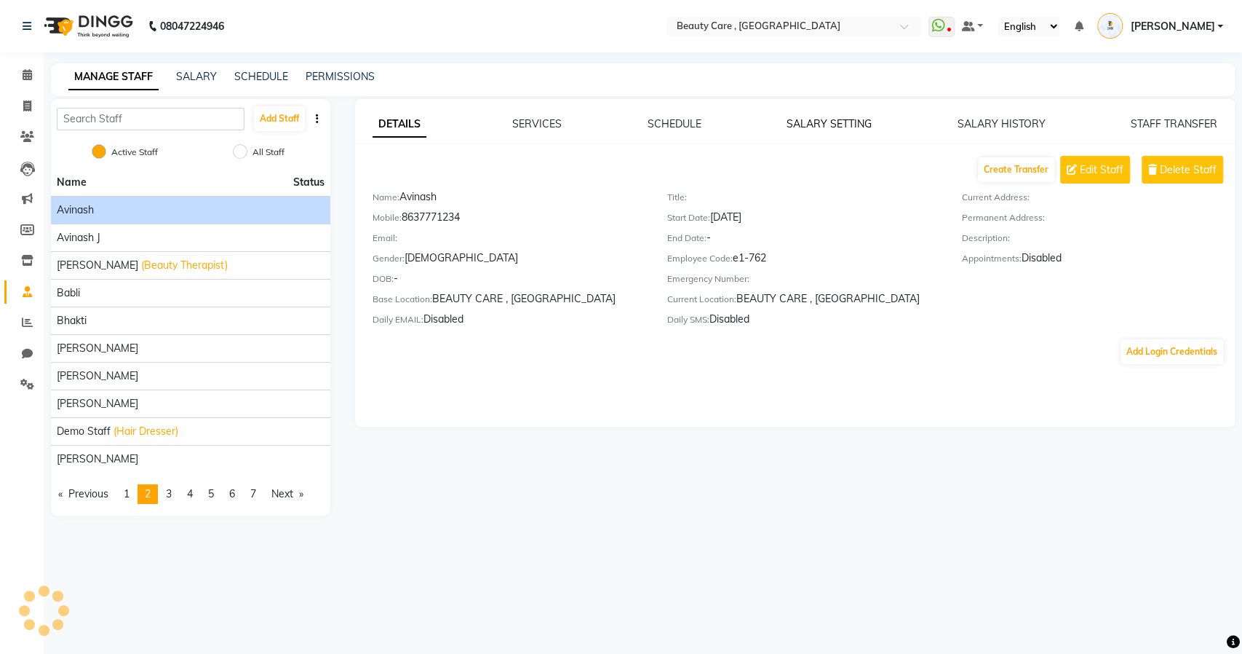
click at [852, 125] on link "SALARY SETTING" at bounding box center [829, 123] width 85 height 13
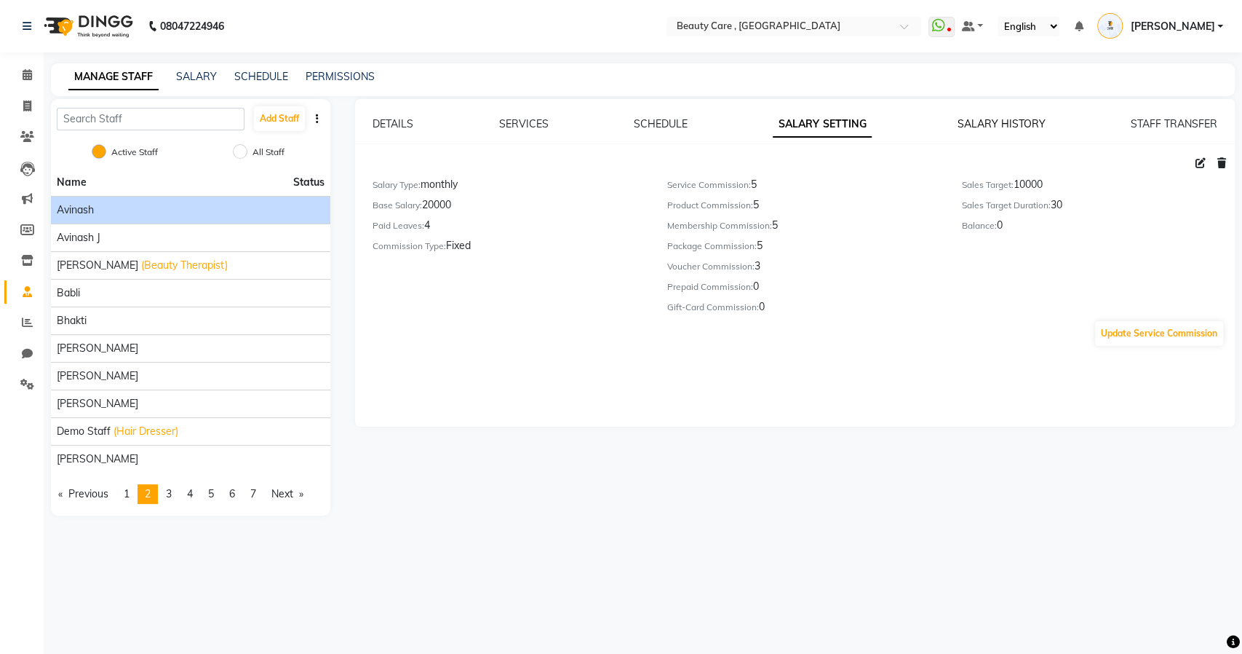
click at [998, 123] on link "SALARY HISTORY" at bounding box center [1002, 123] width 88 height 13
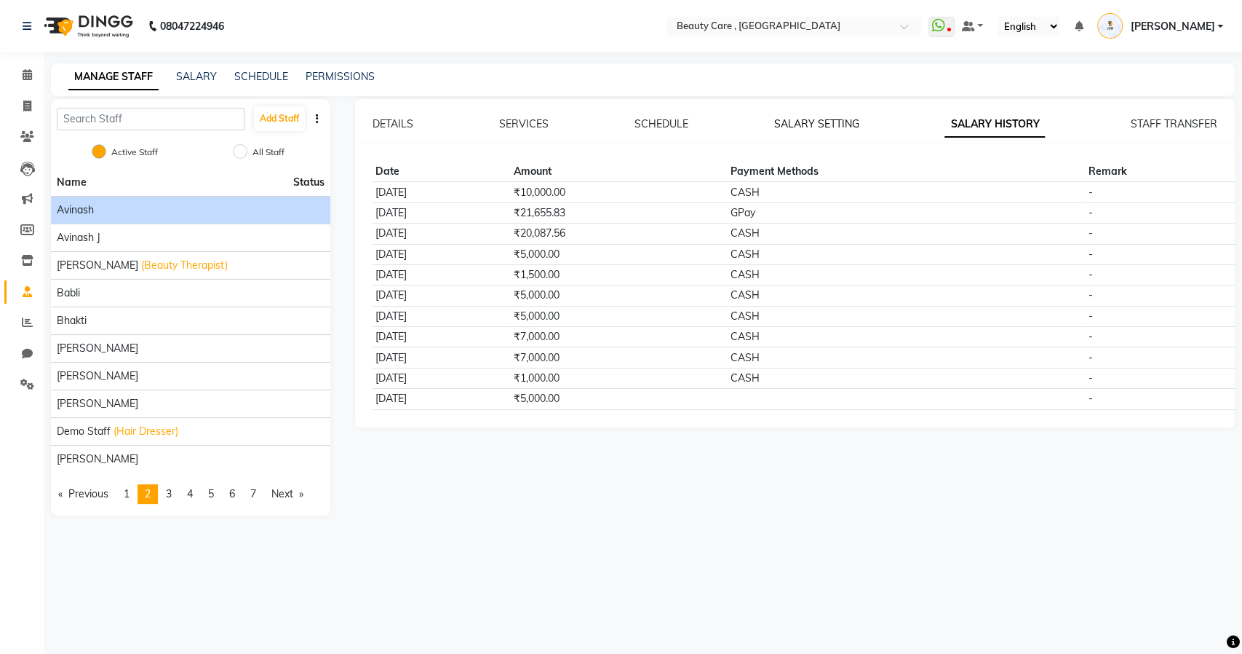
click at [790, 119] on link "SALARY SETTING" at bounding box center [816, 123] width 85 height 13
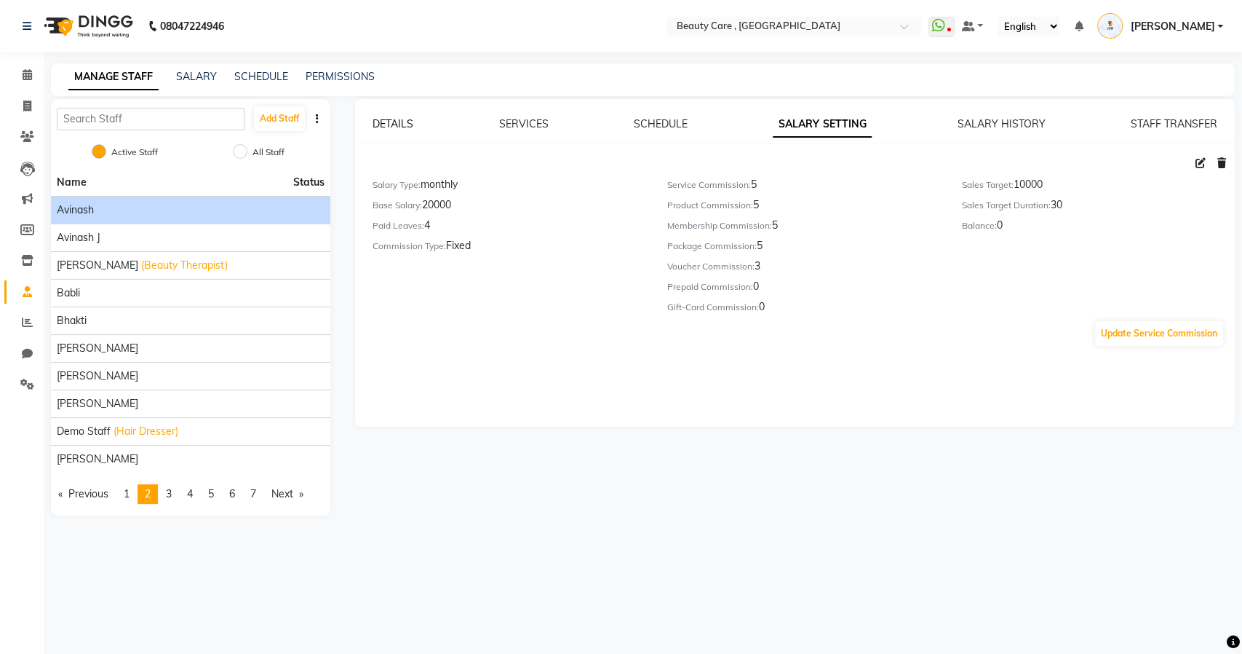
click at [399, 125] on link "DETAILS" at bounding box center [393, 123] width 41 height 13
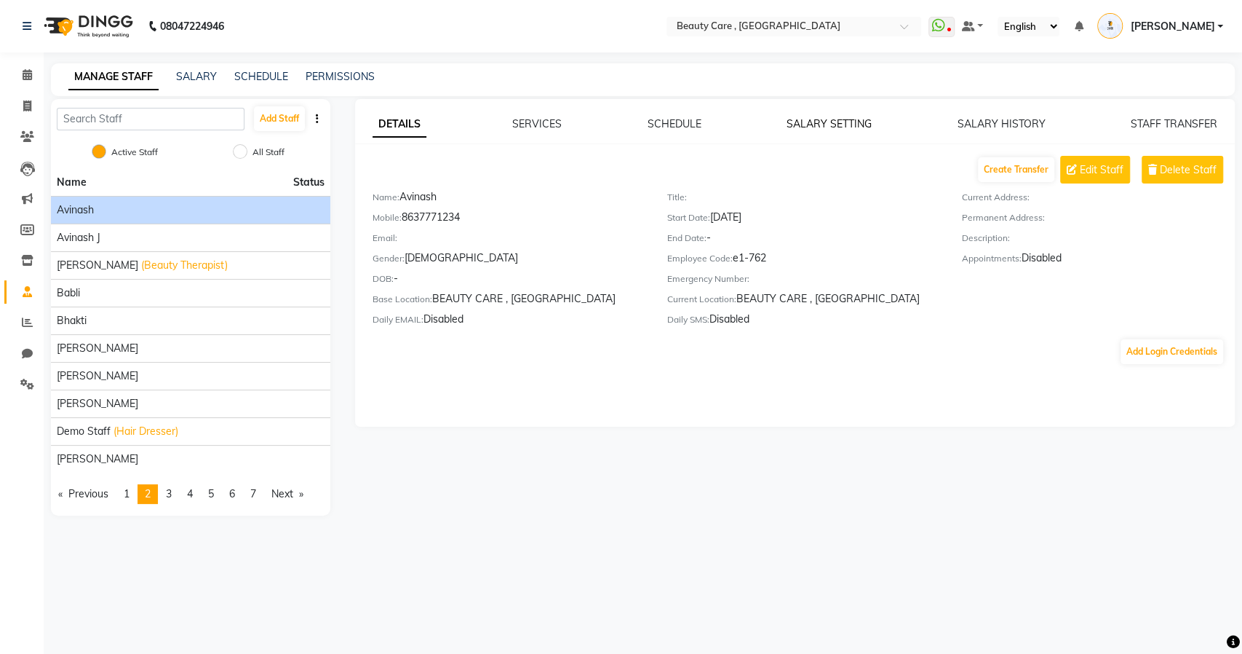
click at [809, 123] on link "SALARY SETTING" at bounding box center [829, 123] width 85 height 13
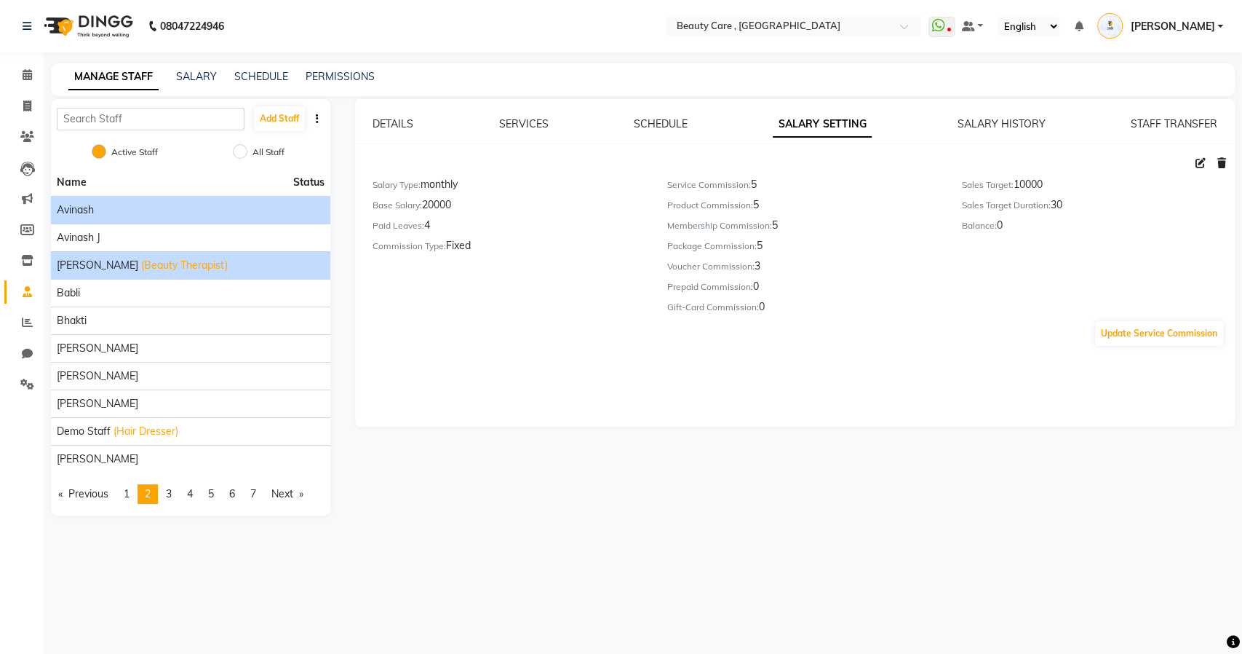
click at [141, 260] on span "(Beauty Therapist)" at bounding box center [184, 265] width 87 height 15
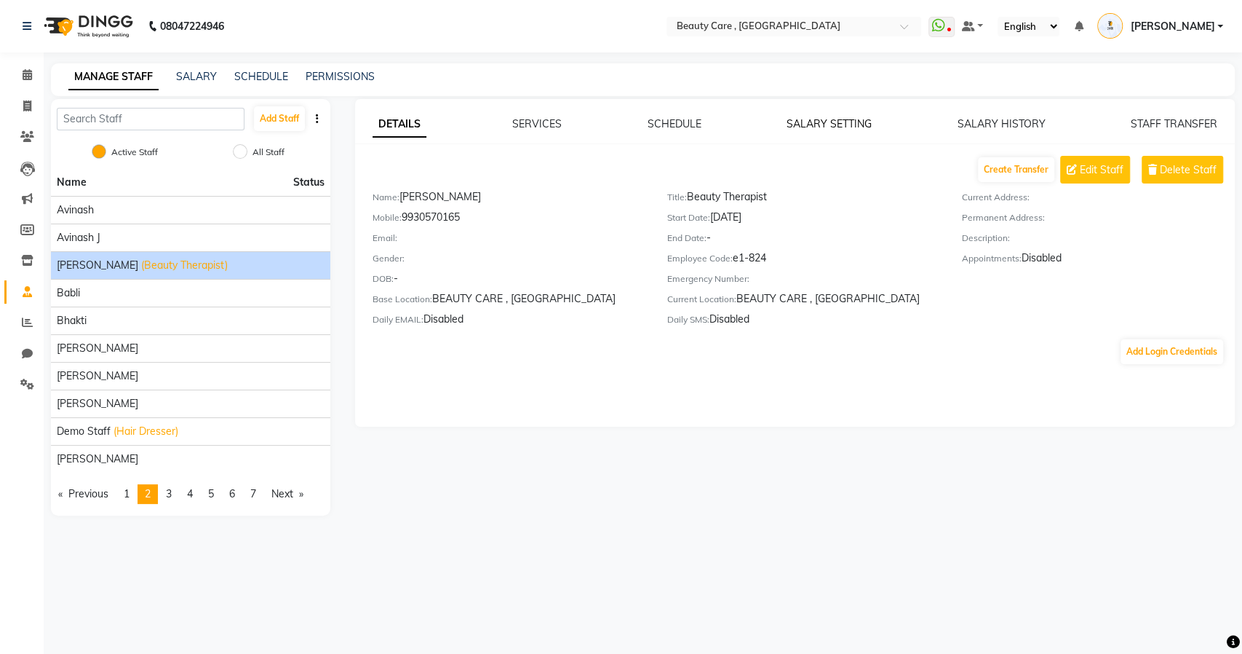
click at [803, 122] on link "SALARY SETTING" at bounding box center [829, 123] width 85 height 13
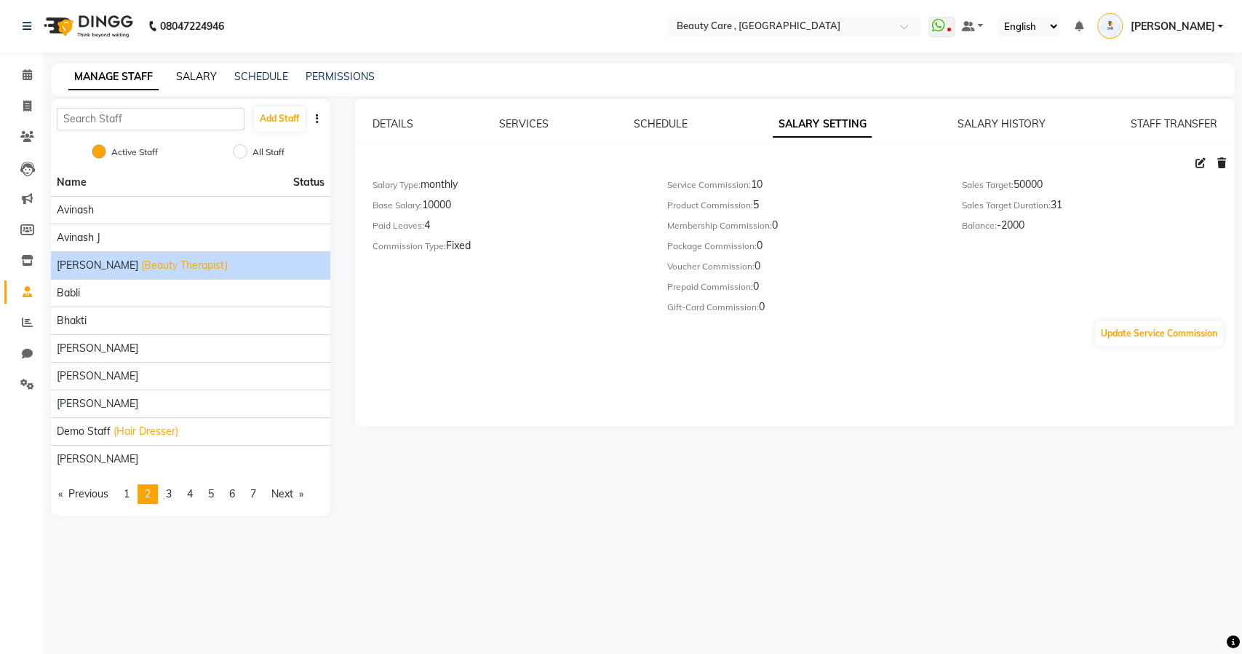
click at [189, 72] on link "SALARY" at bounding box center [196, 76] width 41 height 13
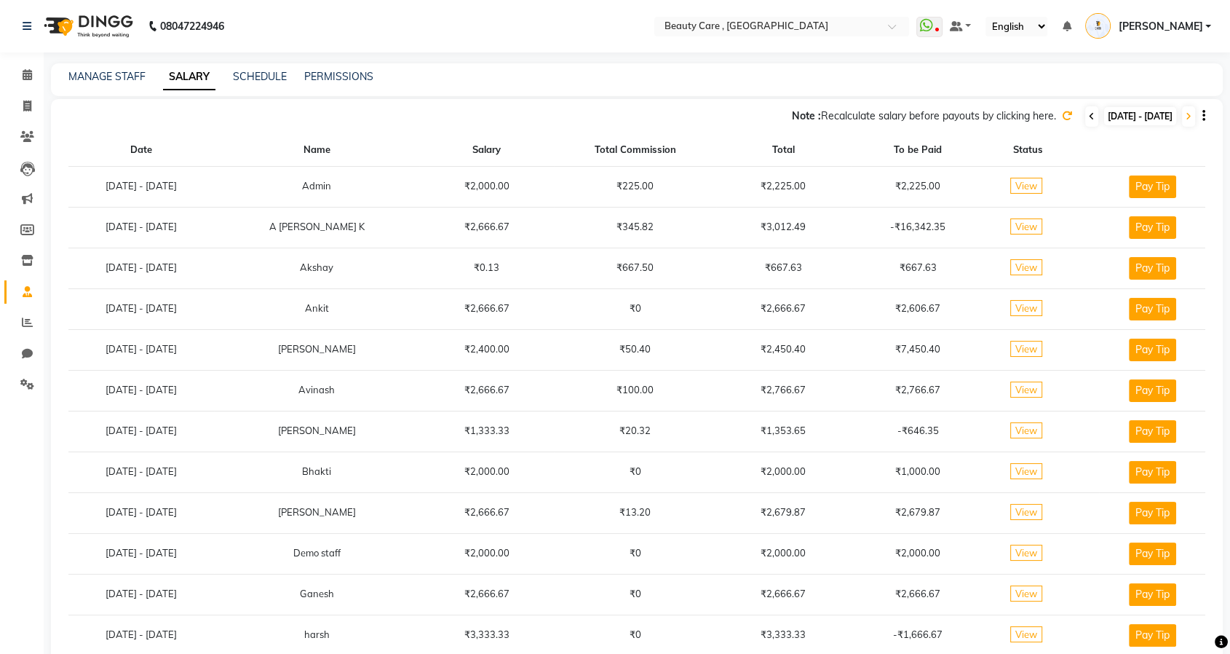
click at [1085, 123] on span at bounding box center [1091, 116] width 13 height 20
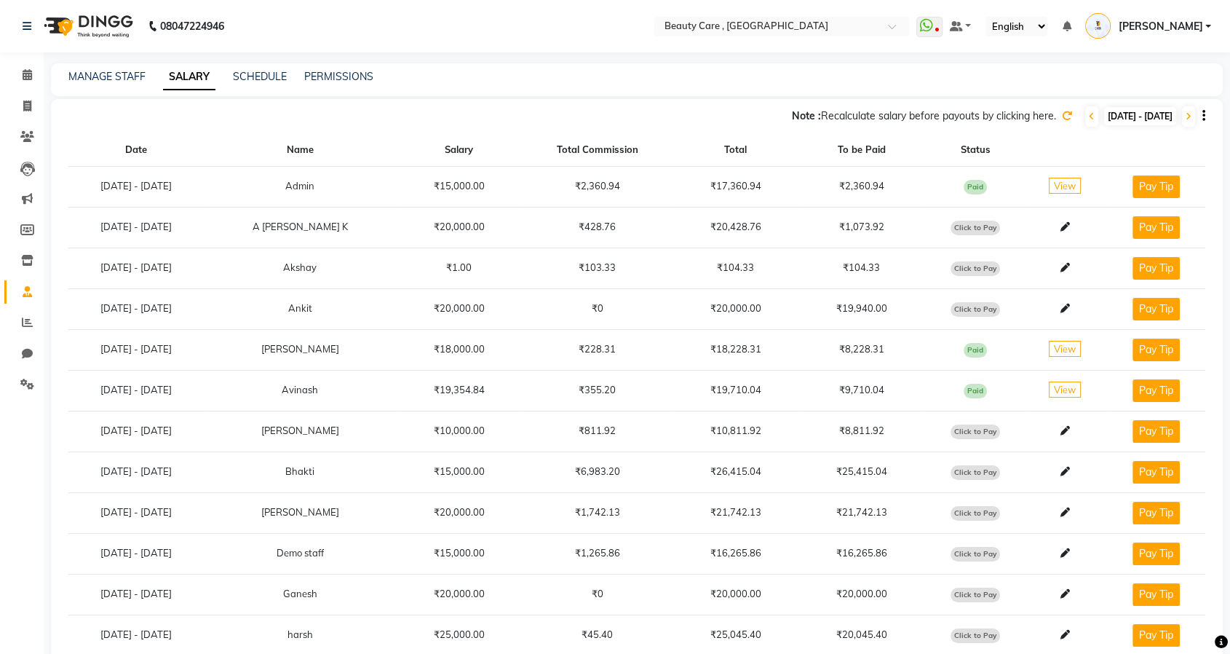
click at [1062, 114] on icon at bounding box center [1067, 116] width 10 height 10
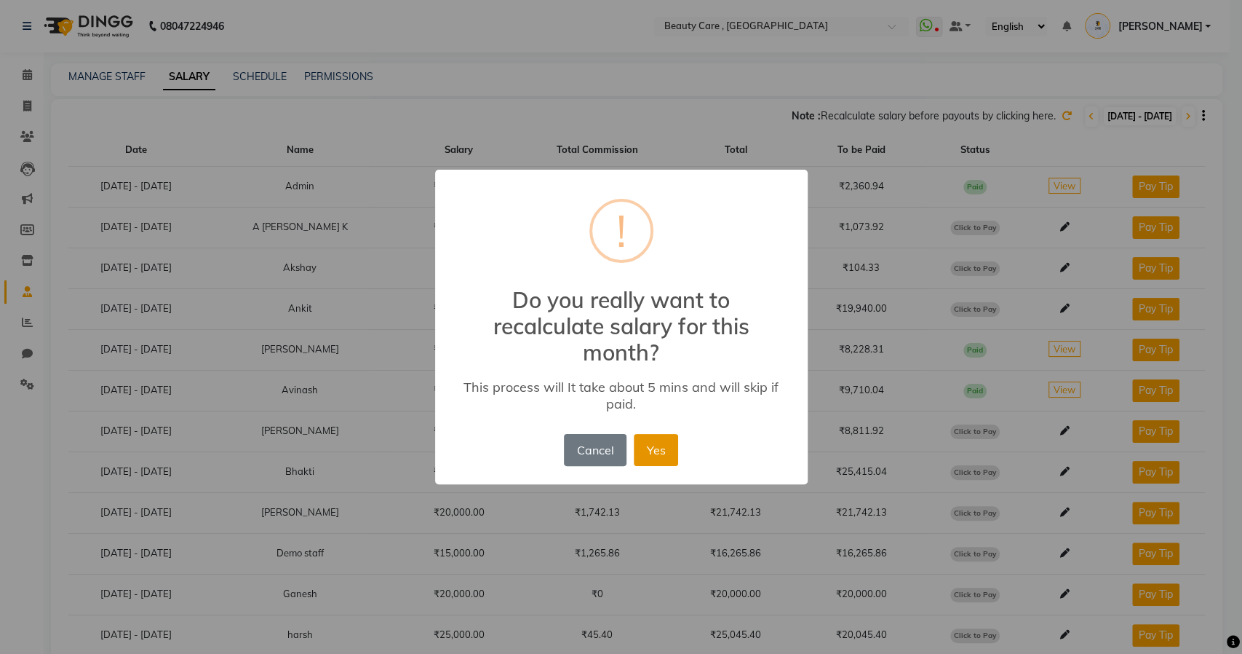
click at [662, 450] on button "Yes" at bounding box center [656, 450] width 44 height 32
